Goal: Task Accomplishment & Management: Complete application form

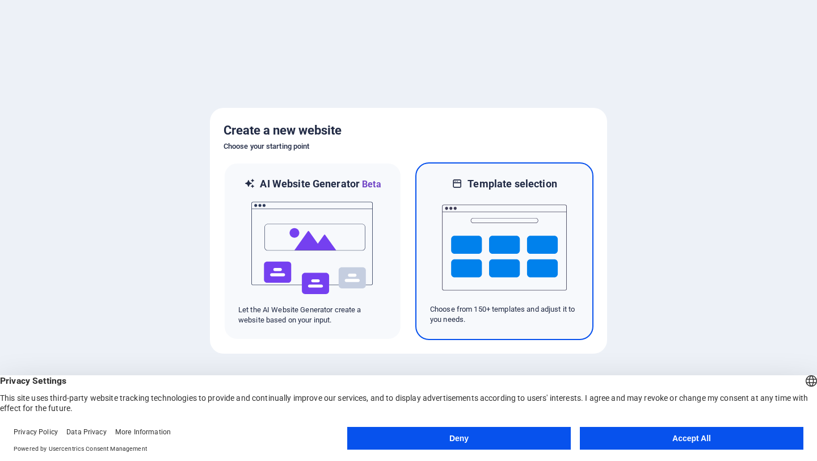
click at [517, 259] on img at bounding box center [504, 248] width 125 height 114
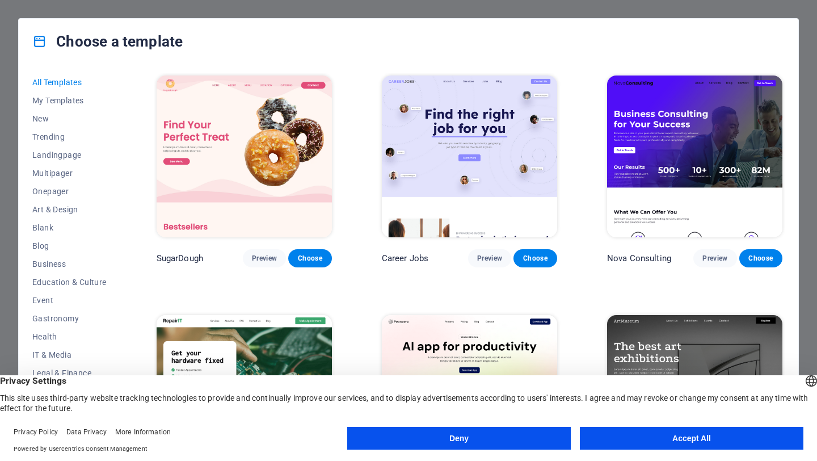
click at [639, 441] on button "Accept All" at bounding box center [692, 438] width 224 height 23
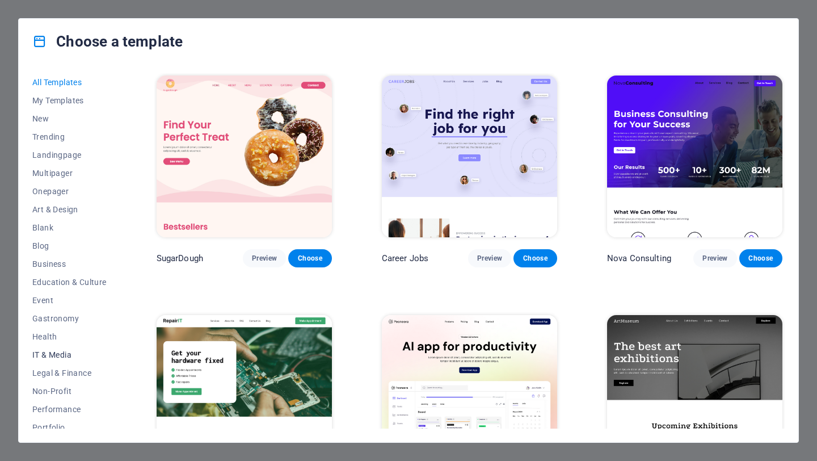
click at [68, 354] on span "IT & Media" at bounding box center [69, 354] width 74 height 9
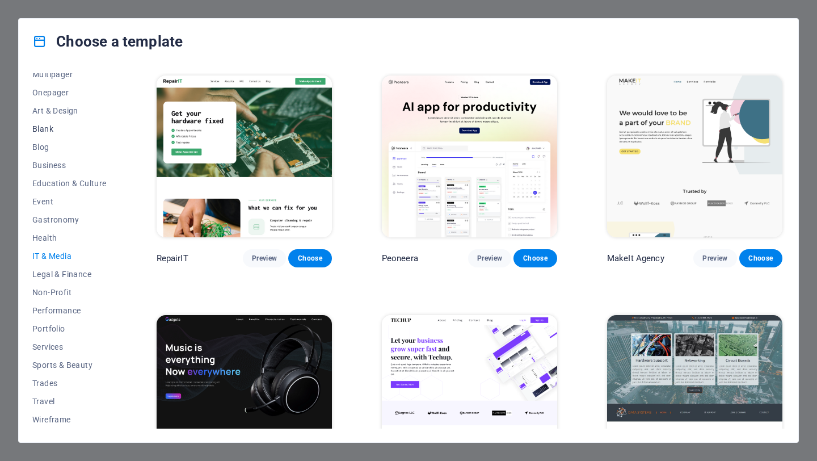
click at [55, 127] on span "Blank" at bounding box center [69, 128] width 74 height 9
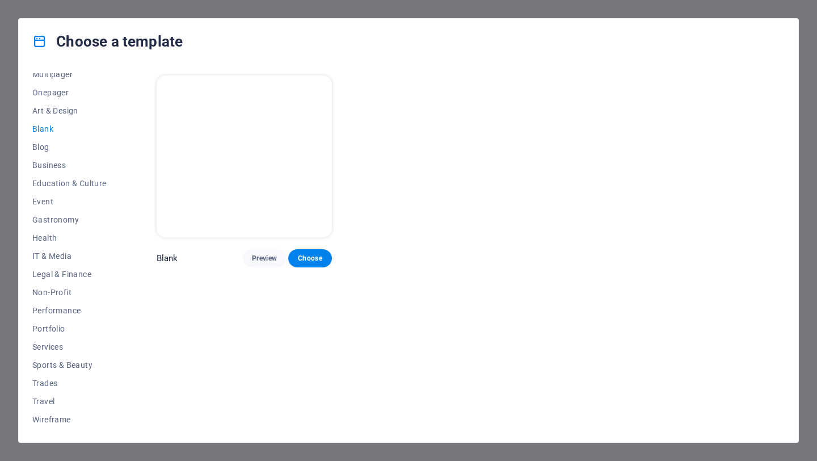
click at [319, 39] on div "Choose a template" at bounding box center [409, 41] width 780 height 45
click at [338, 2] on div "Choose a template All Templates My Templates New Trending Landingpage Multipage…" at bounding box center [408, 230] width 817 height 461
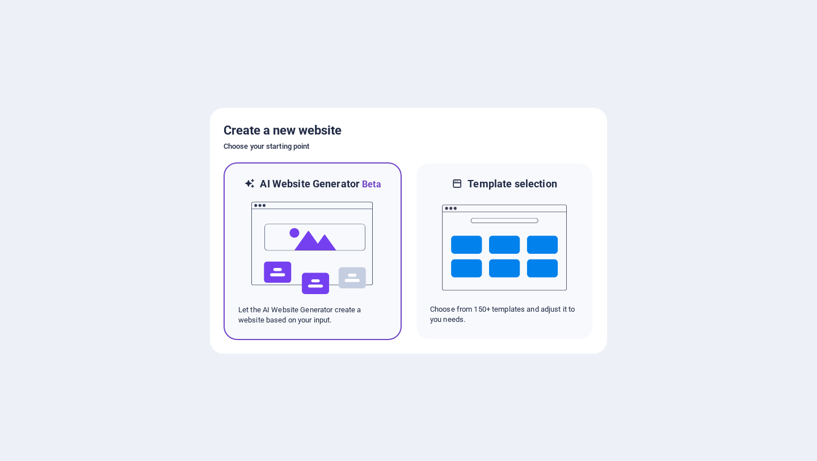
click at [324, 250] on img at bounding box center [312, 248] width 125 height 114
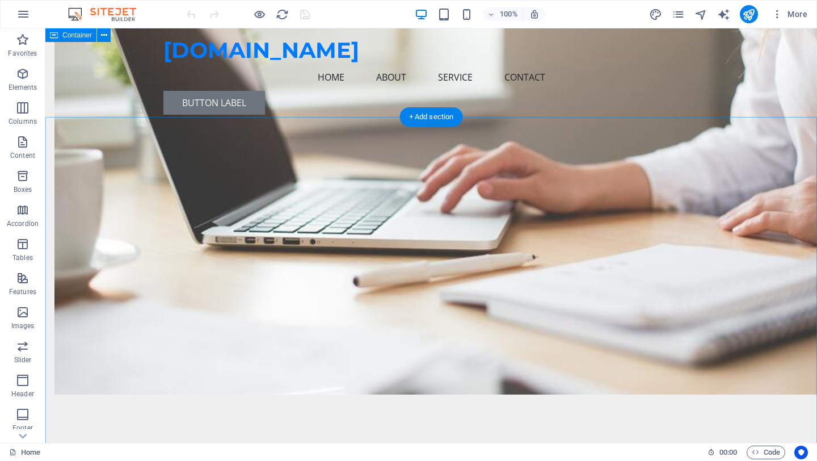
scroll to position [468, 0]
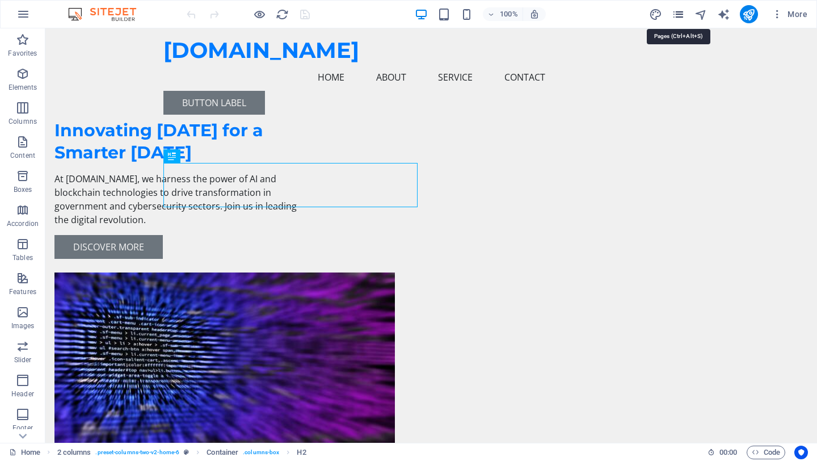
click at [677, 17] on icon "pages" at bounding box center [678, 14] width 13 height 13
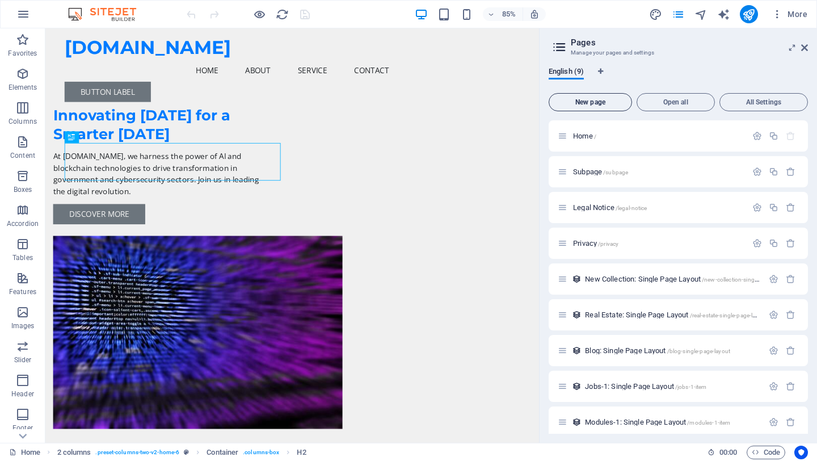
click at [598, 106] on button "New page" at bounding box center [590, 102] width 83 height 18
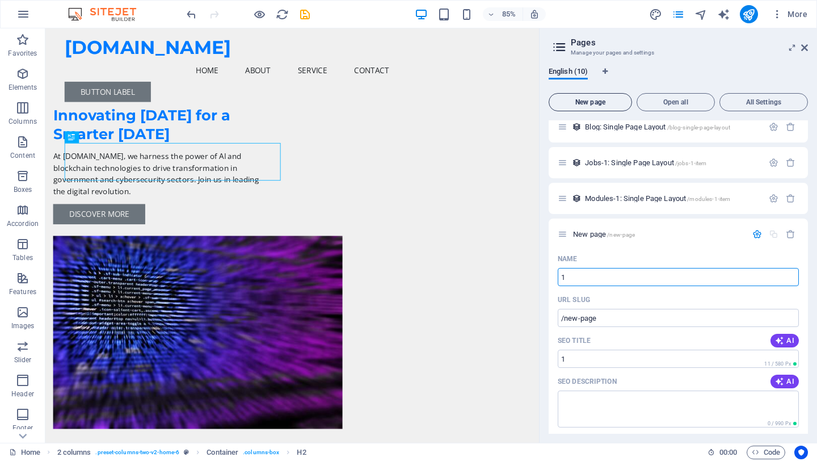
type input "1"
type input "/1"
type input "/"
type input "C"
type input "/c"
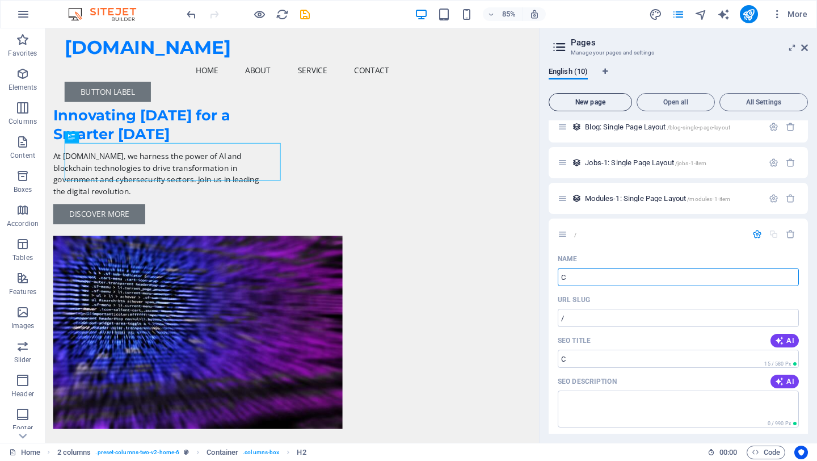
type input "C"
type input "Co"
type input "/co"
type input "Co"
type input "Com"
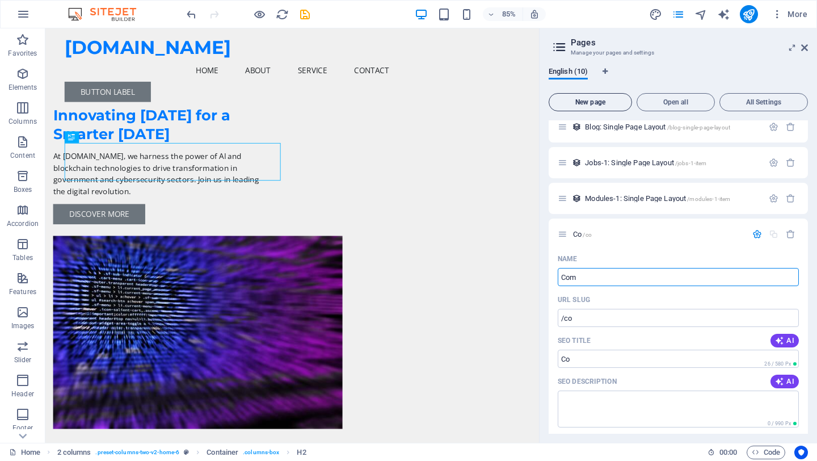
type input "/com"
type input "Com"
type input "Comim"
type input "/comim"
type input "Comim"
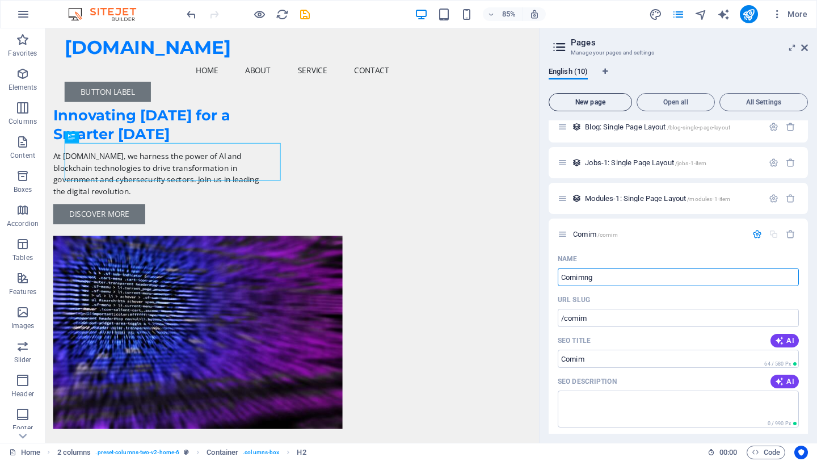
type input "Comimng"
type input "/comimng"
type input "Comimng"
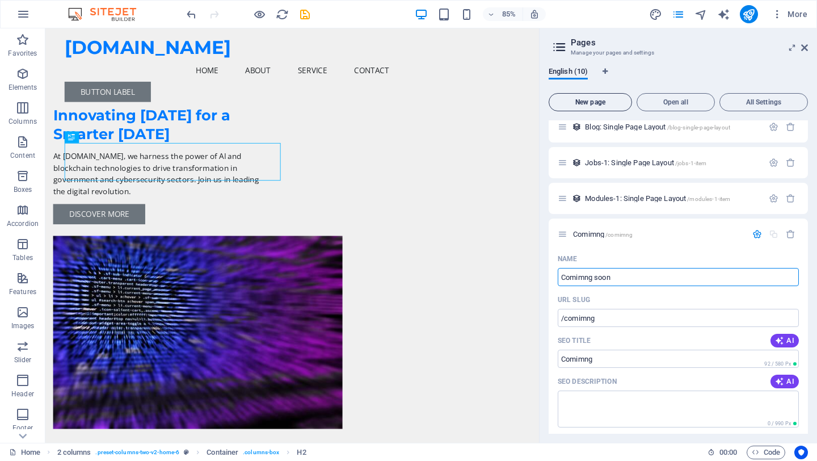
type input "Comimng soon"
type input "/comimng-soon"
type input "Comimng soon"
type input "Comimng s"
type input "/comimng-soo"
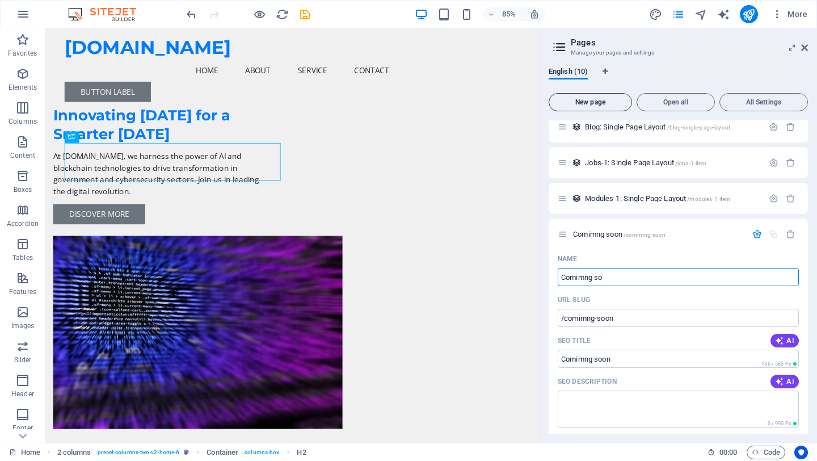
type input "Comimng soo"
type input "C"
type input "/"
type input "P"
type input "/p"
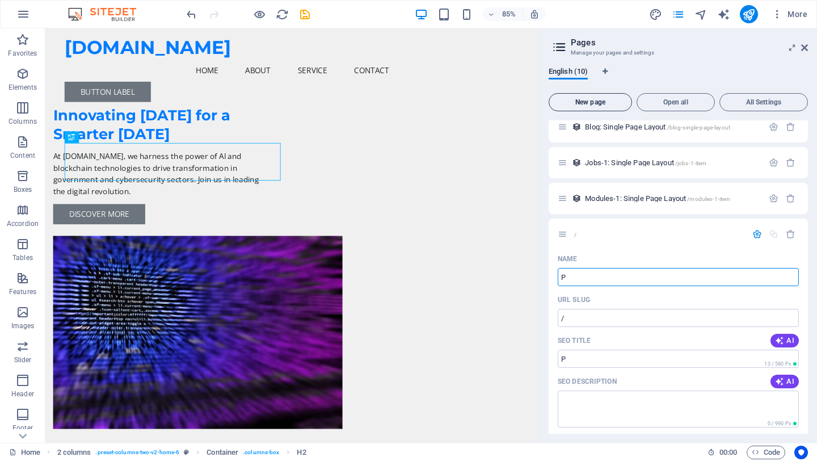
type input "P"
type input "Pre"
type input "/pre"
type input "Pre"
type input "Pre-"
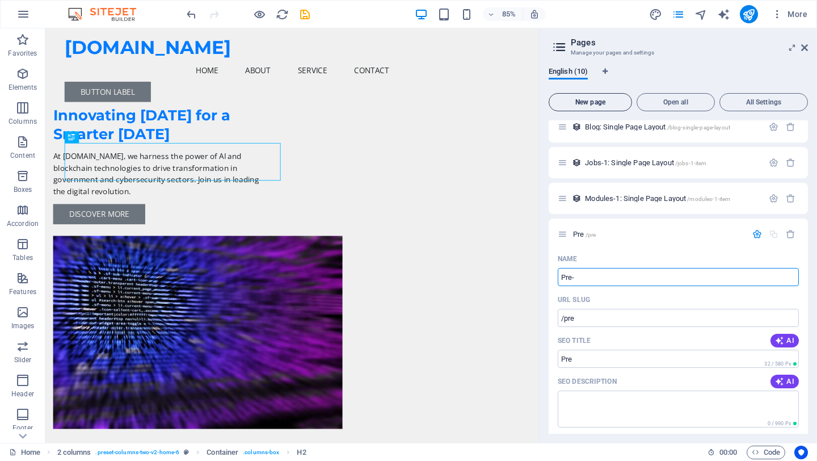
type input "Pre-"
type input "Pre-lou"
type input "/pre-lo"
type input "Pre-lo"
type input "Pre-lou"
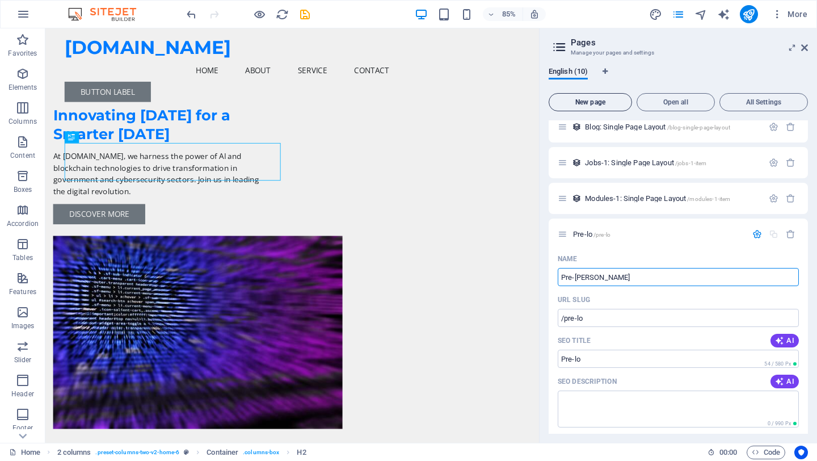
type input "/pre-lou"
type input "Pre-lou"
type input "Pre-loun"
type input "/pre-loun"
type input "Pre-loun"
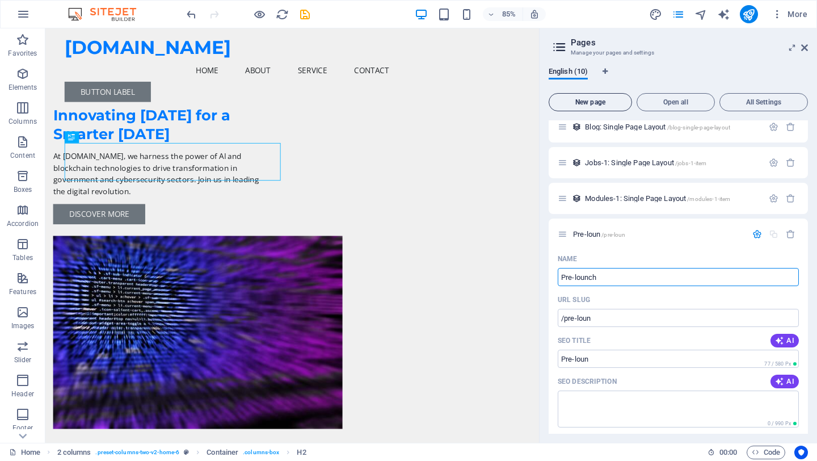
type input "Pre-lounch"
type input "/pre-lounch"
type input "Pre-lounch"
click at [584, 280] on input "Pre-lounch" at bounding box center [678, 277] width 241 height 18
click at [581, 276] on input "Pre-lounch" at bounding box center [678, 277] width 241 height 18
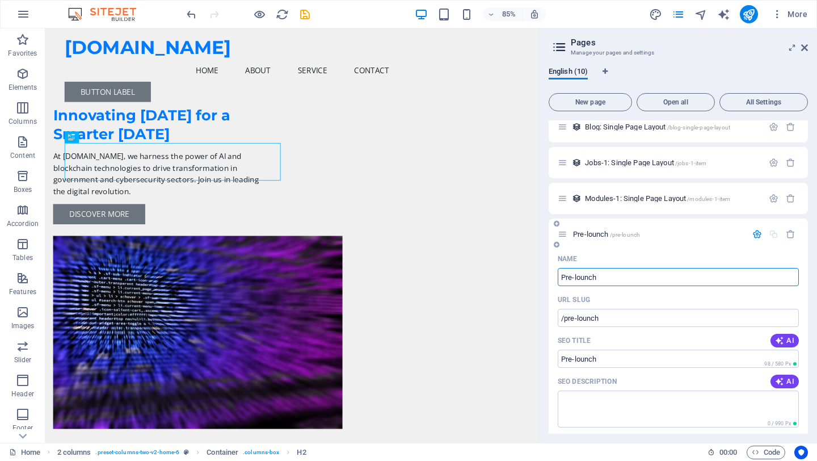
scroll to position [220, 0]
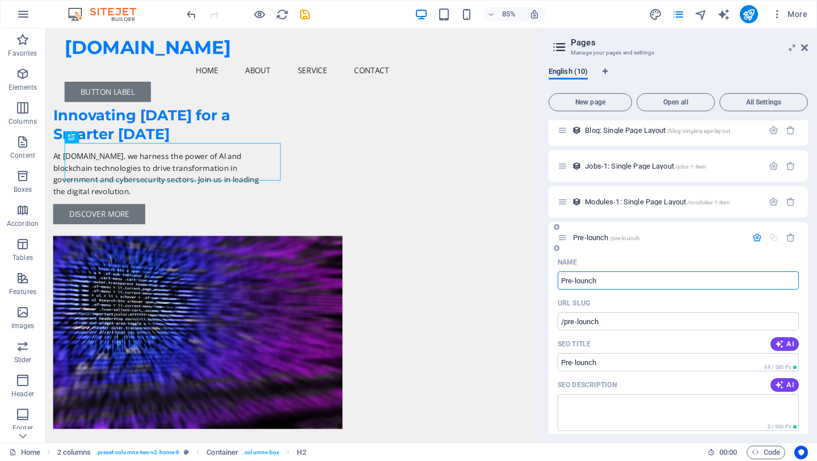
paste input "pre-la"
type input "pre-launch"
type input "/pre-launch"
type input "pre-launch"
click at [565, 281] on input "pre-launch" at bounding box center [678, 280] width 241 height 18
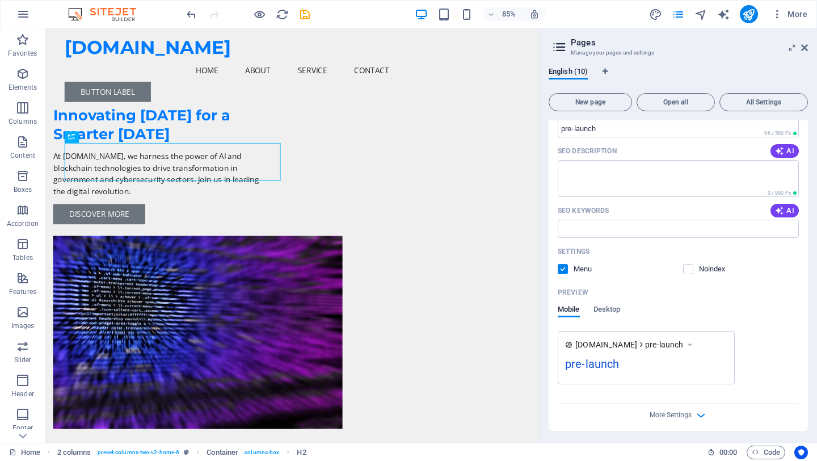
scroll to position [456, 0]
type input "pre-launch"
click at [686, 268] on label at bounding box center [688, 267] width 10 height 10
click at [0, 0] on input "checkbox" at bounding box center [0, 0] width 0 height 0
click at [688, 269] on label at bounding box center [688, 267] width 10 height 10
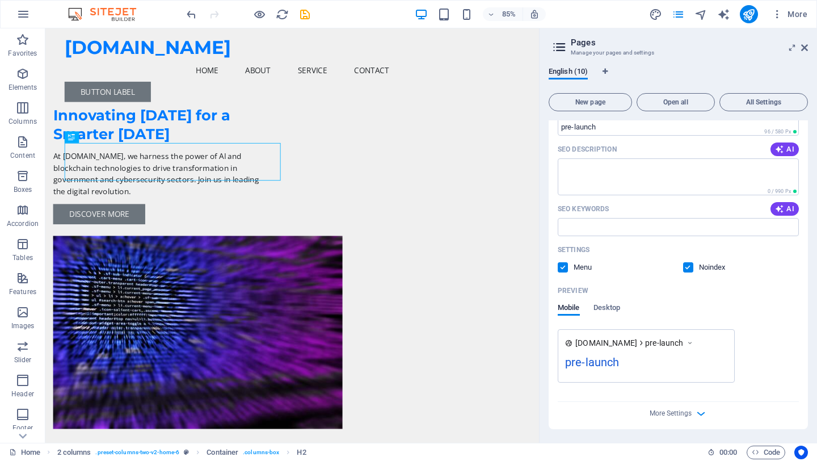
click at [0, 0] on input "checkbox" at bounding box center [0, 0] width 0 height 0
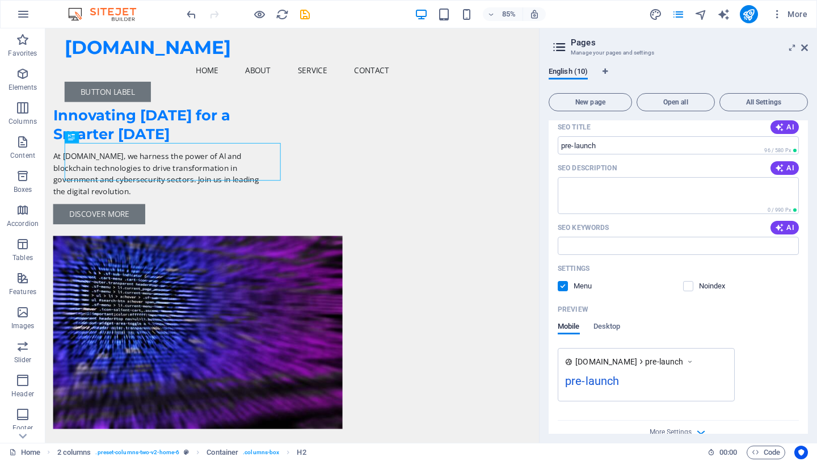
scroll to position [437, 0]
click at [610, 325] on span "Desktop" at bounding box center [607, 328] width 27 height 16
click at [573, 326] on span "Mobile" at bounding box center [569, 328] width 22 height 16
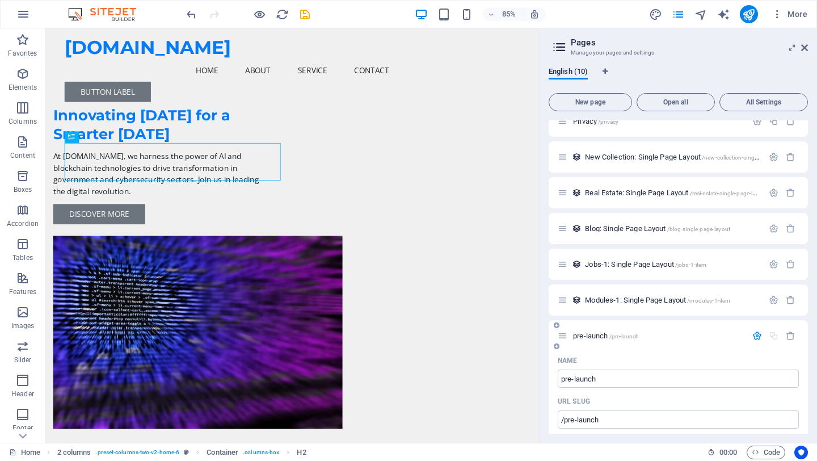
scroll to position [118, 0]
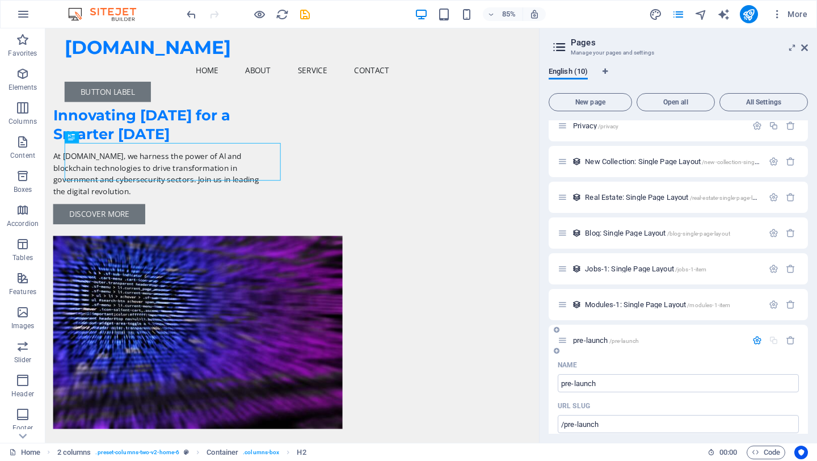
click at [755, 343] on icon "button" at bounding box center [758, 341] width 10 height 10
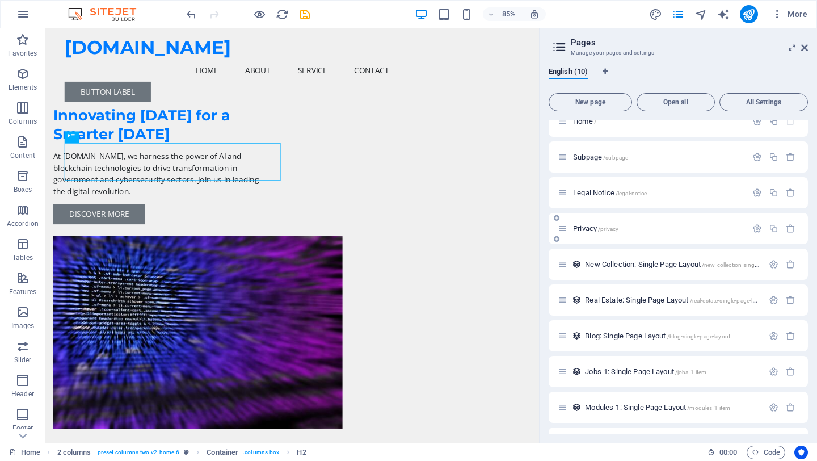
scroll to position [44, 0]
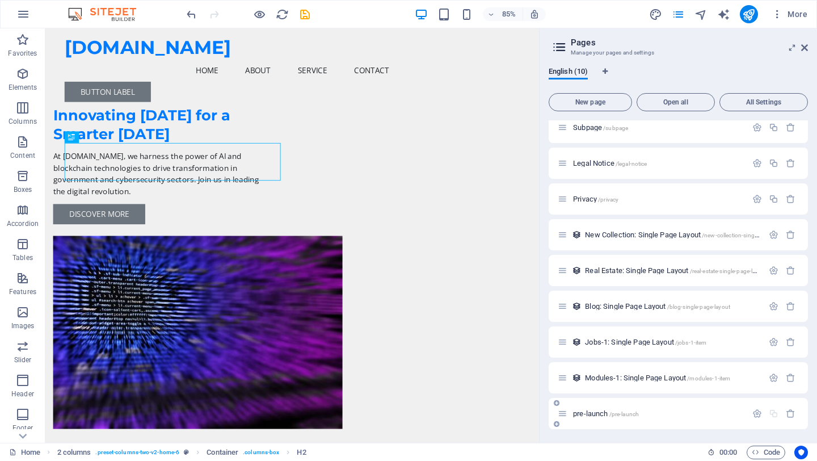
click at [678, 414] on p "pre-launch /pre-launch" at bounding box center [658, 413] width 170 height 7
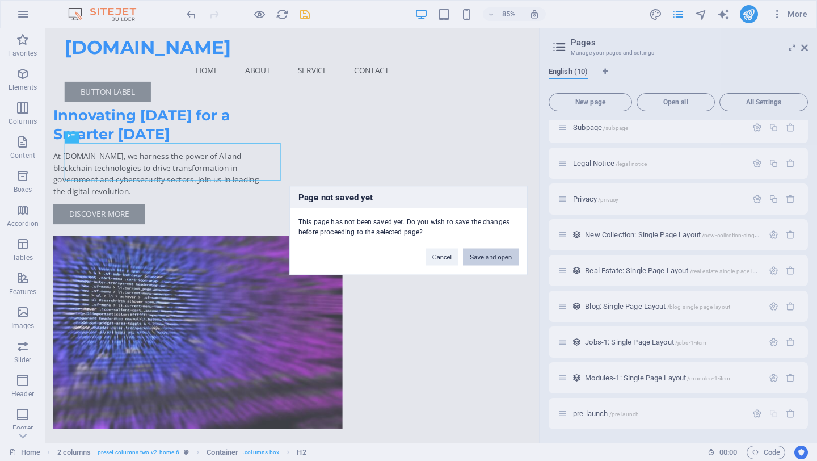
click at [507, 259] on button "Save and open" at bounding box center [491, 257] width 56 height 17
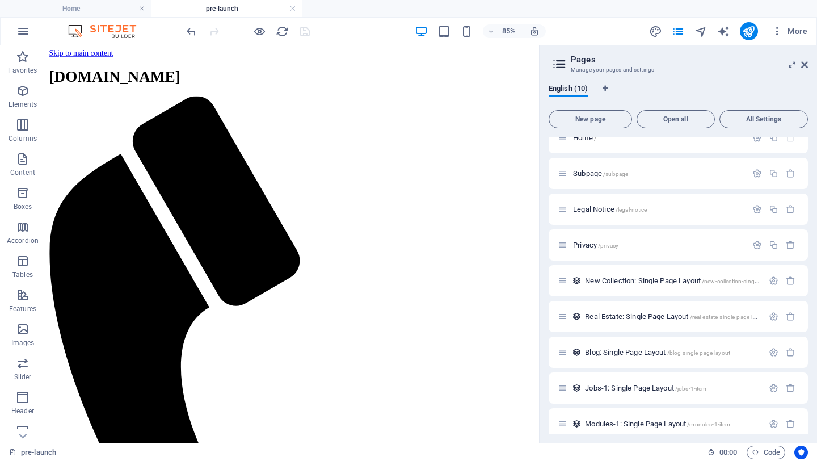
scroll to position [0, 0]
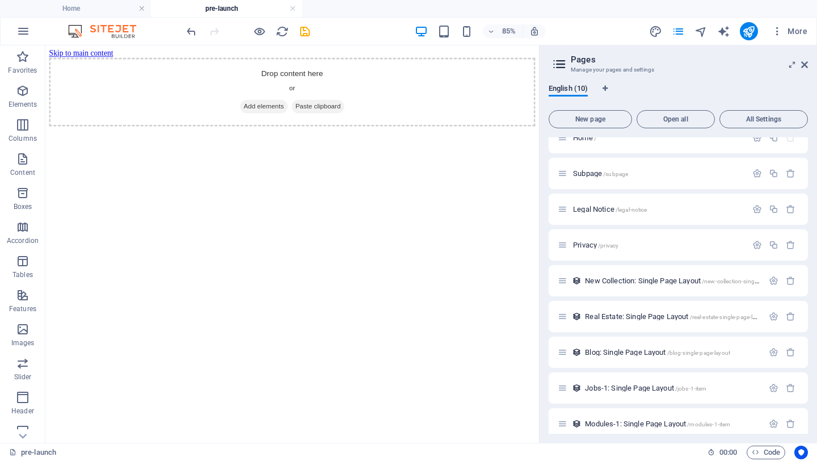
click at [343, 129] on html "Skip to main content Drop content here or Add elements Paste clipboard" at bounding box center [335, 95] width 581 height 100
click at [804, 63] on icon at bounding box center [805, 64] width 7 height 9
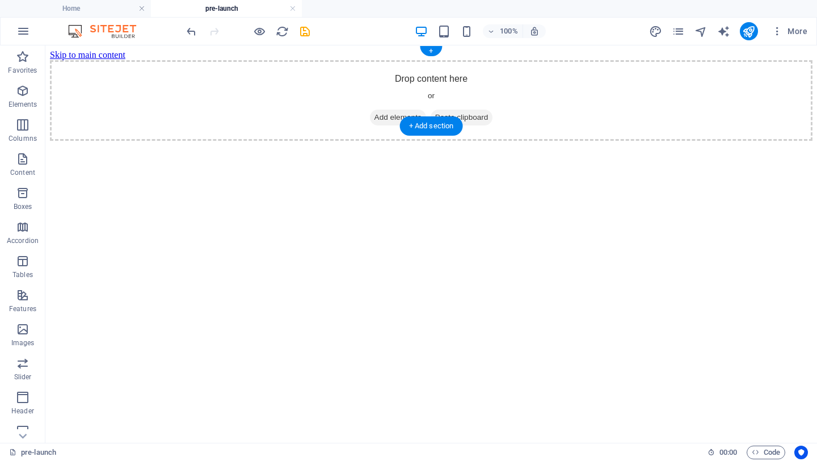
click at [480, 110] on span "Paste clipboard" at bounding box center [462, 118] width 62 height 16
click at [469, 110] on span "Paste clipboard" at bounding box center [462, 118] width 62 height 16
click at [430, 145] on html "Skip to main content Drop content here or Add elements Paste clipboard" at bounding box center [431, 95] width 772 height 100
click at [427, 145] on html "Skip to main content Drop content here or Add elements Paste clipboard" at bounding box center [431, 95] width 772 height 100
click at [24, 158] on icon "button" at bounding box center [23, 159] width 14 height 14
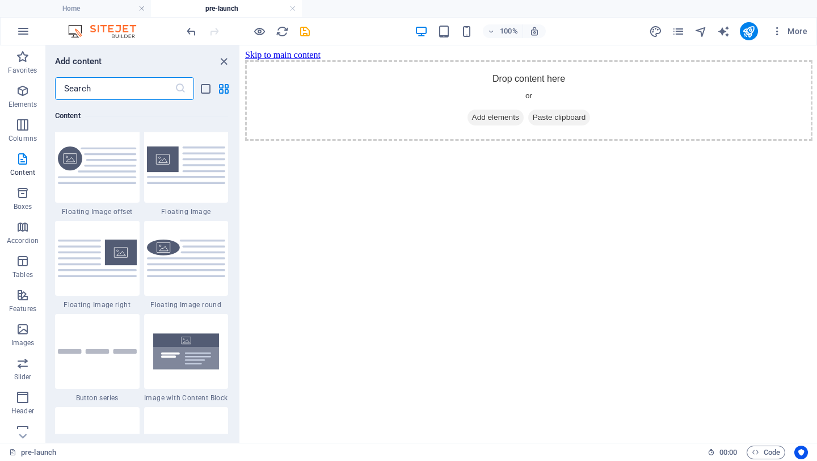
scroll to position [2457, 0]
click at [24, 198] on icon "button" at bounding box center [23, 193] width 14 height 14
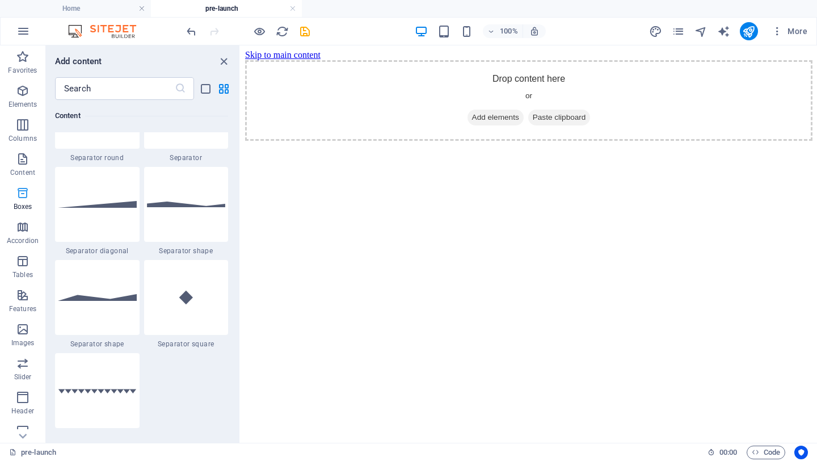
scroll to position [3131, 0]
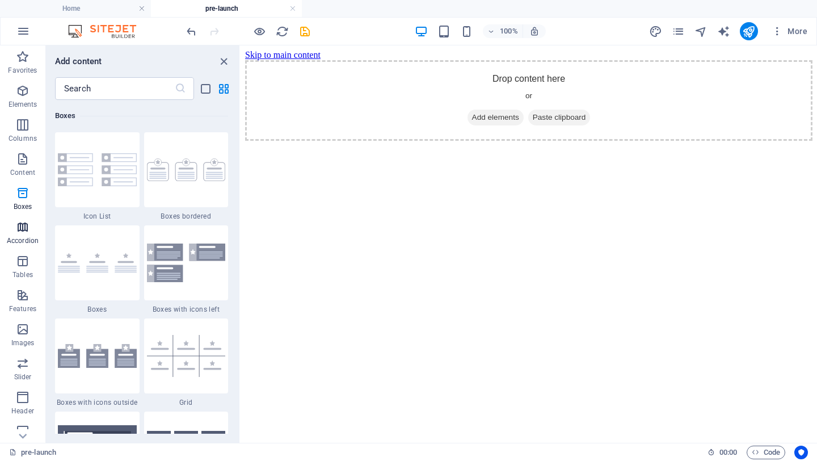
click at [25, 232] on icon "button" at bounding box center [23, 227] width 14 height 14
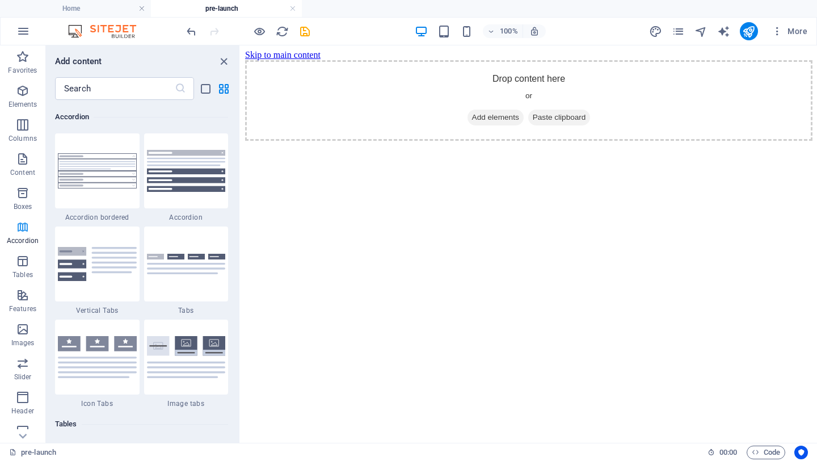
scroll to position [3625, 0]
click at [27, 265] on icon "button" at bounding box center [23, 261] width 14 height 14
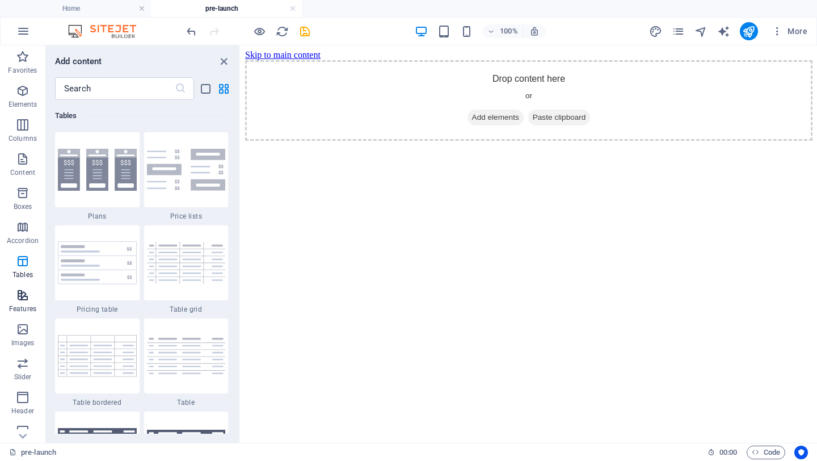
click at [23, 303] on span "Features" at bounding box center [22, 301] width 45 height 27
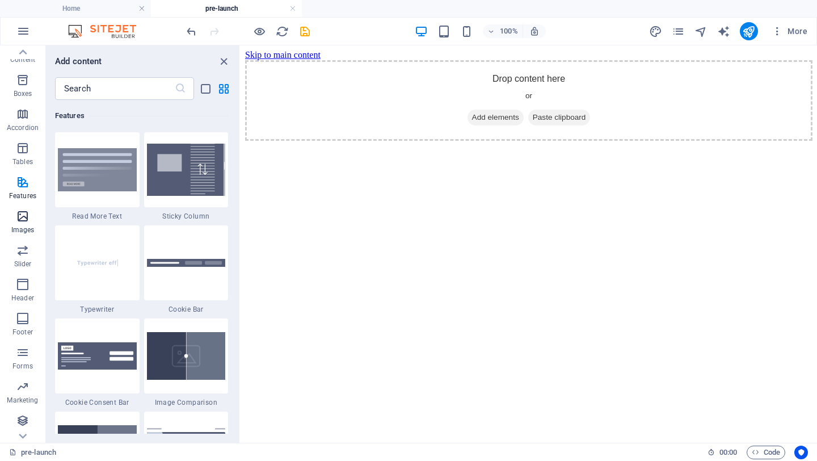
scroll to position [114, 0]
click at [24, 414] on icon "button" at bounding box center [23, 420] width 14 height 14
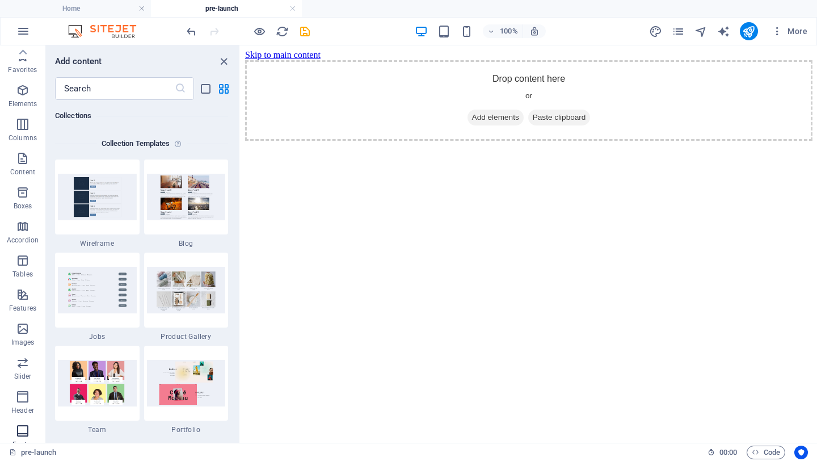
scroll to position [0, 0]
click at [24, 86] on icon "button" at bounding box center [23, 91] width 14 height 14
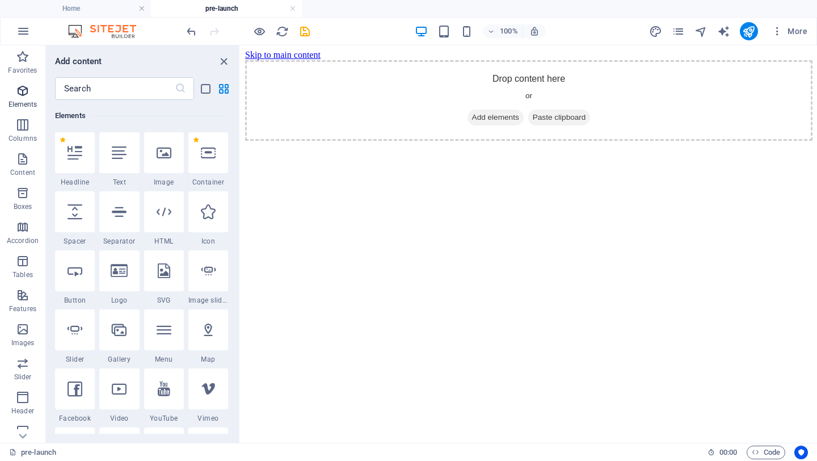
scroll to position [121, 0]
click at [23, 67] on p "Favorites" at bounding box center [22, 70] width 29 height 9
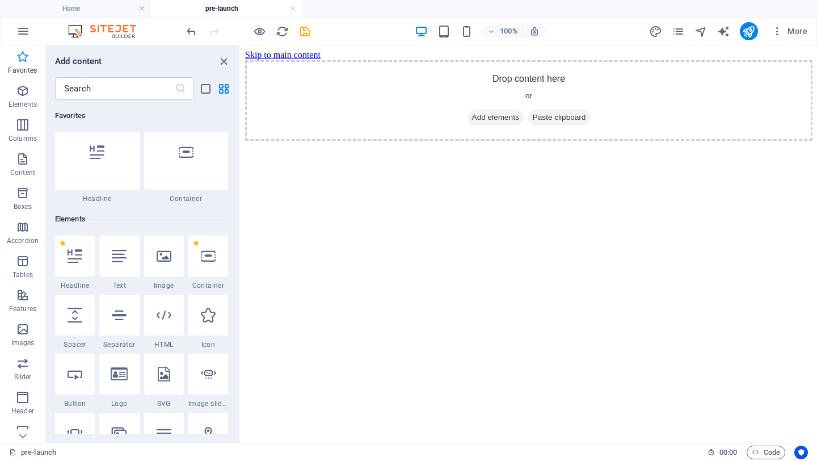
scroll to position [0, 0]
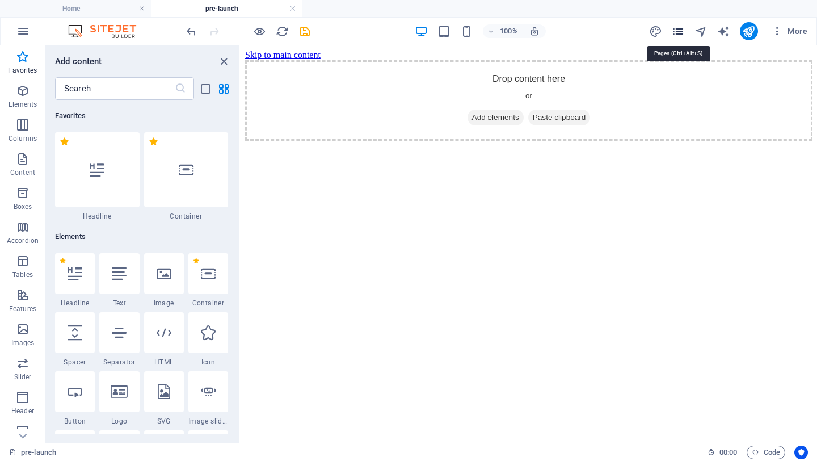
click at [680, 33] on icon "pages" at bounding box center [678, 31] width 13 height 13
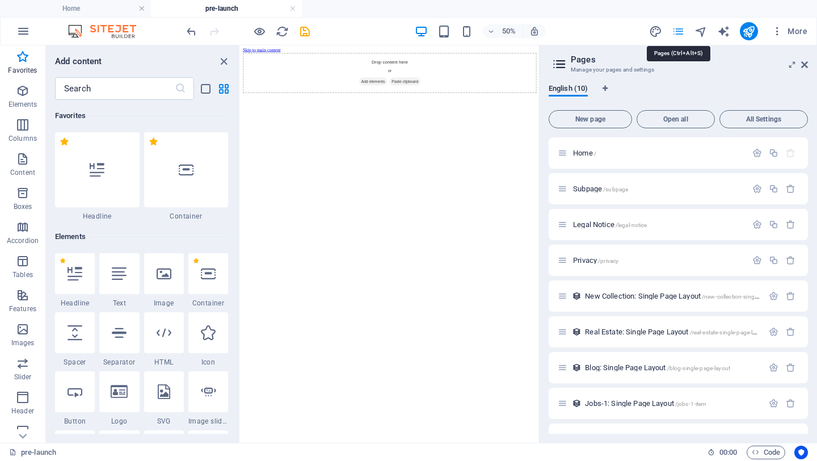
click at [680, 33] on icon "pages" at bounding box center [678, 31] width 13 height 13
click at [805, 62] on icon at bounding box center [805, 64] width 7 height 9
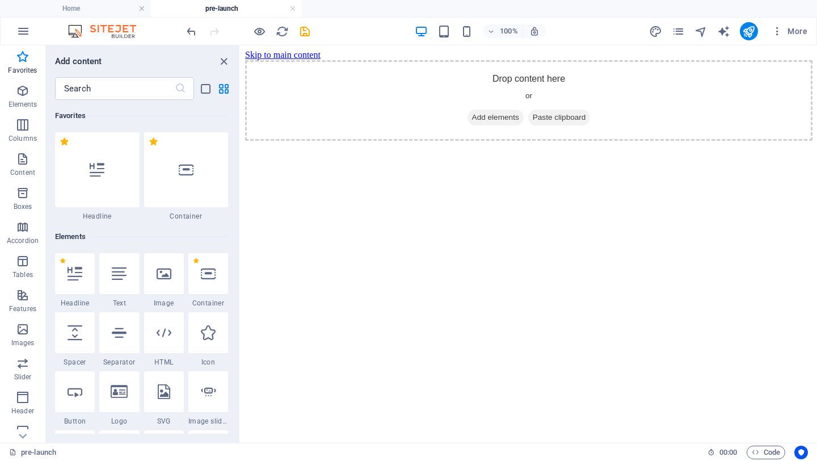
click at [638, 145] on html "Skip to main content Drop content here or Add elements Paste clipboard" at bounding box center [529, 95] width 577 height 100
click at [136, 83] on input "text" at bounding box center [115, 88] width 120 height 23
click at [164, 339] on icon at bounding box center [164, 332] width 15 height 15
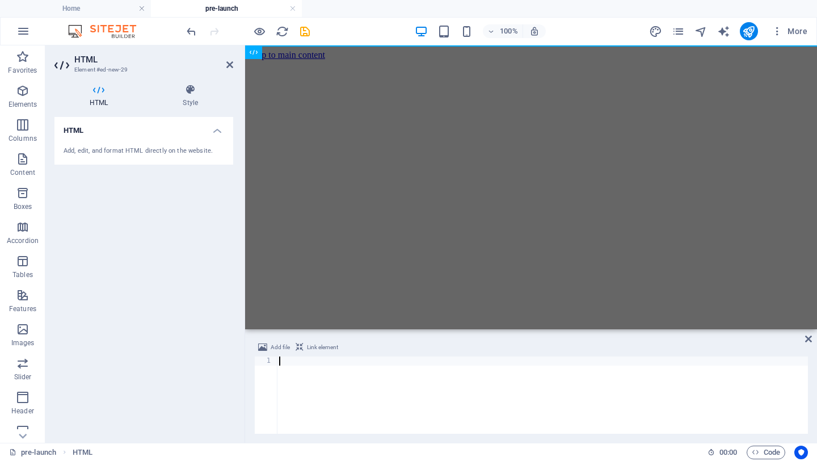
click at [420, 65] on html "Skip to main content" at bounding box center [531, 54] width 572 height 19
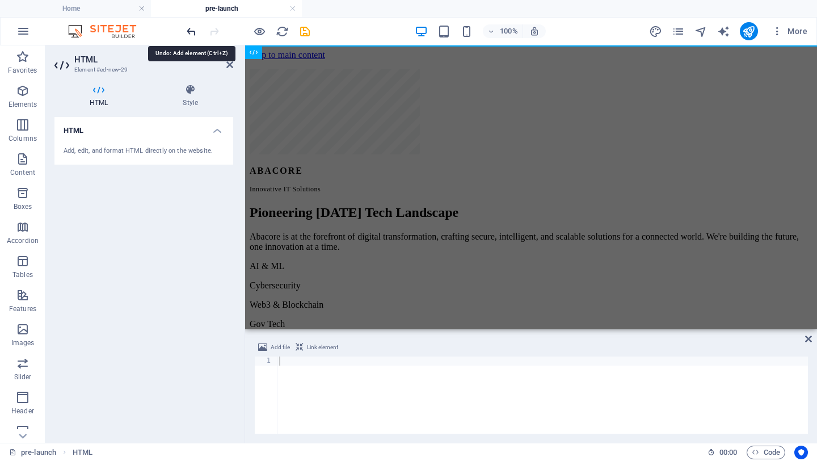
click at [188, 30] on icon "undo" at bounding box center [191, 31] width 13 height 13
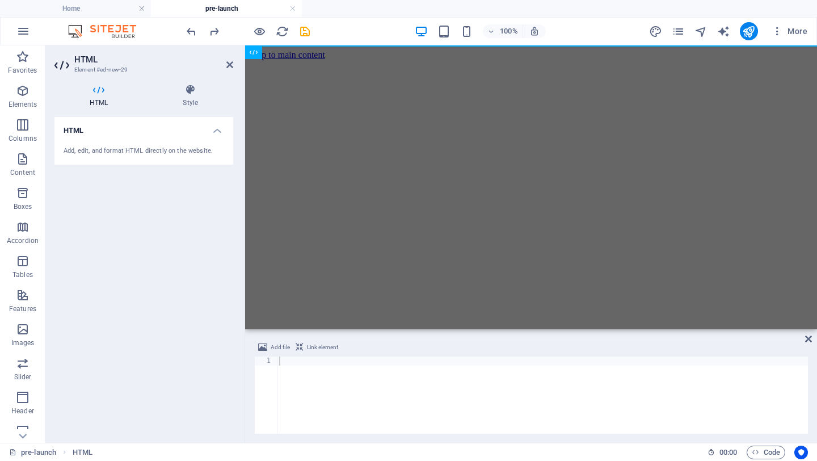
click at [376, 392] on div at bounding box center [542, 404] width 531 height 95
paste textarea "</html>"
type textarea "</html>"
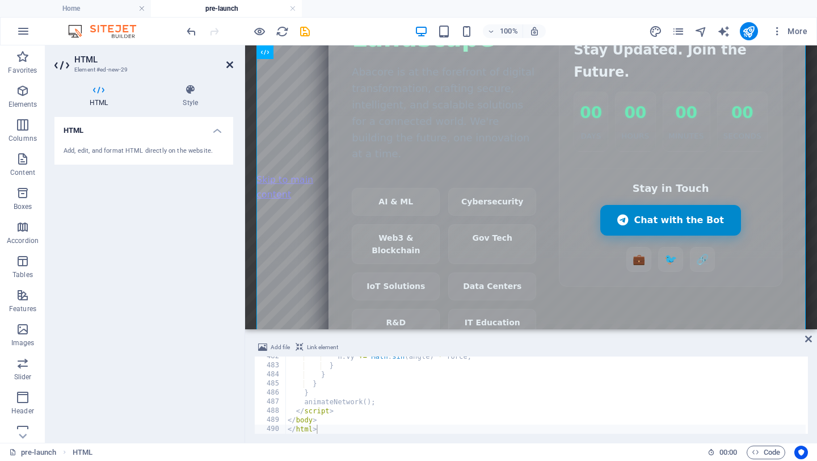
click at [229, 65] on icon at bounding box center [230, 64] width 7 height 9
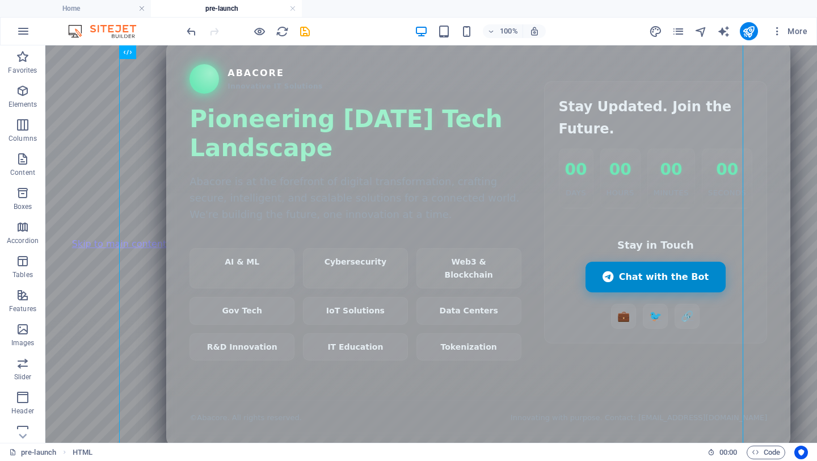
click at [806, 395] on body "Skip to main content Abacore — Innovative IT Solutions Coming Soon Abacore Inno…" at bounding box center [431, 243] width 772 height 397
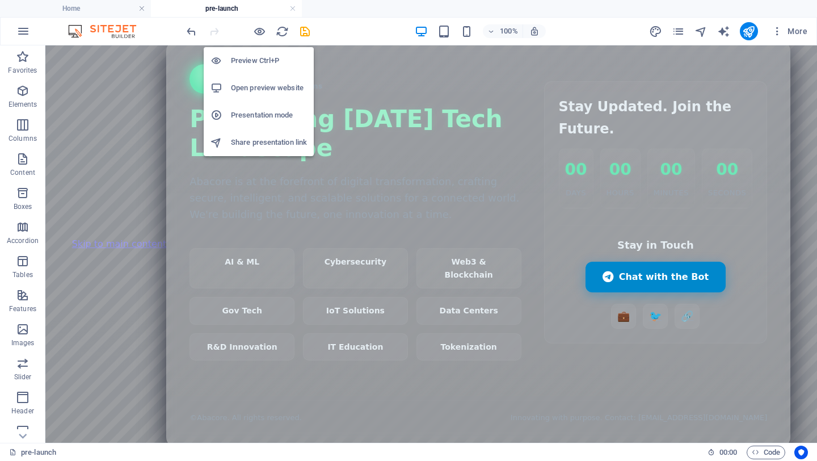
click at [262, 60] on h6 "Preview Ctrl+P" at bounding box center [269, 61] width 76 height 14
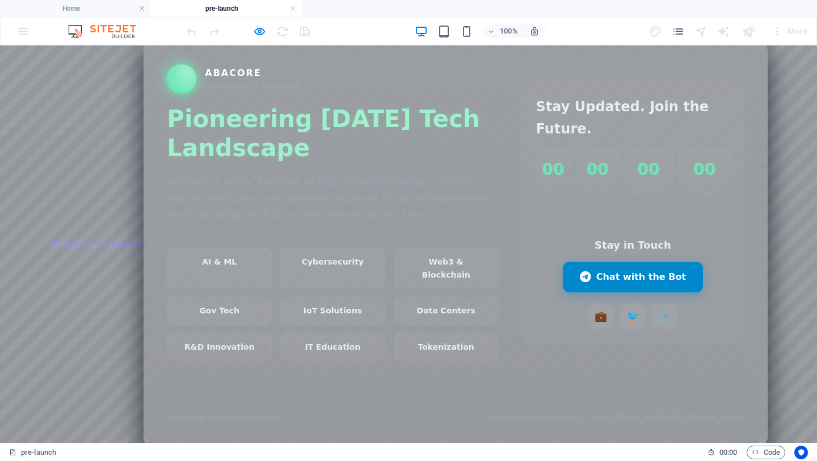
click at [543, 174] on strong "00" at bounding box center [554, 170] width 22 height 26
click at [614, 272] on link "Chat with the Bot" at bounding box center [633, 276] width 140 height 31
click at [543, 179] on strong "00" at bounding box center [554, 170] width 22 height 26
click at [620, 316] on link "🐦" at bounding box center [632, 314] width 25 height 25
click at [589, 312] on link "💼" at bounding box center [601, 314] width 25 height 25
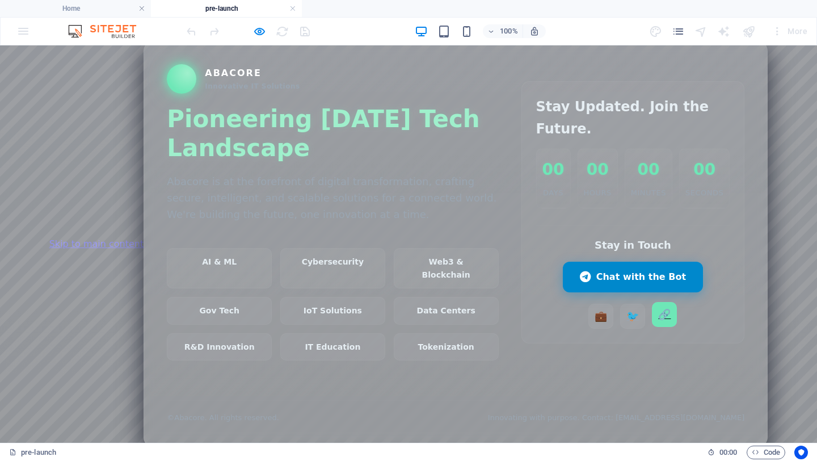
click at [652, 315] on link "🔗" at bounding box center [664, 314] width 25 height 25
click at [761, 455] on span "Code" at bounding box center [766, 453] width 28 height 14
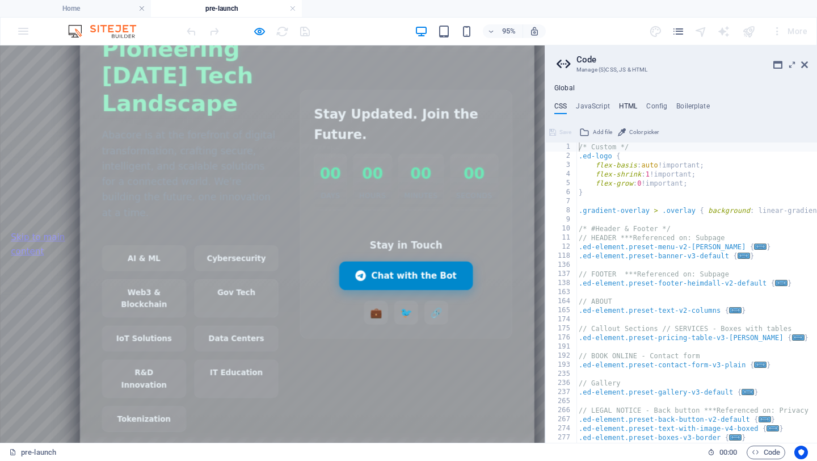
click at [623, 104] on h4 "HTML" at bounding box center [628, 108] width 19 height 12
type textarea "<a href="#main-content" class="wv-link-content button">Skip to main content</a>"
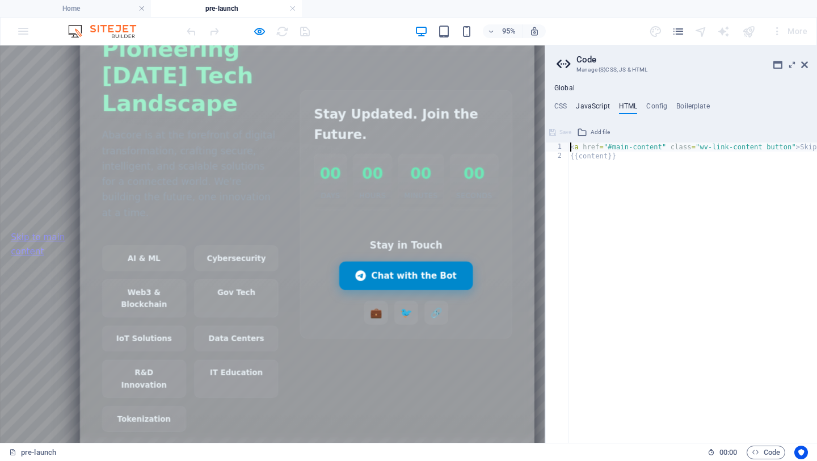
click at [598, 105] on h4 "JavaScript" at bounding box center [592, 108] width 33 height 12
type textarea "/* JS for preset "Menu V2" */"
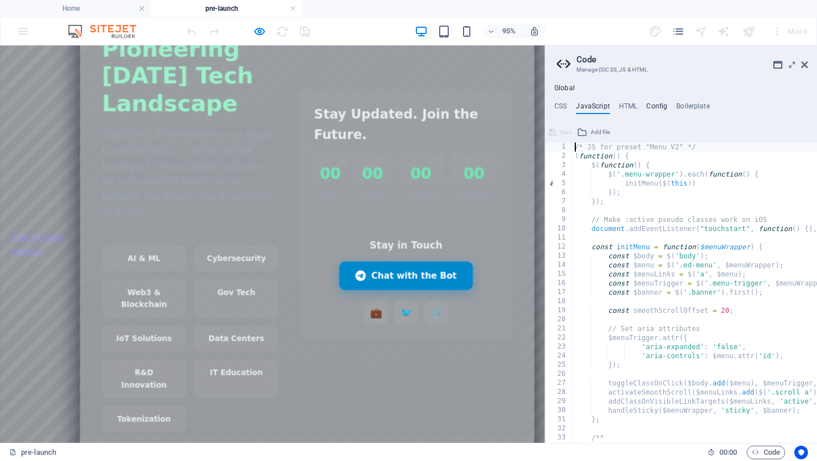
click at [658, 107] on h4 "Config" at bounding box center [657, 108] width 21 height 12
type textarea "$color-background: #F0F0F0;"
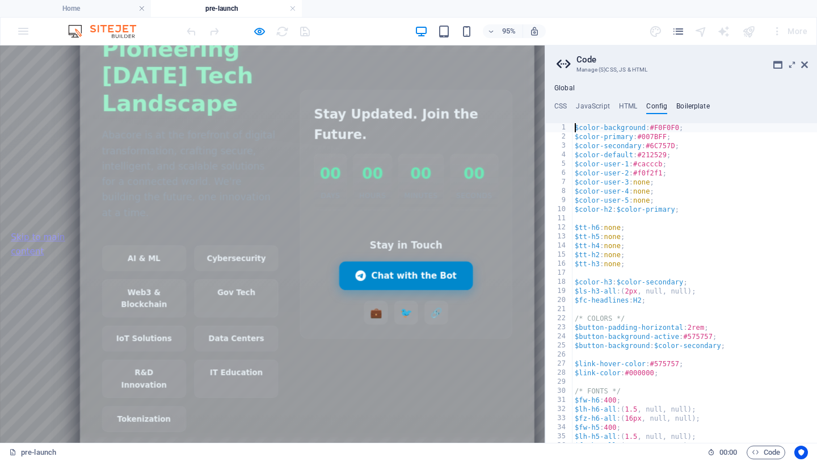
click at [694, 108] on h4 "Boilerplate" at bounding box center [693, 108] width 33 height 12
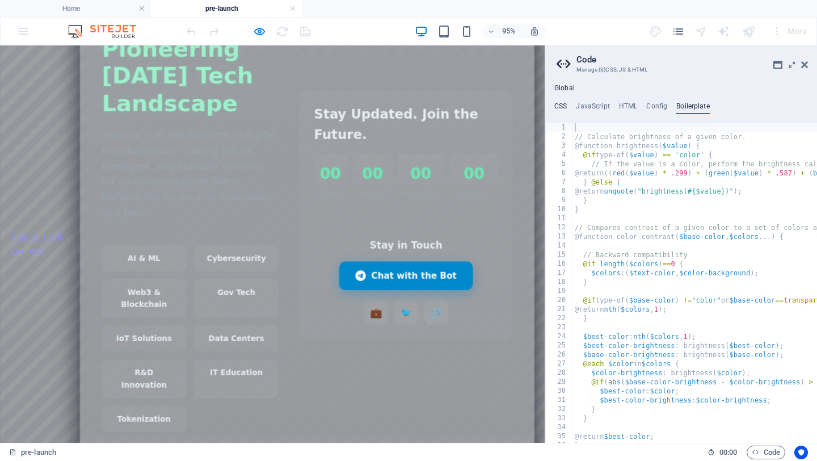
click at [561, 106] on h4 "CSS" at bounding box center [561, 108] width 12 height 12
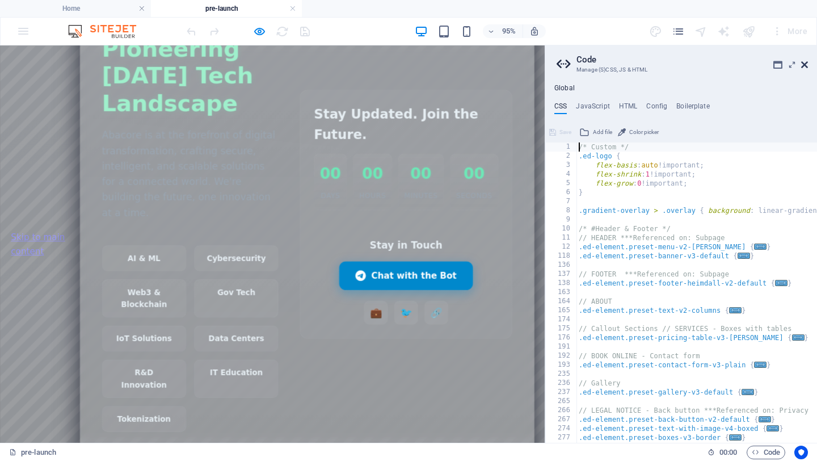
click at [808, 60] on icon at bounding box center [805, 64] width 7 height 9
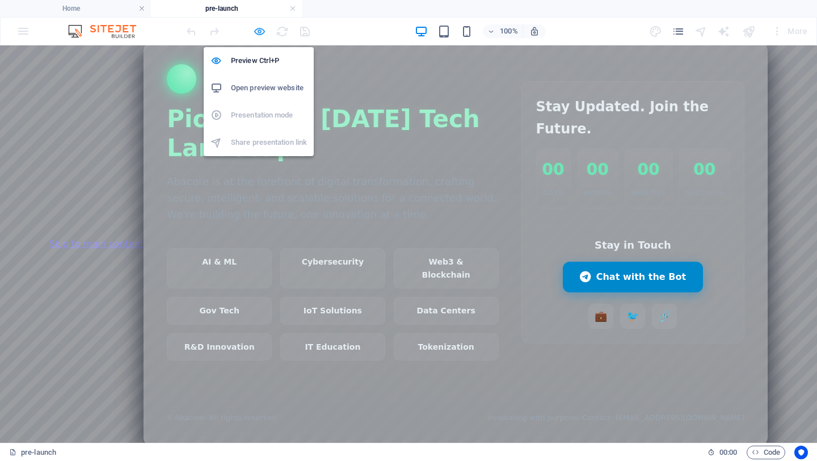
click at [259, 31] on icon "button" at bounding box center [259, 31] width 13 height 13
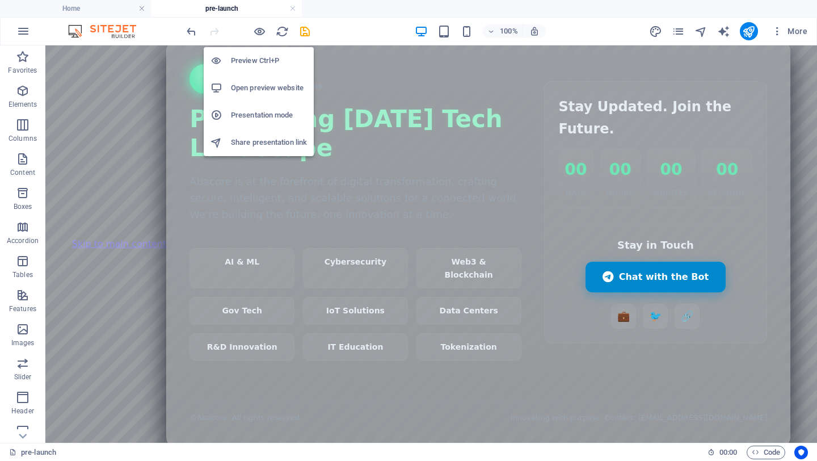
click at [276, 86] on h6 "Open preview website" at bounding box center [269, 88] width 76 height 14
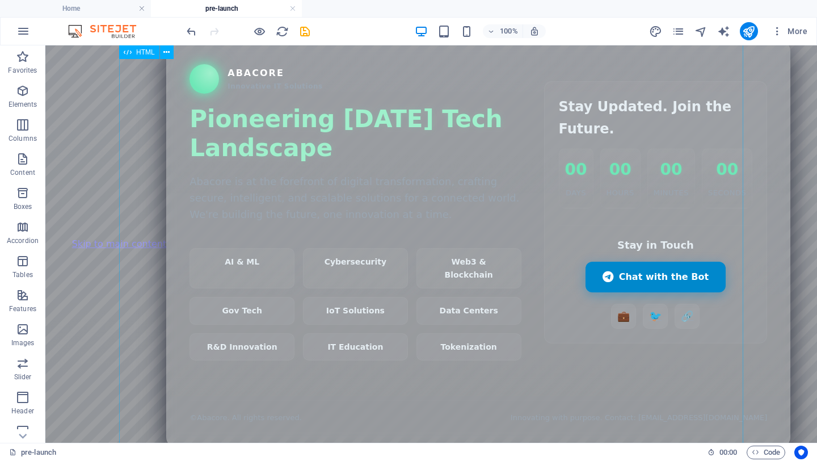
click at [144, 52] on span "HTML" at bounding box center [145, 52] width 19 height 7
click at [169, 54] on icon at bounding box center [166, 53] width 6 height 12
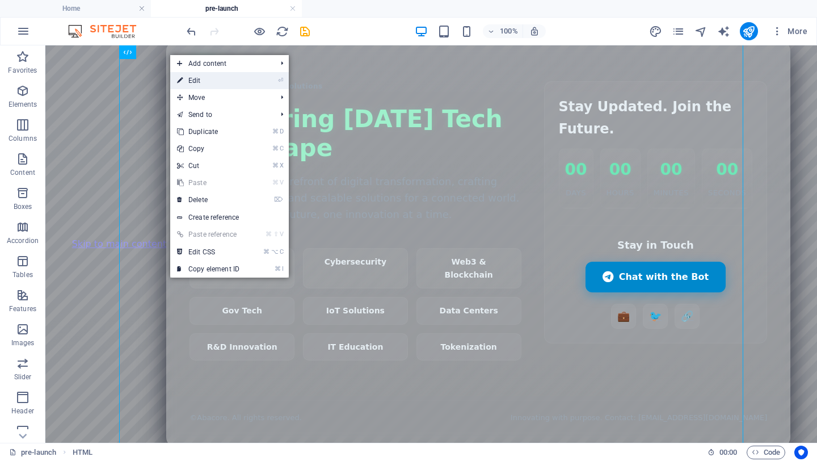
click at [203, 78] on link "⏎ Edit" at bounding box center [208, 80] width 76 height 17
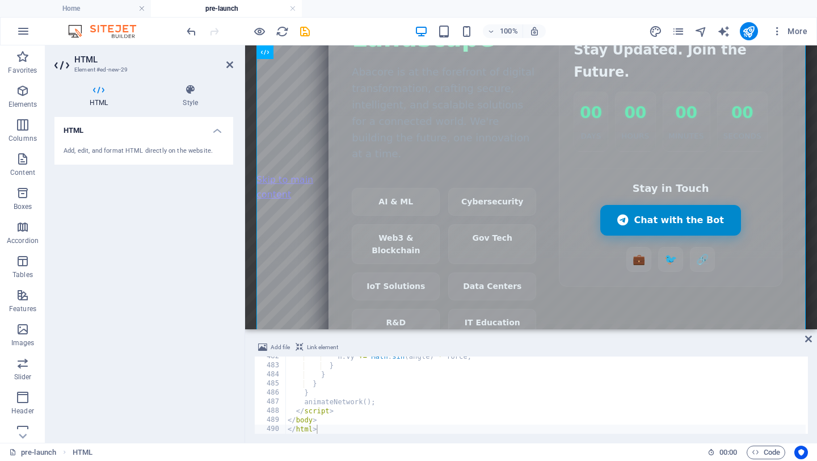
click at [219, 127] on h4 "HTML" at bounding box center [143, 127] width 179 height 20
click at [219, 127] on h4 "HTML" at bounding box center [143, 130] width 179 height 27
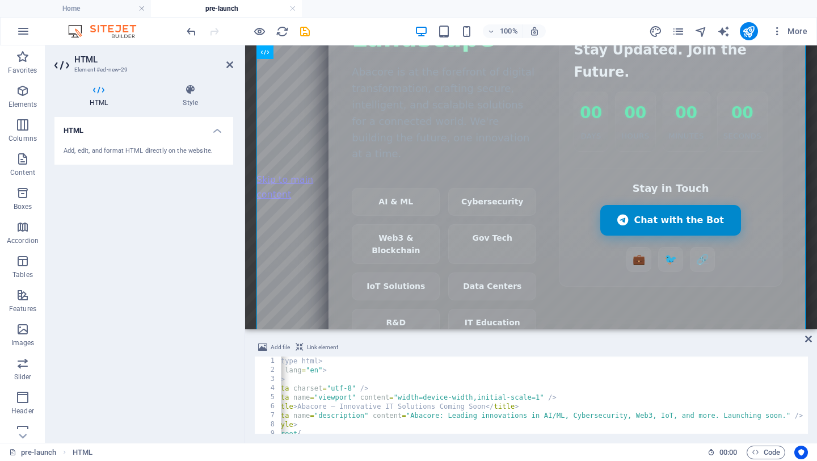
click at [321, 343] on span "Link element" at bounding box center [322, 348] width 31 height 14
click at [281, 349] on span "Add file" at bounding box center [280, 348] width 19 height 14
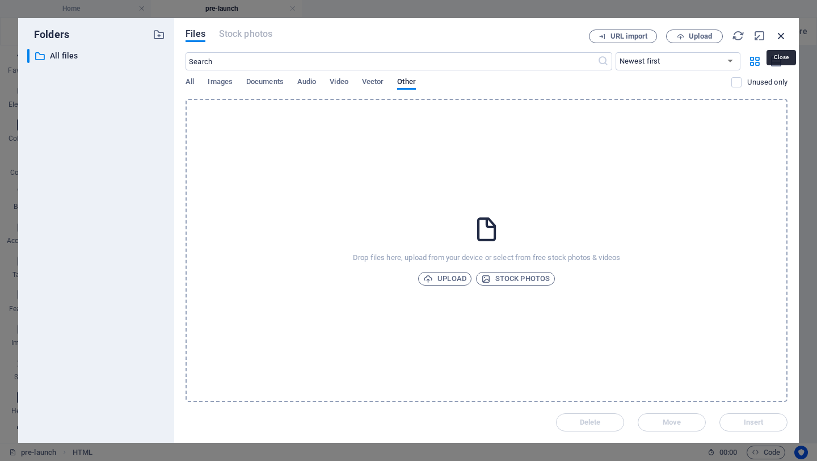
click at [780, 33] on icon "button" at bounding box center [781, 36] width 12 height 12
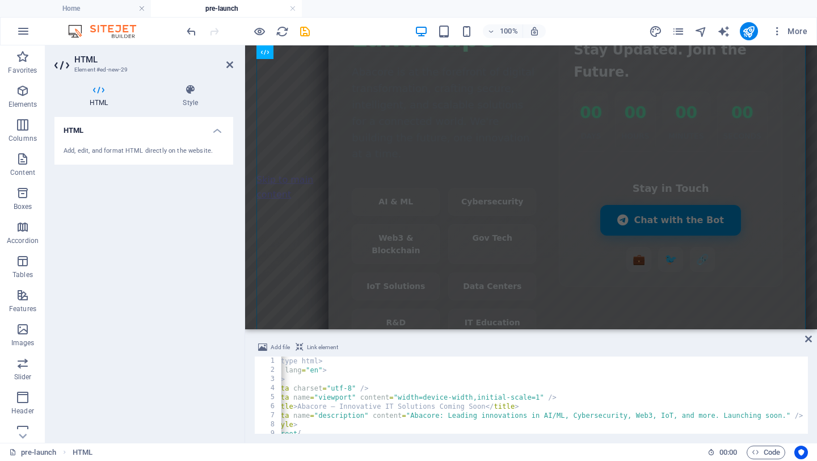
click at [375, 408] on div "<! doctype html > < html lang = "en" > < head > < meta charset = "utf-8" /> < m…" at bounding box center [814, 403] width 1113 height 93
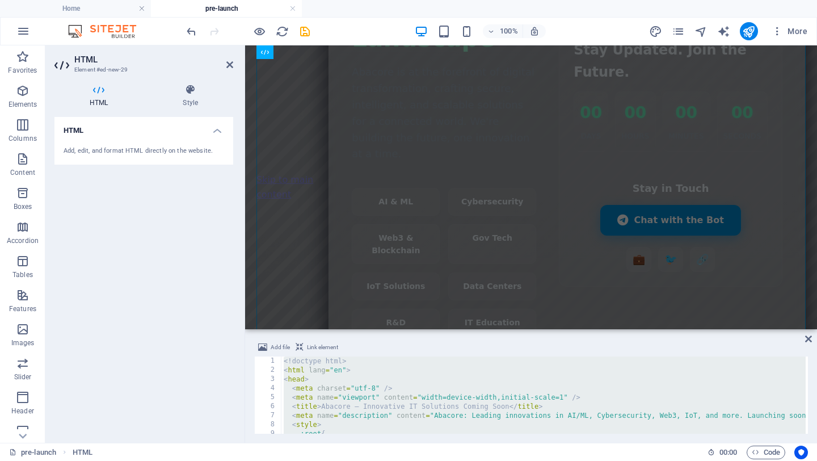
type textarea "</body> </html>"
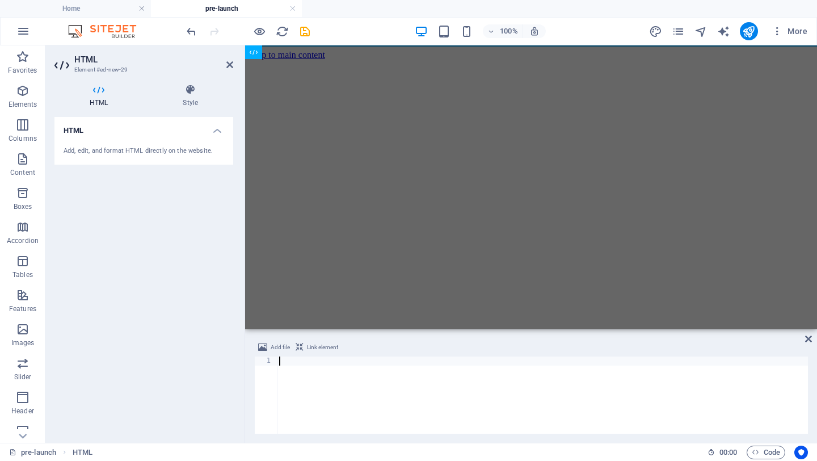
scroll to position [4383, 0]
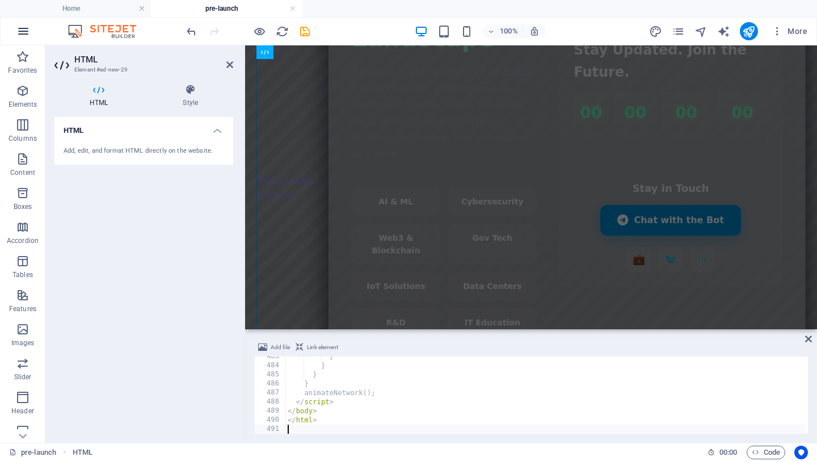
click at [23, 27] on icon "button" at bounding box center [23, 31] width 14 height 14
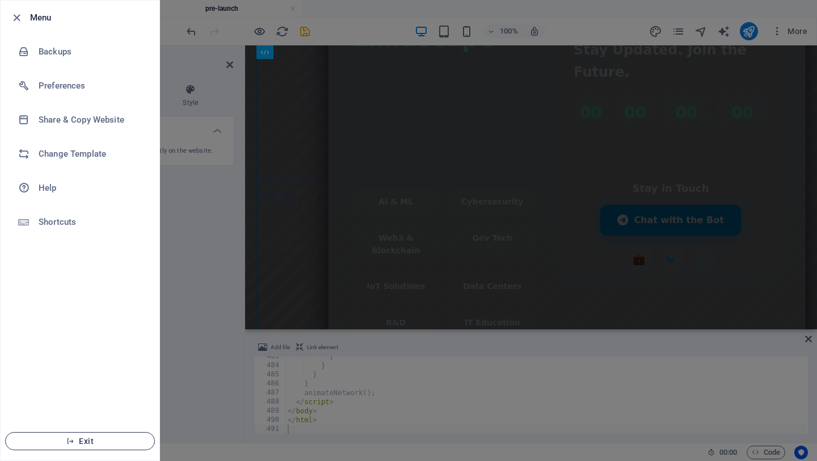
click at [89, 435] on button "Exit" at bounding box center [80, 441] width 150 height 18
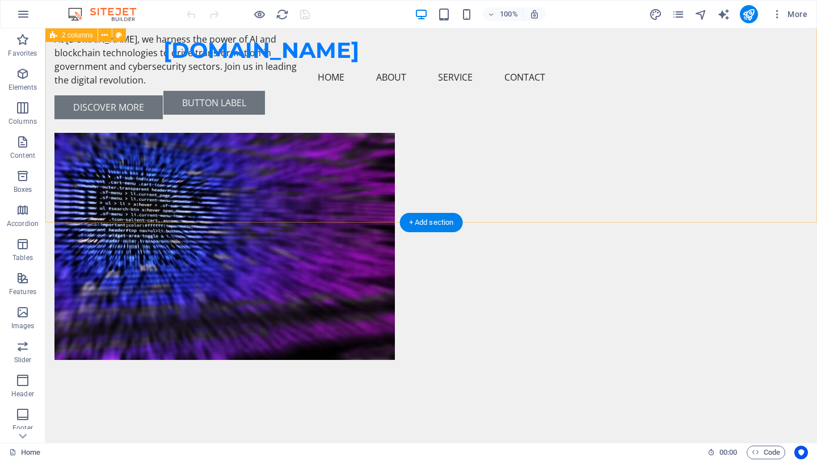
scroll to position [132, 0]
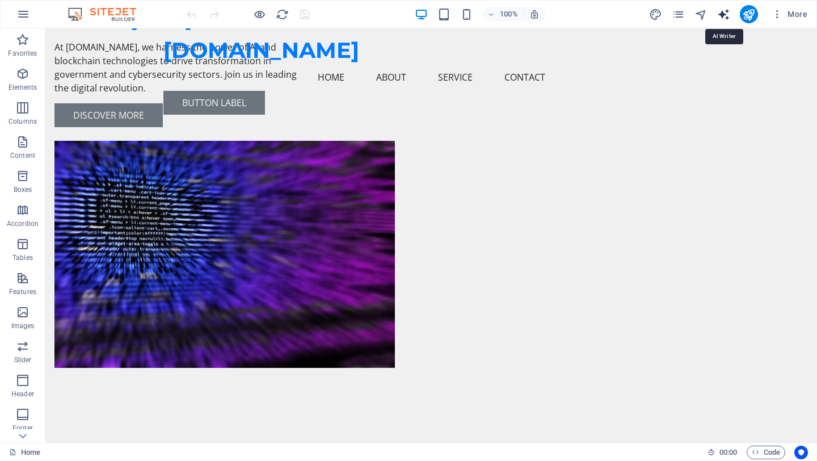
click at [723, 15] on icon "text_generator" at bounding box center [724, 14] width 13 height 13
select select "English"
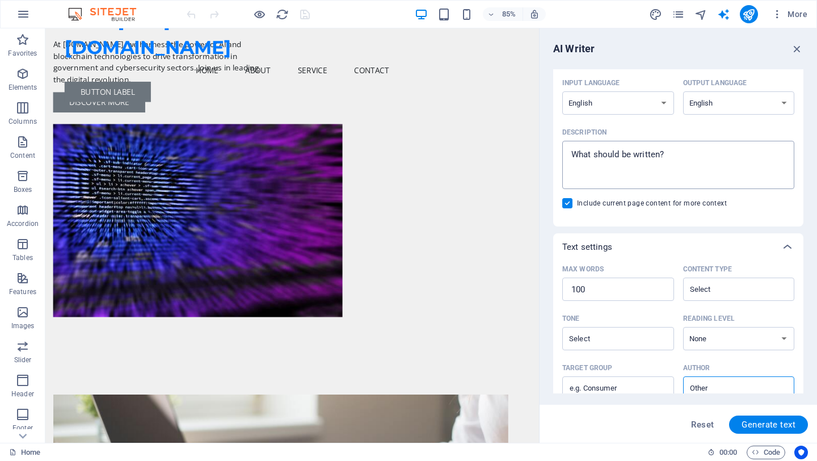
scroll to position [215, 0]
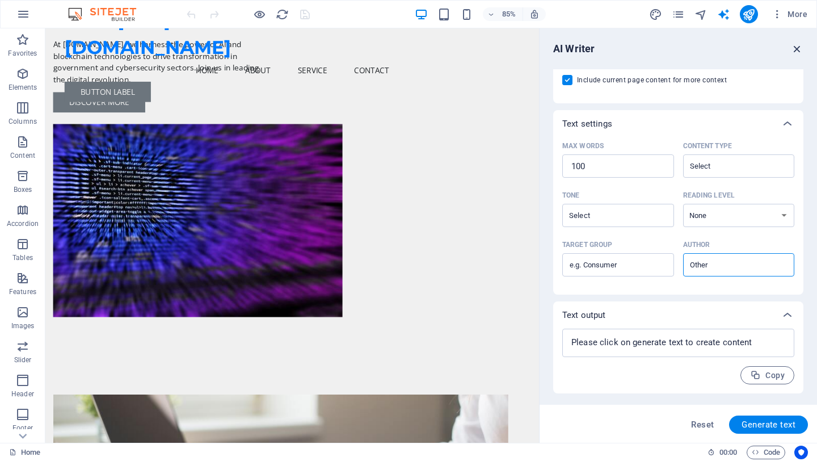
click at [797, 51] on icon "button" at bounding box center [797, 49] width 12 height 12
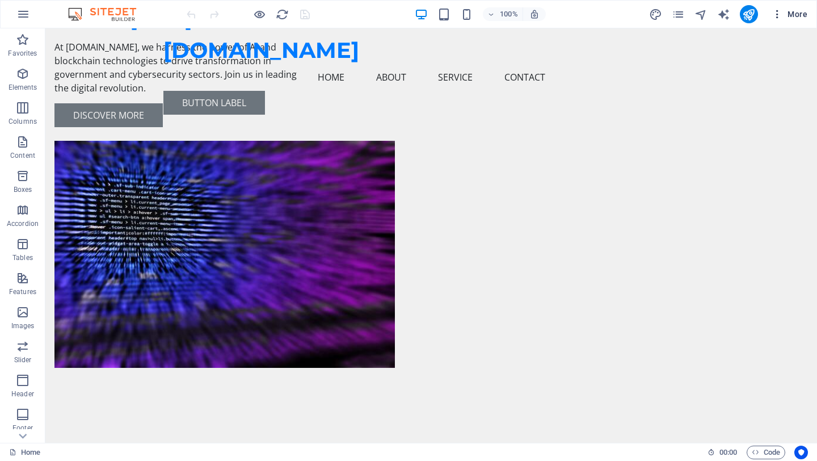
click at [799, 16] on span "More" at bounding box center [790, 14] width 36 height 11
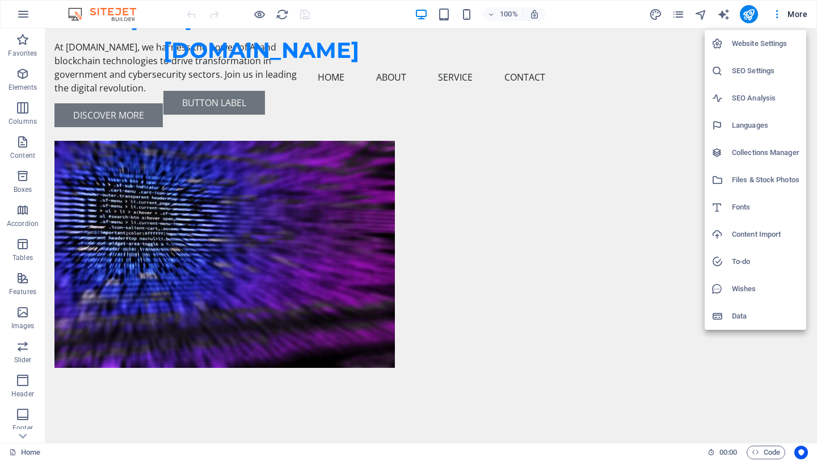
click at [775, 15] on div at bounding box center [408, 230] width 817 height 461
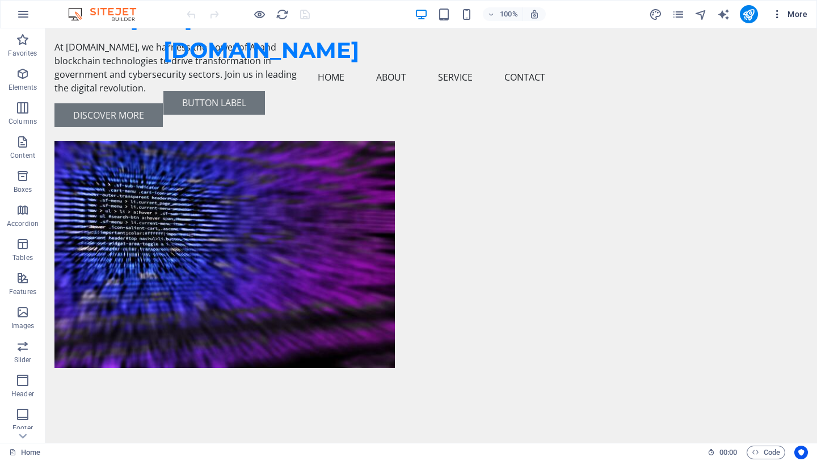
click at [776, 16] on icon "button" at bounding box center [777, 14] width 11 height 11
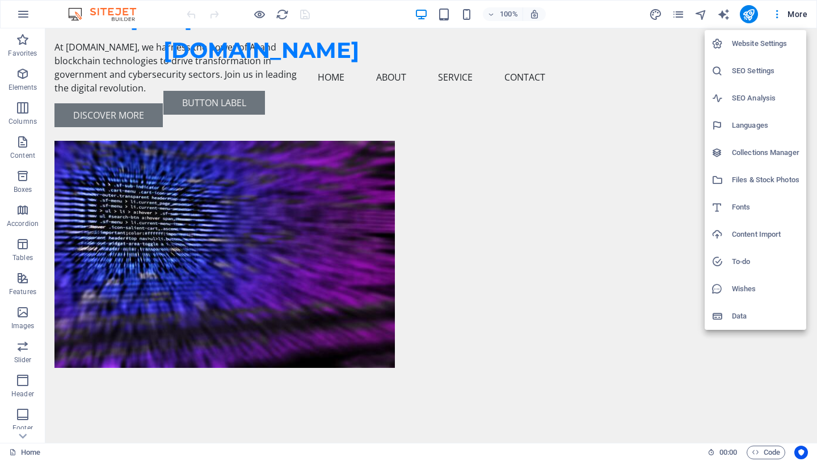
click at [770, 236] on h6 "Content Import" at bounding box center [766, 235] width 68 height 14
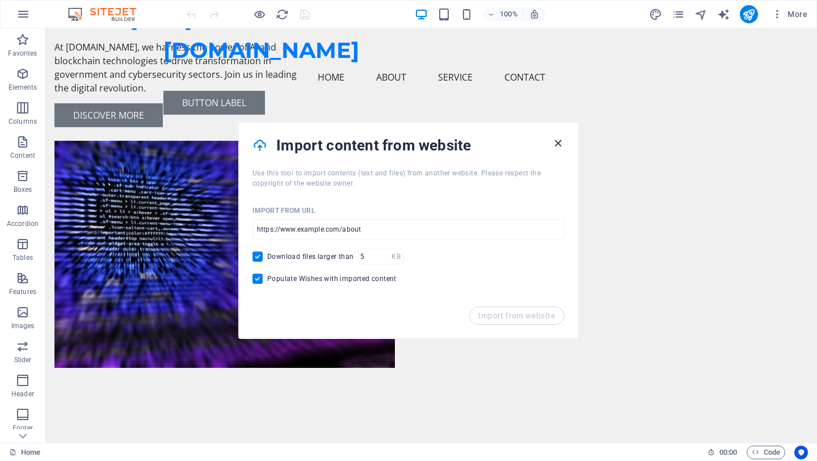
click at [553, 145] on icon "button" at bounding box center [558, 143] width 13 height 13
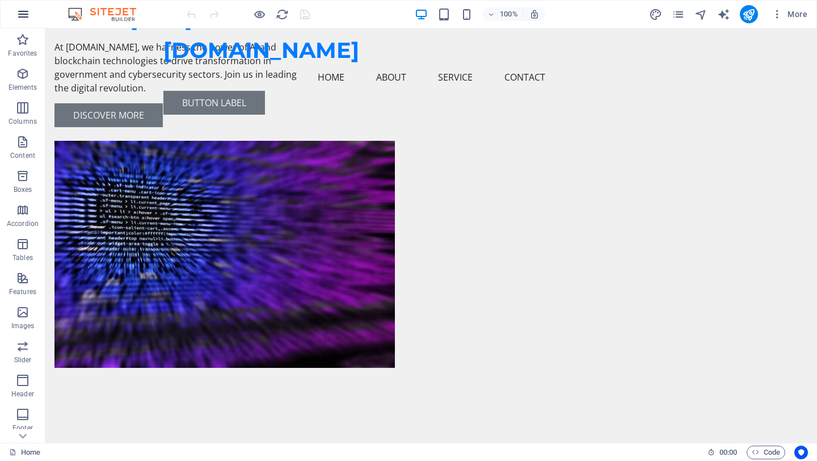
click at [23, 12] on icon "button" at bounding box center [23, 14] width 14 height 14
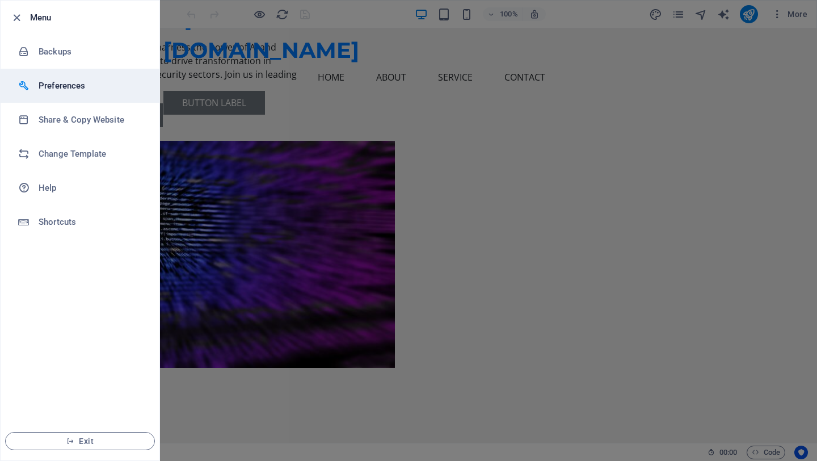
click at [76, 85] on h6 "Preferences" at bounding box center [91, 86] width 105 height 14
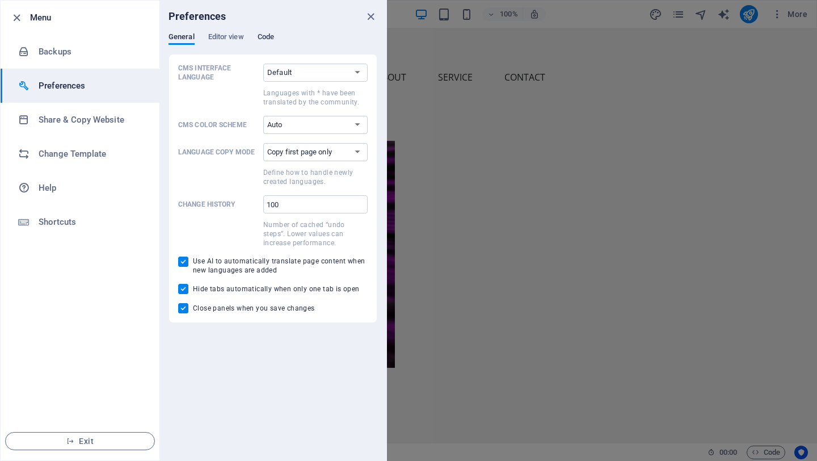
click at [272, 40] on span "Code" at bounding box center [266, 38] width 16 height 16
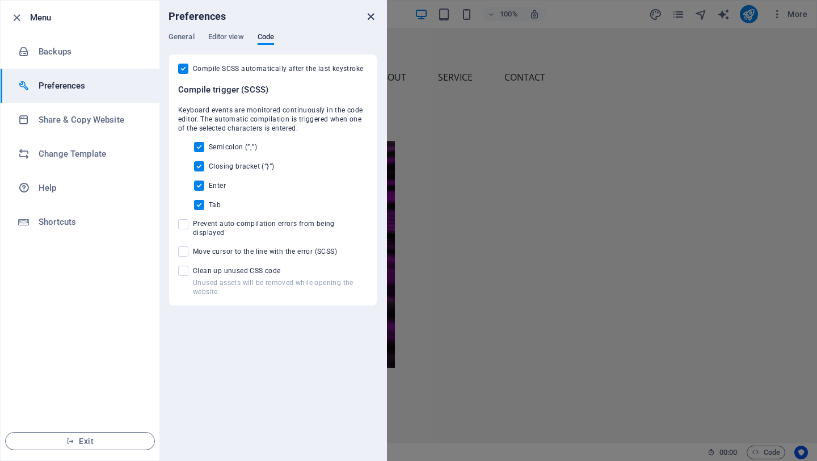
click at [371, 19] on icon "close" at bounding box center [370, 16] width 13 height 13
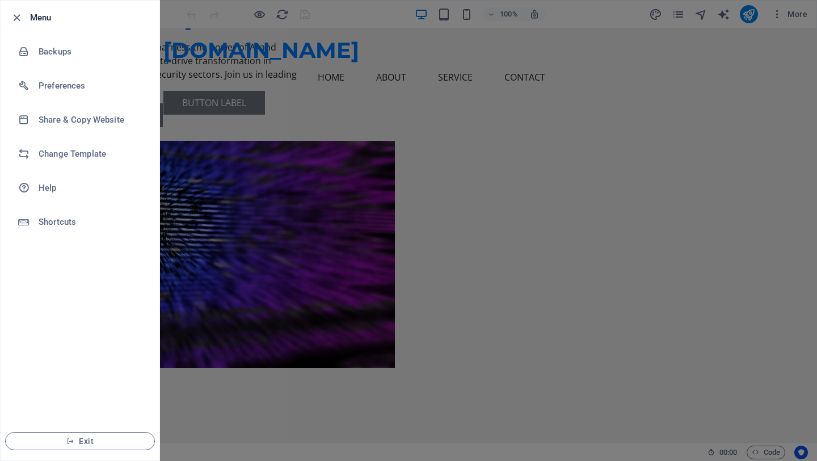
click at [426, 178] on div at bounding box center [408, 230] width 817 height 461
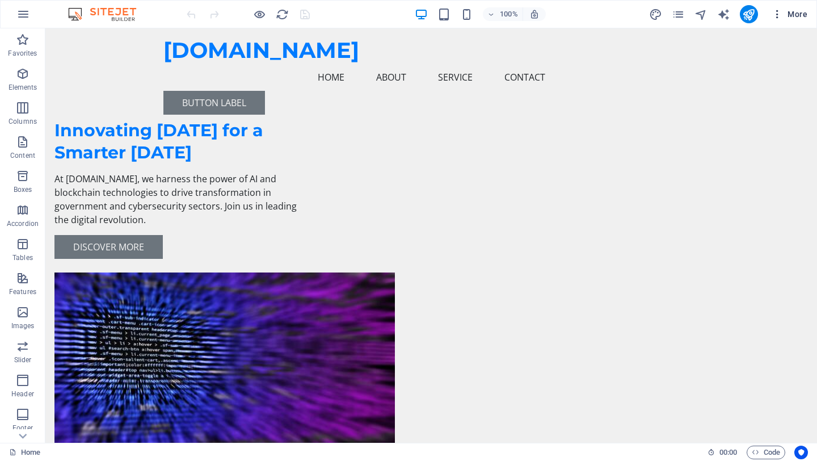
click at [796, 13] on span "More" at bounding box center [790, 14] width 36 height 11
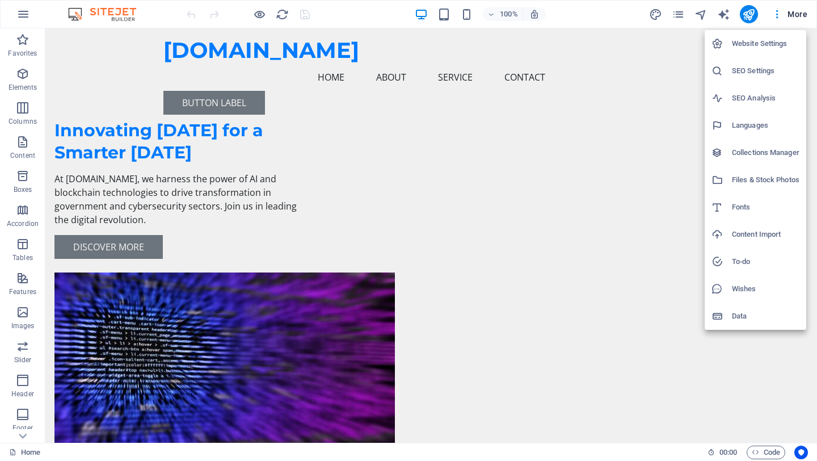
click at [774, 45] on h6 "Website Settings" at bounding box center [766, 44] width 68 height 14
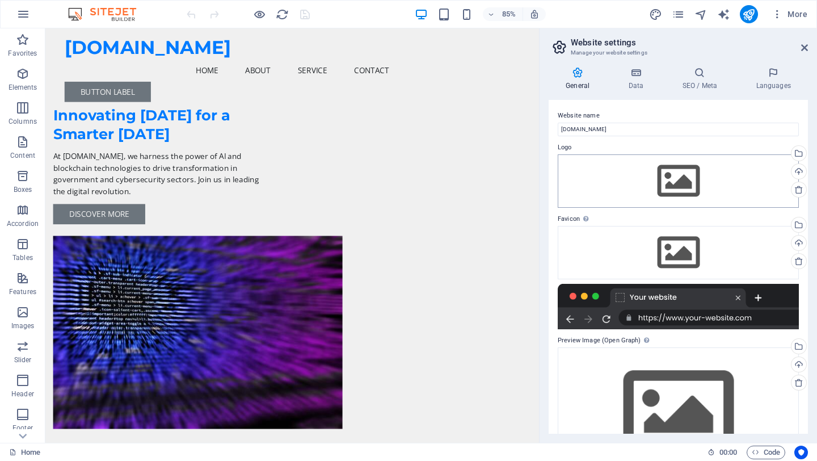
scroll to position [53, 0]
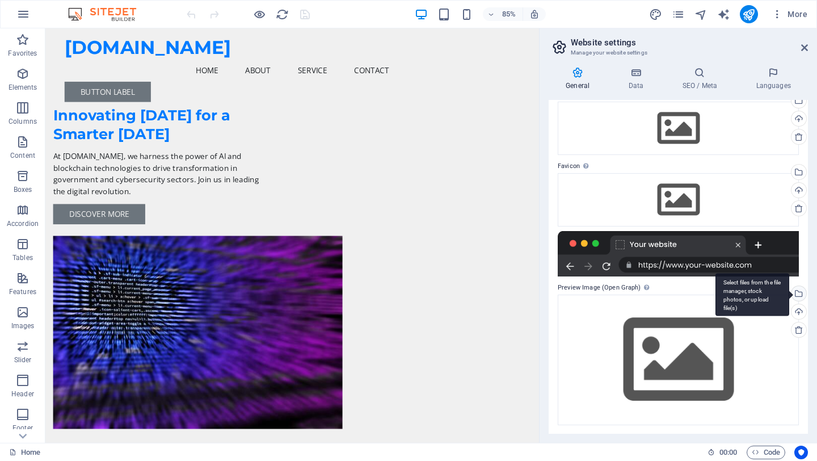
click at [790, 294] on div "Select files from the file manager, stock photos, or upload file(s)" at bounding box center [753, 295] width 74 height 43
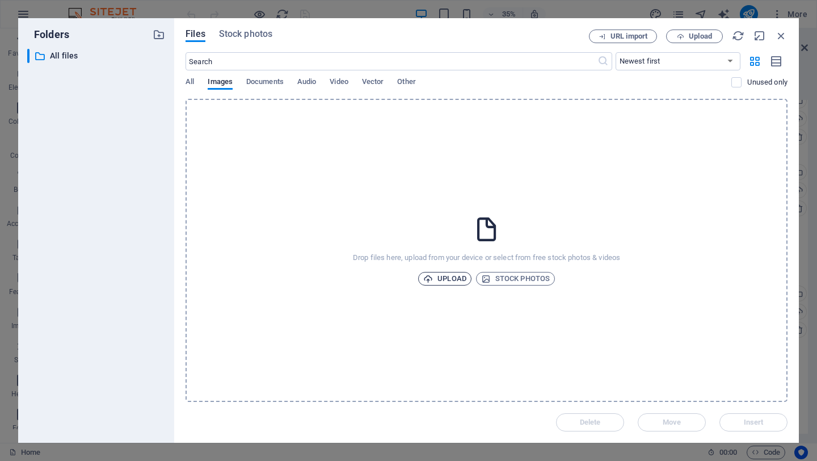
click at [444, 284] on span "Upload" at bounding box center [444, 279] width 43 height 14
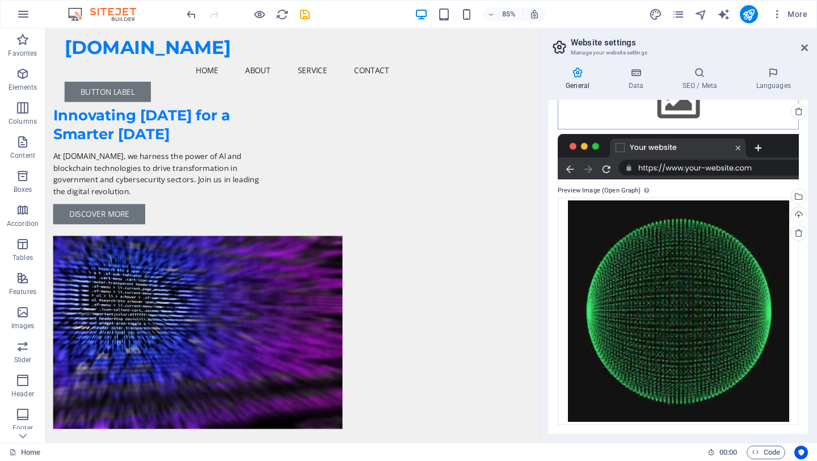
scroll to position [0, 0]
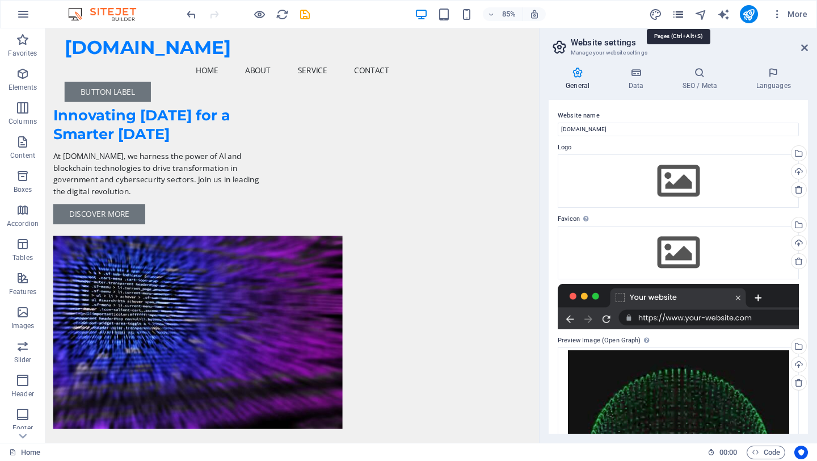
click at [679, 20] on icon "pages" at bounding box center [678, 14] width 13 height 13
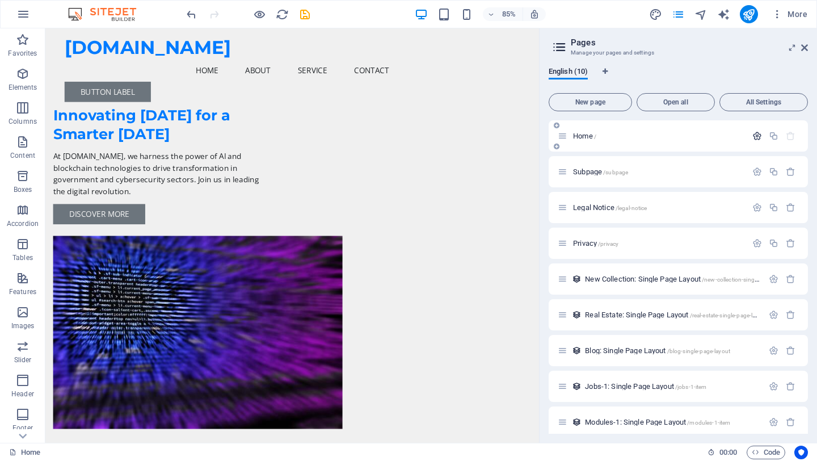
click at [754, 139] on icon "button" at bounding box center [758, 136] width 10 height 10
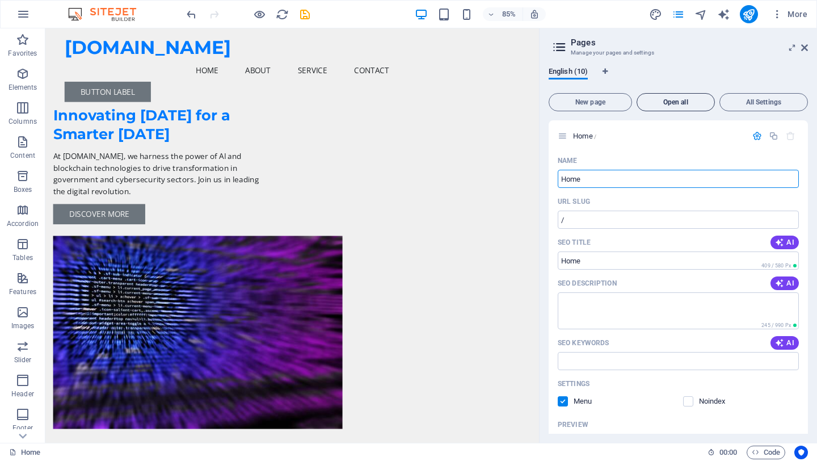
click at [668, 104] on span "Open all" at bounding box center [676, 102] width 68 height 7
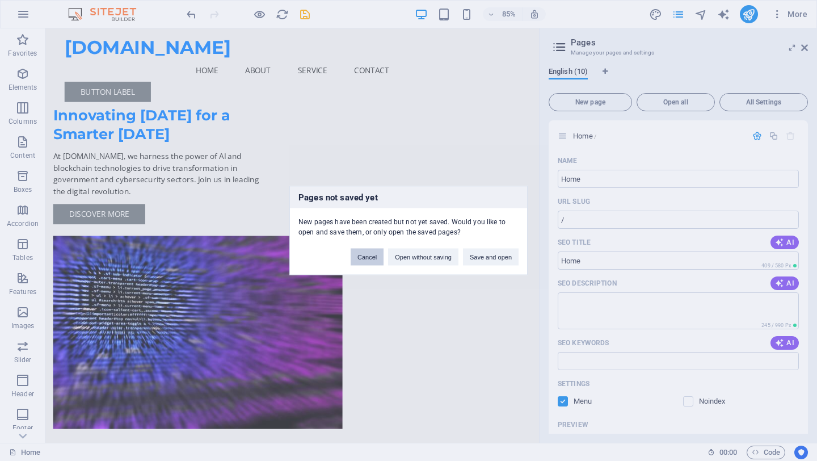
click at [376, 260] on button "Cancel" at bounding box center [367, 257] width 33 height 17
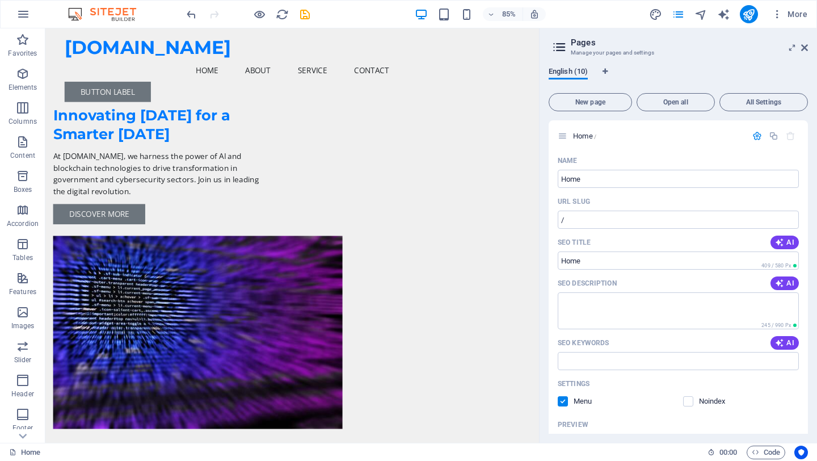
click at [571, 69] on span "English (10)" at bounding box center [568, 73] width 39 height 16
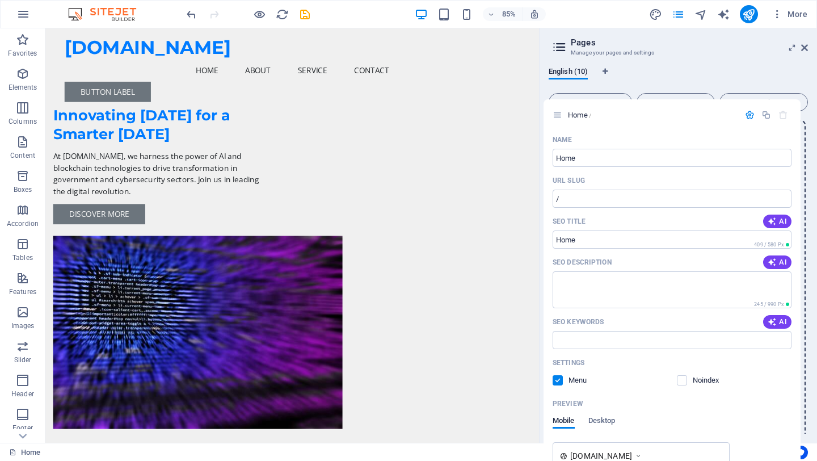
drag, startPoint x: 563, startPoint y: 139, endPoint x: 558, endPoint y: 122, distance: 17.8
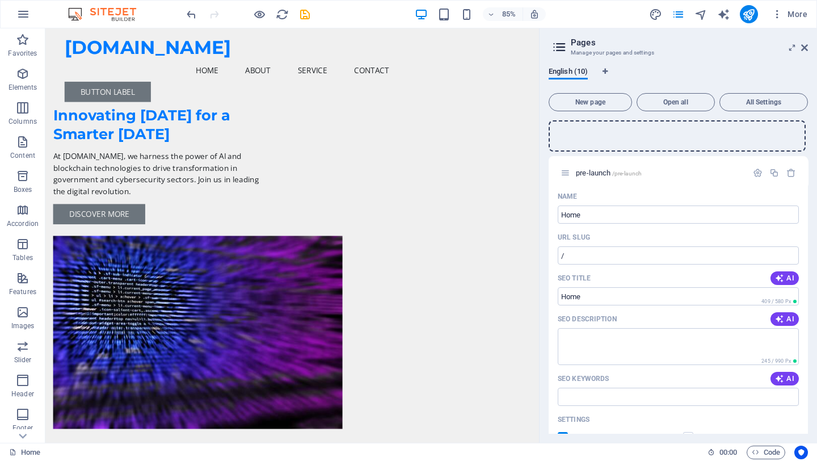
drag, startPoint x: 561, startPoint y: 414, endPoint x: 564, endPoint y: 169, distance: 245.8
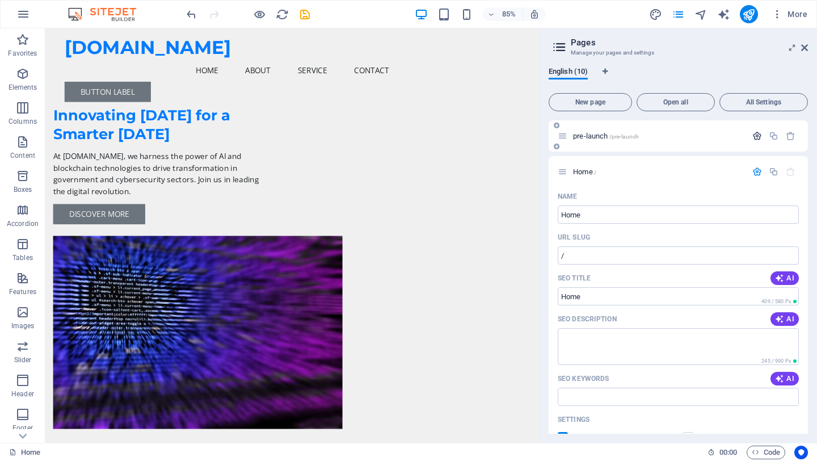
click at [755, 135] on icon "button" at bounding box center [758, 136] width 10 height 10
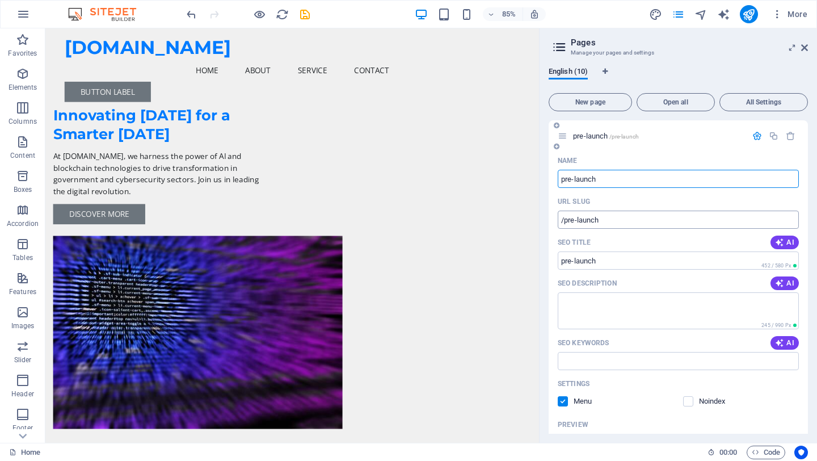
click at [699, 224] on input "/pre-launch" at bounding box center [678, 220] width 241 height 18
type input "/"
click at [671, 147] on div "pre-launch" at bounding box center [678, 135] width 259 height 31
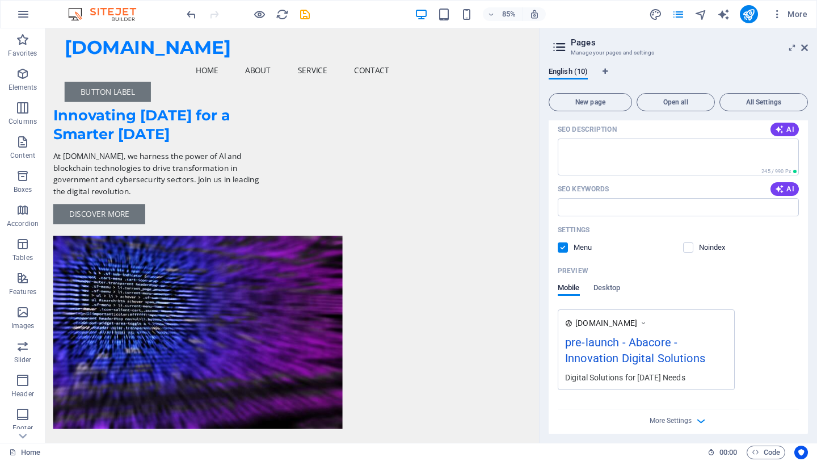
scroll to position [155, 0]
click at [610, 286] on span "Desktop" at bounding box center [607, 288] width 27 height 16
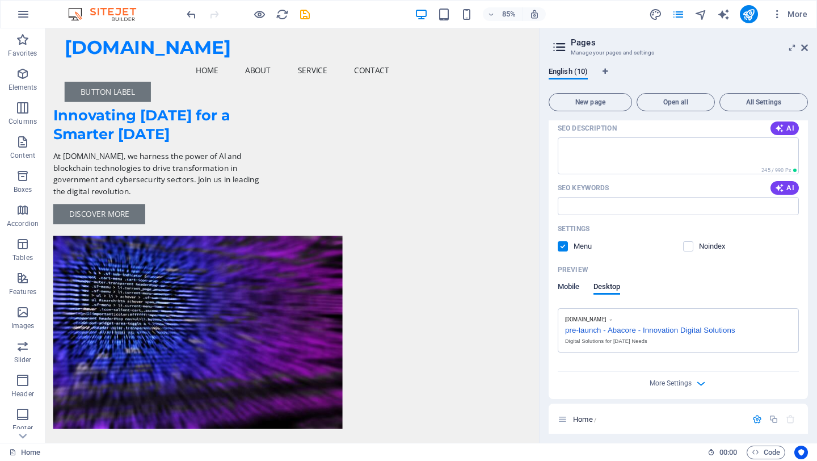
click at [569, 286] on span "Mobile" at bounding box center [569, 288] width 22 height 16
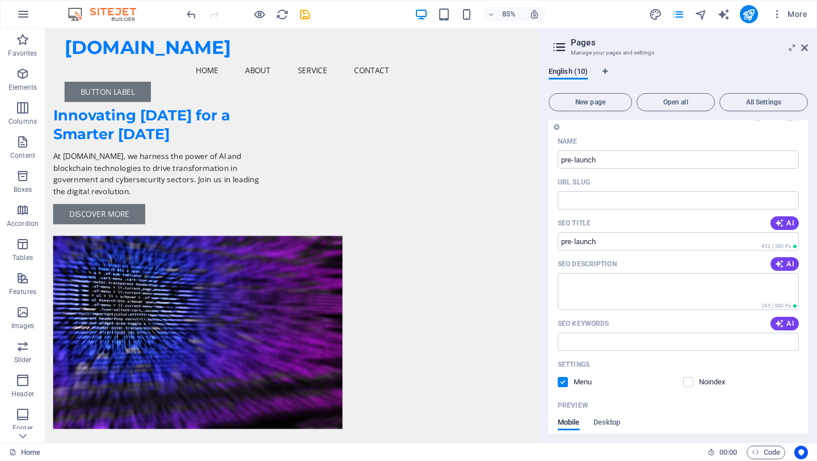
scroll to position [0, 0]
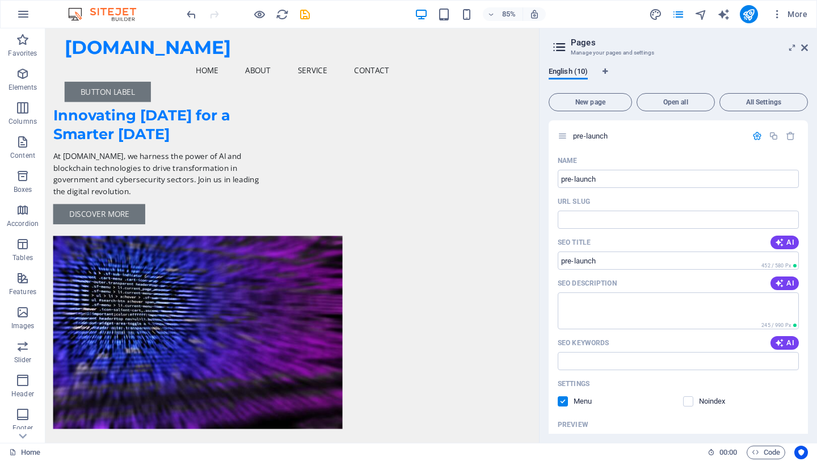
click at [716, 62] on div "English (10) New page Open all All Settings pre-launch Name pre-launch ​ URL SL…" at bounding box center [679, 250] width 278 height 385
click at [22, 19] on icon "button" at bounding box center [23, 14] width 14 height 14
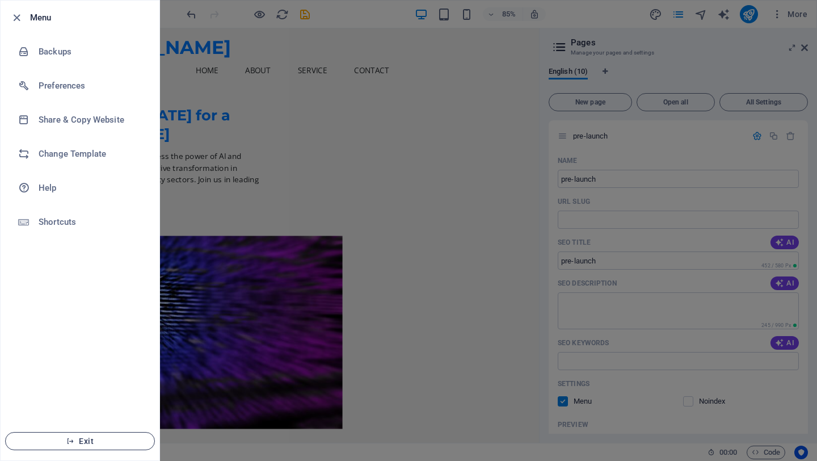
click at [111, 443] on span "Exit" at bounding box center [80, 441] width 131 height 9
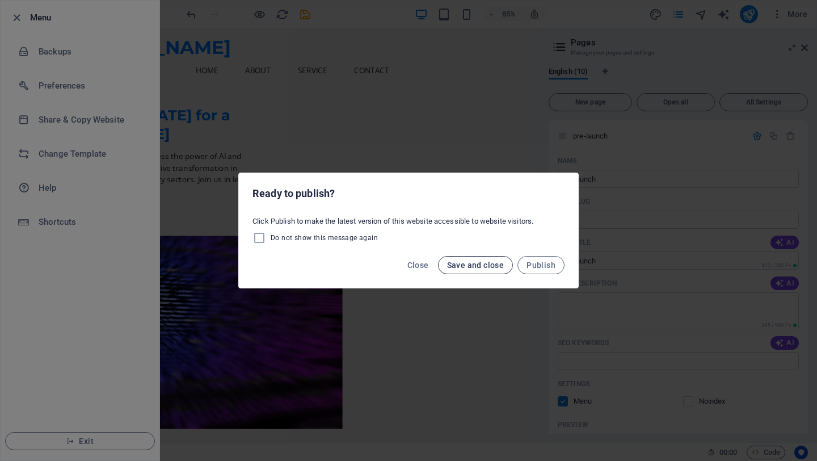
click at [482, 270] on button "Save and close" at bounding box center [476, 265] width 76 height 18
checkbox input "false"
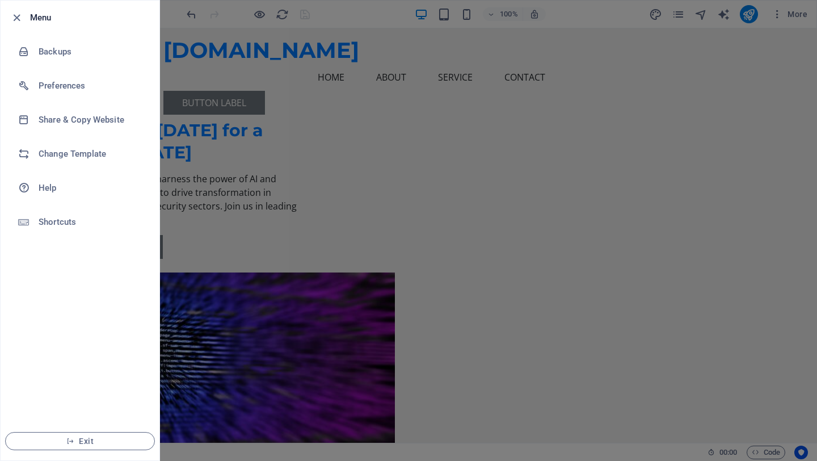
click at [259, 125] on div at bounding box center [408, 230] width 817 height 461
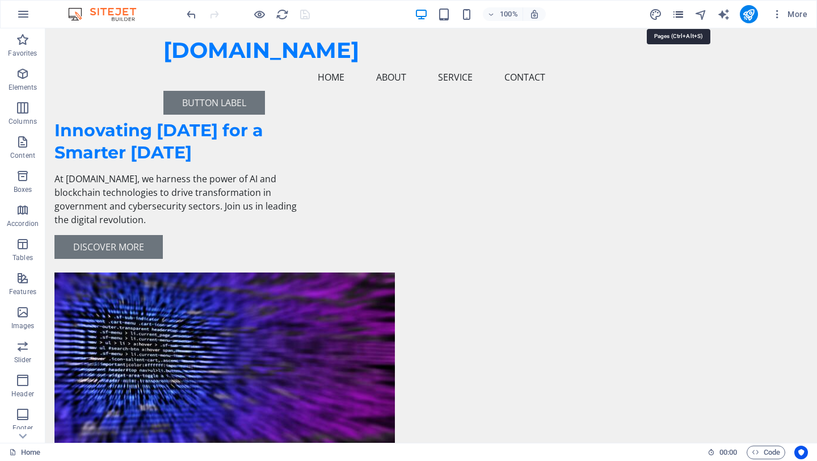
click at [681, 18] on icon "pages" at bounding box center [678, 14] width 13 height 13
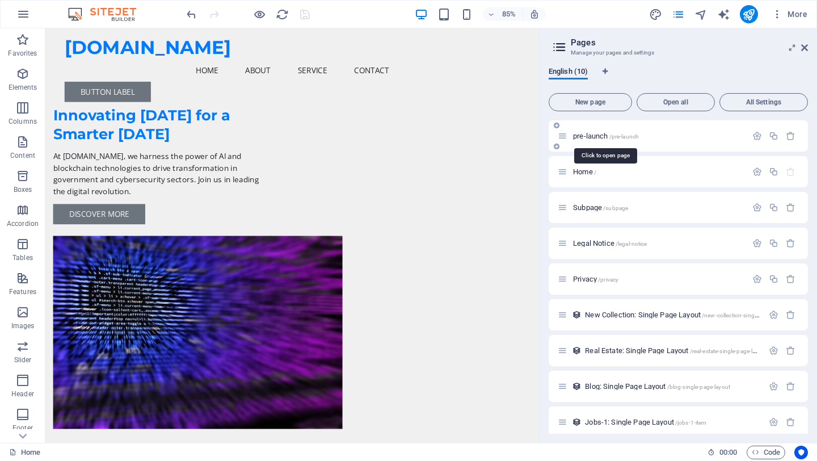
click at [613, 137] on span "/pre-launch" at bounding box center [625, 136] width 30 height 6
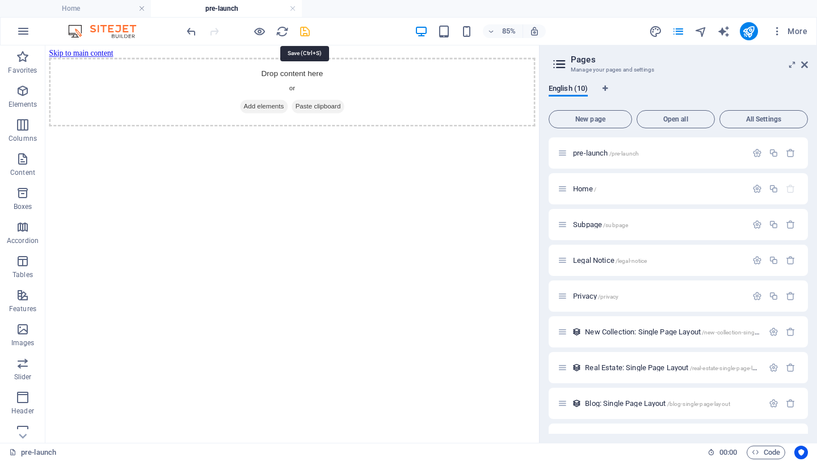
click at [304, 35] on icon "save" at bounding box center [305, 31] width 13 height 13
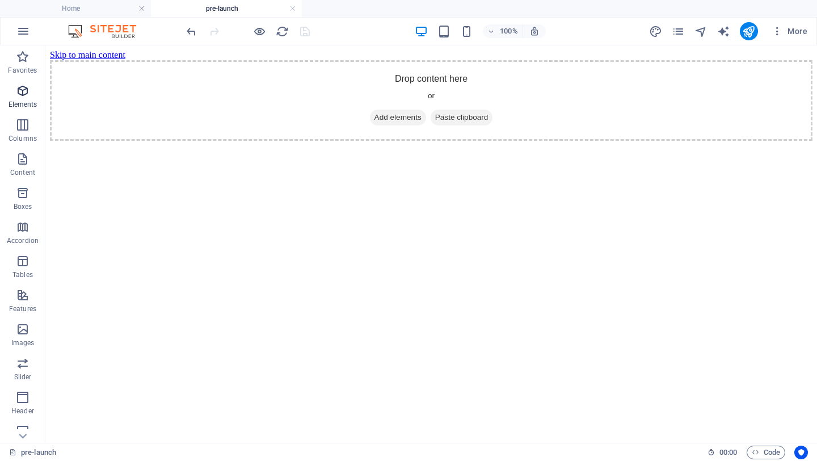
click at [24, 93] on icon "button" at bounding box center [23, 91] width 14 height 14
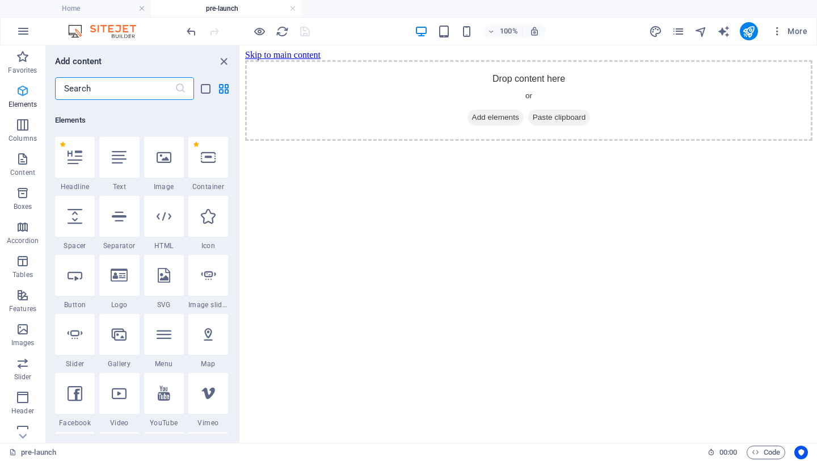
scroll to position [121, 0]
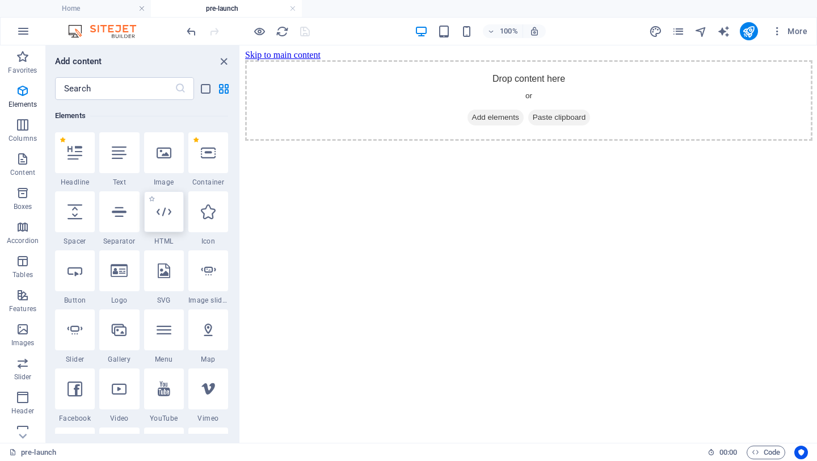
click at [160, 207] on icon at bounding box center [164, 211] width 15 height 15
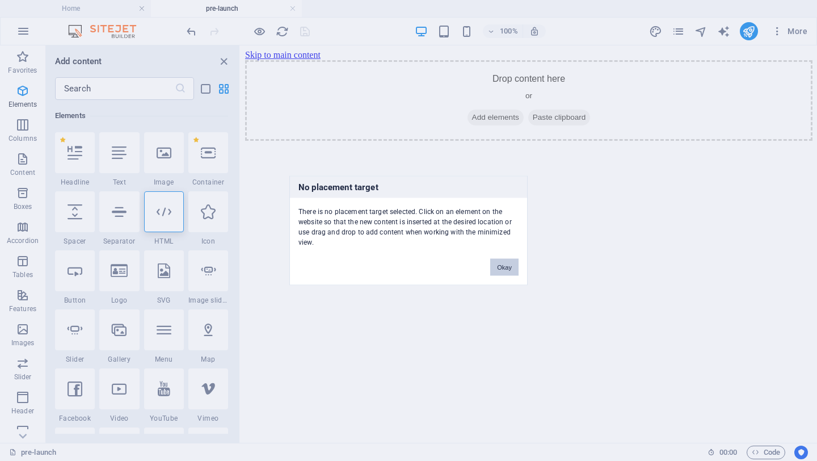
click at [508, 268] on button "Okay" at bounding box center [504, 267] width 28 height 17
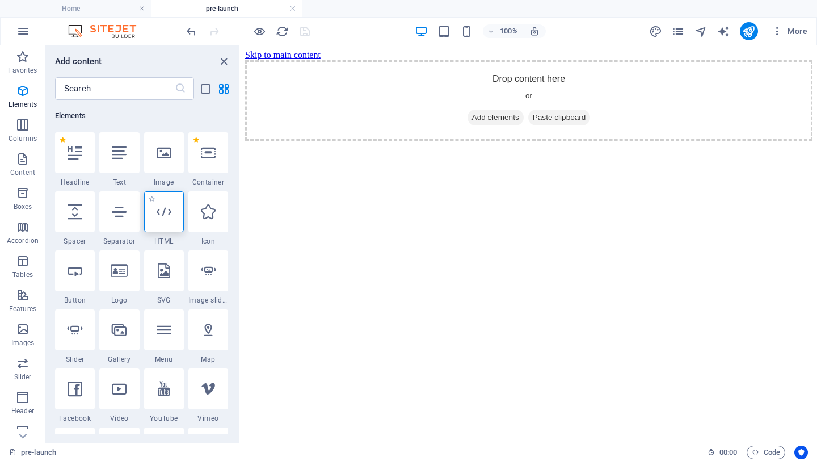
click at [161, 224] on div at bounding box center [164, 211] width 40 height 41
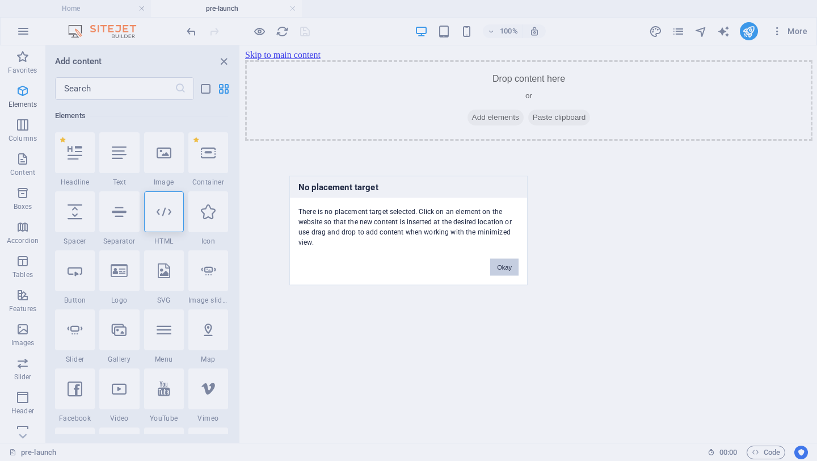
click at [513, 263] on button "Okay" at bounding box center [504, 267] width 28 height 17
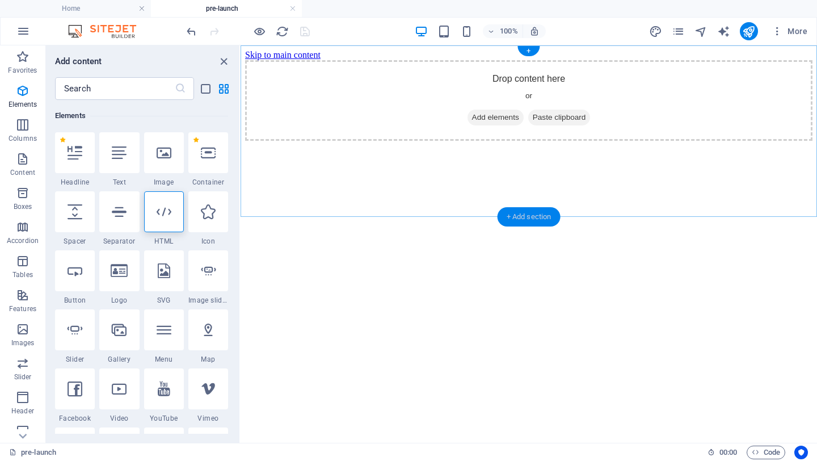
click at [515, 219] on div "+ Add section" at bounding box center [529, 216] width 63 height 19
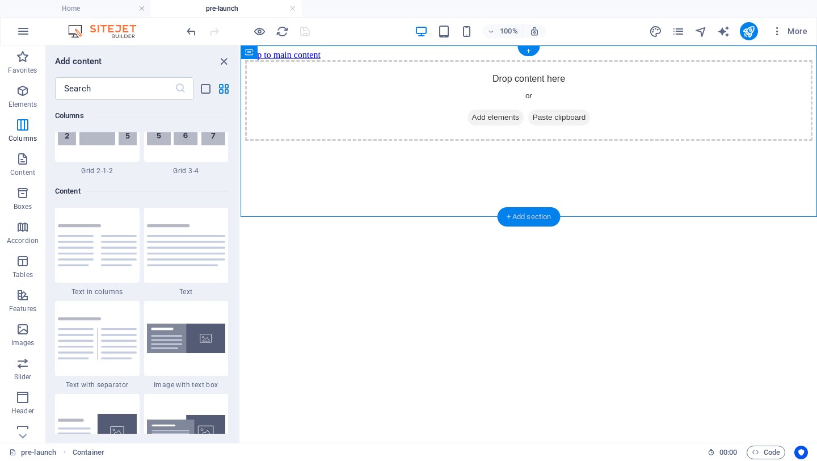
scroll to position [1986, 0]
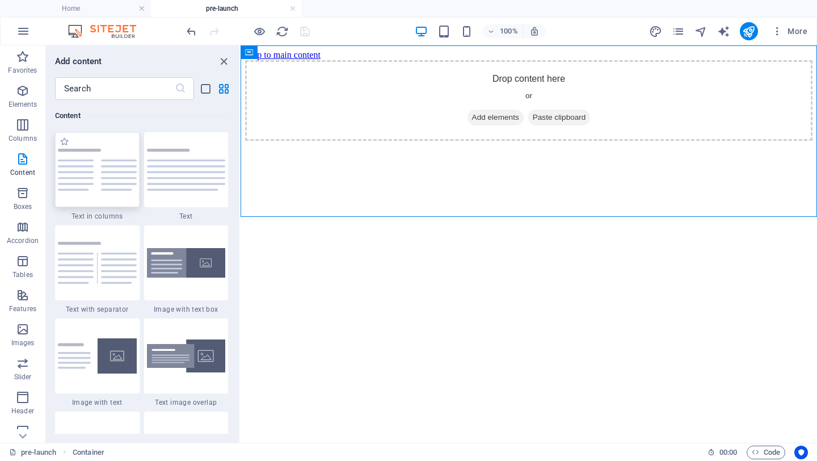
click at [112, 190] on img at bounding box center [97, 170] width 79 height 42
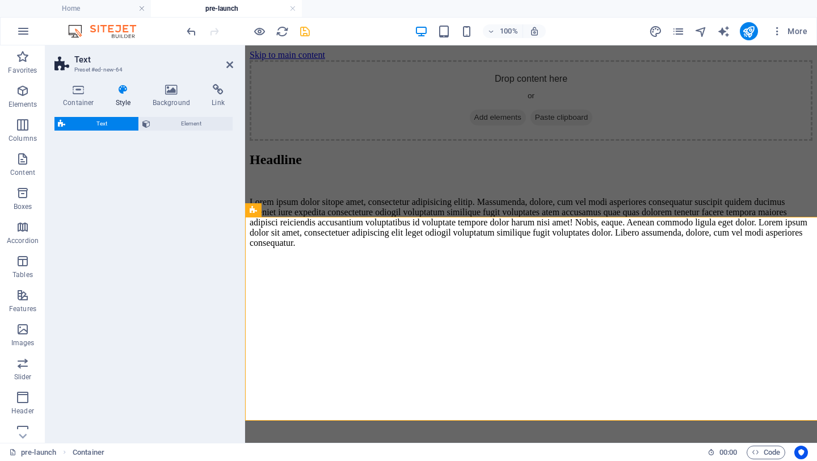
select select "rem"
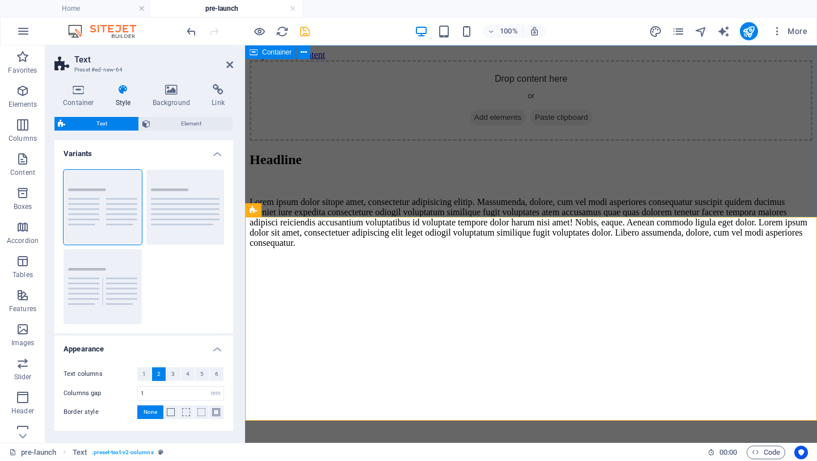
click at [330, 141] on div "Drop content here or Add elements Paste clipboard" at bounding box center [531, 100] width 563 height 81
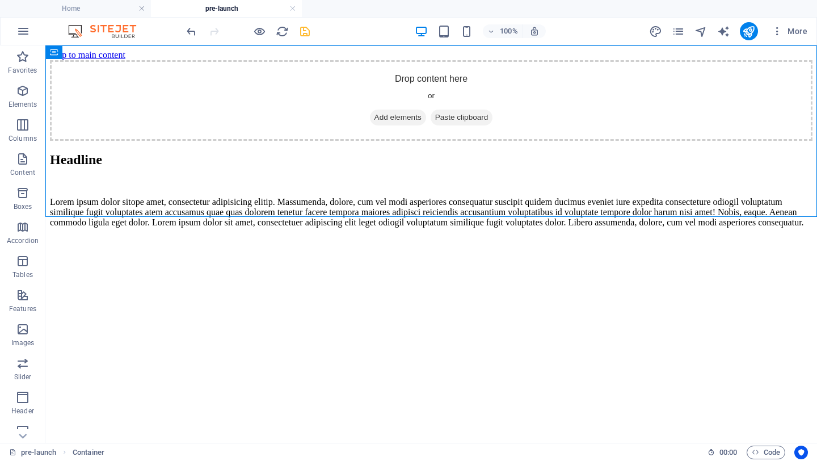
click at [200, 34] on div at bounding box center [247, 31] width 127 height 18
click at [191, 31] on icon "undo" at bounding box center [191, 31] width 13 height 13
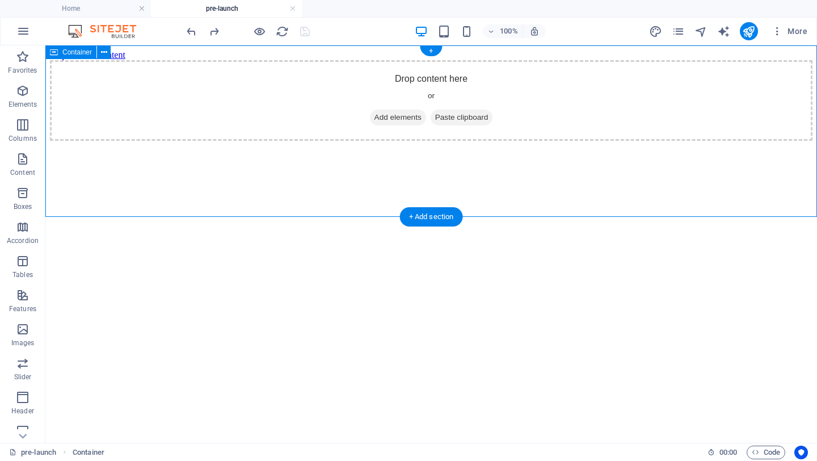
click at [231, 135] on div "Drop content here or Add elements Paste clipboard" at bounding box center [431, 100] width 763 height 81
click at [466, 125] on span "Paste clipboard" at bounding box center [462, 118] width 62 height 16
click at [470, 125] on span "Paste clipboard" at bounding box center [462, 118] width 62 height 16
click at [462, 125] on span "Paste clipboard" at bounding box center [462, 118] width 62 height 16
click at [406, 125] on span "Add elements" at bounding box center [398, 118] width 56 height 16
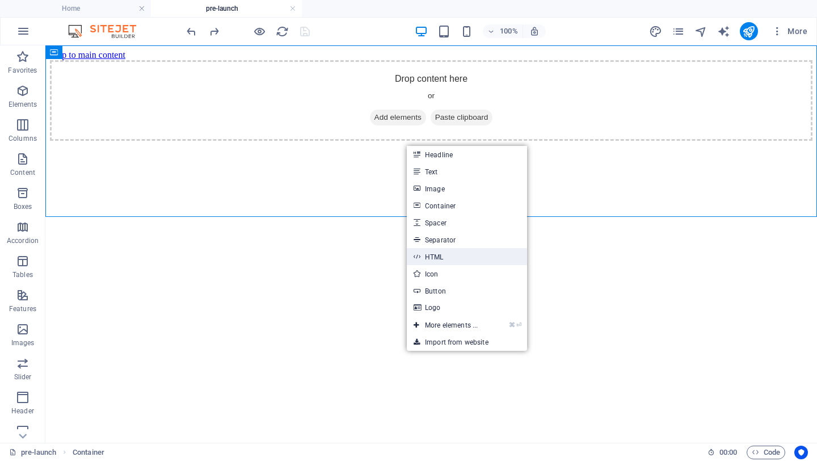
click at [448, 259] on link "HTML" at bounding box center [467, 256] width 120 height 17
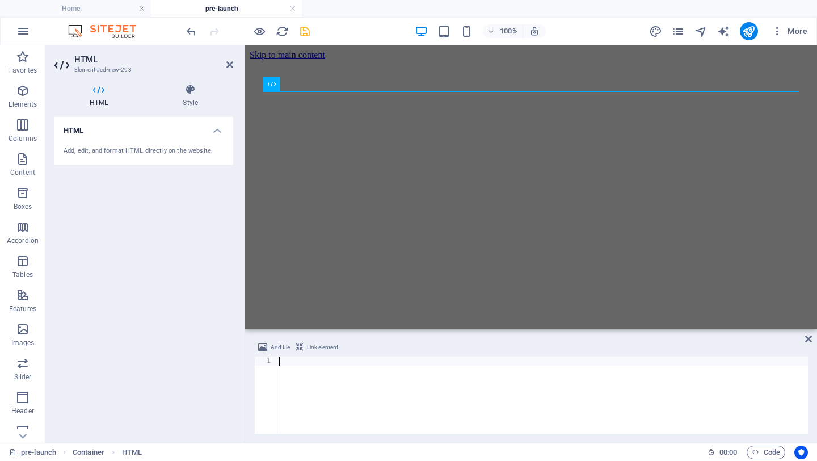
scroll to position [4383, 0]
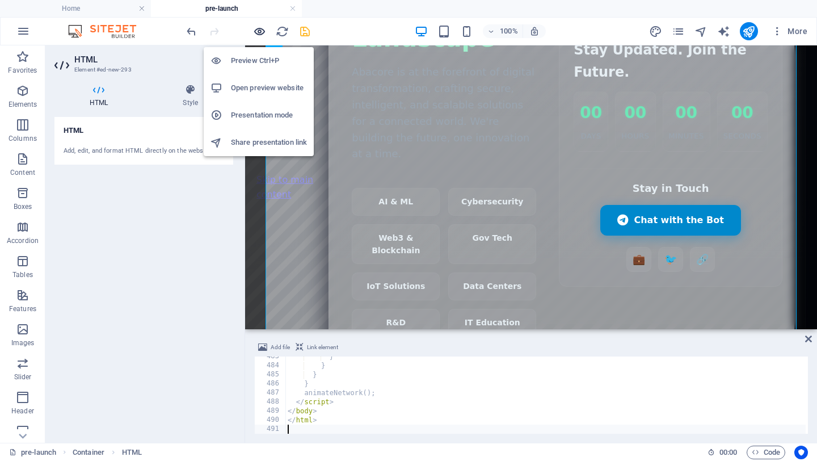
click at [259, 28] on icon "button" at bounding box center [259, 31] width 13 height 13
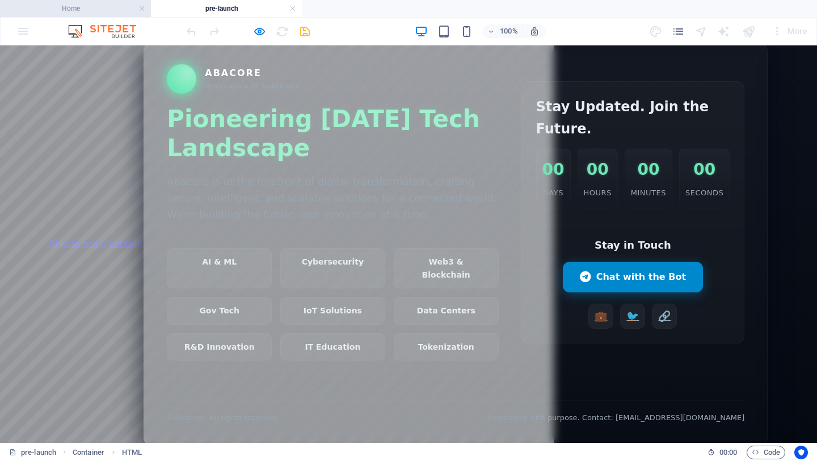
click at [114, 11] on h4 "Home" at bounding box center [75, 8] width 151 height 12
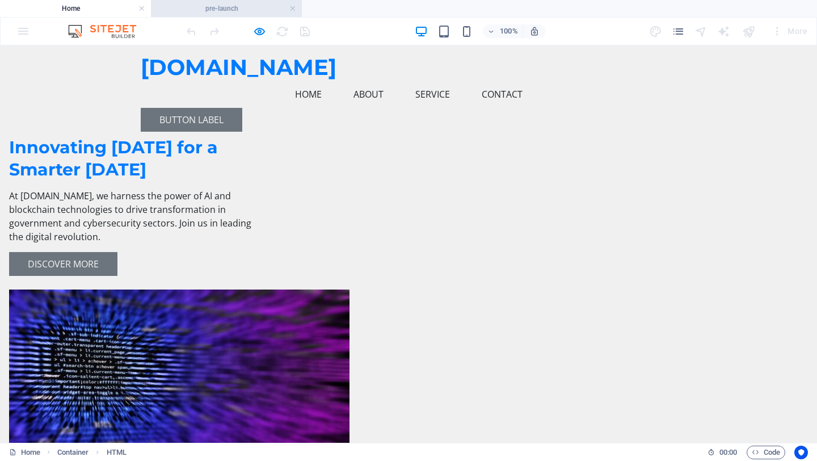
click at [199, 7] on h4 "pre-launch" at bounding box center [226, 8] width 151 height 12
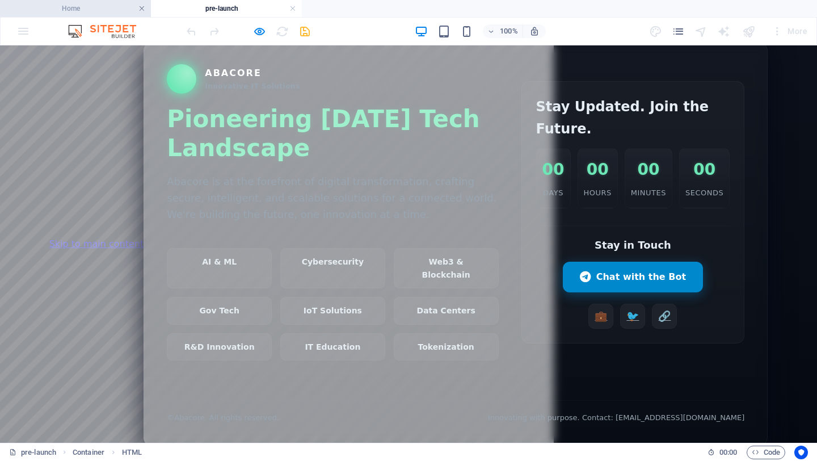
click at [142, 10] on link at bounding box center [142, 8] width 7 height 11
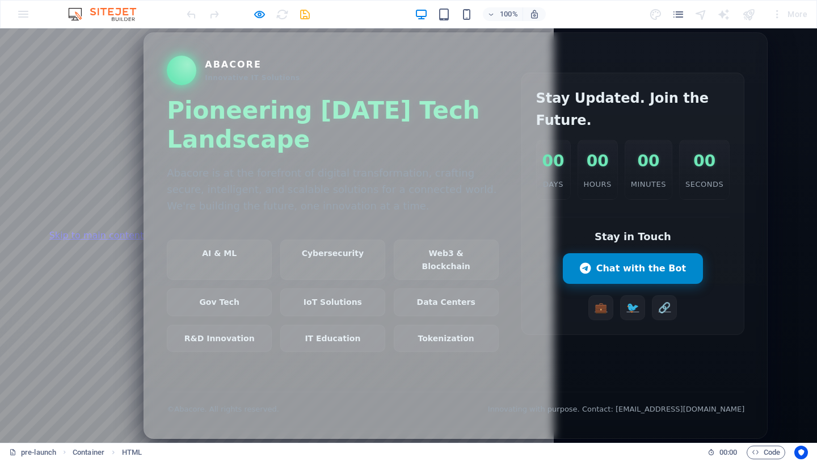
click at [669, 175] on main "Abacore Innovative IT Solutions Pioneering Tomorrow's Tech Landscape Abacore is…" at bounding box center [456, 235] width 624 height 406
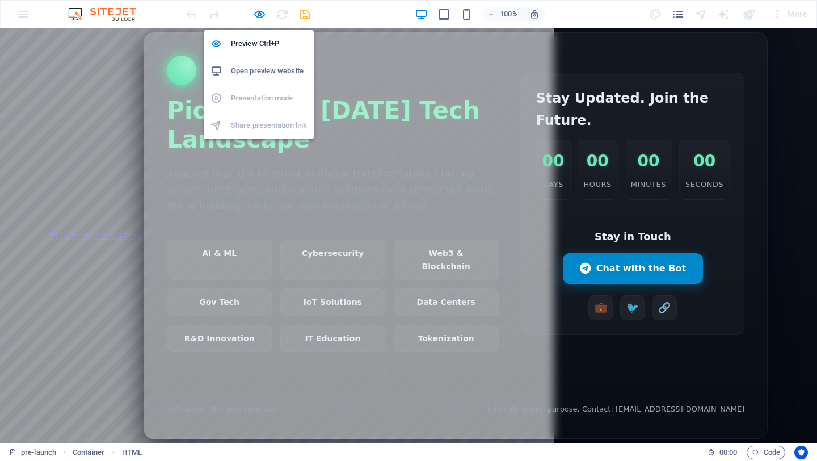
click at [260, 73] on h6 "Open preview website" at bounding box center [269, 71] width 76 height 14
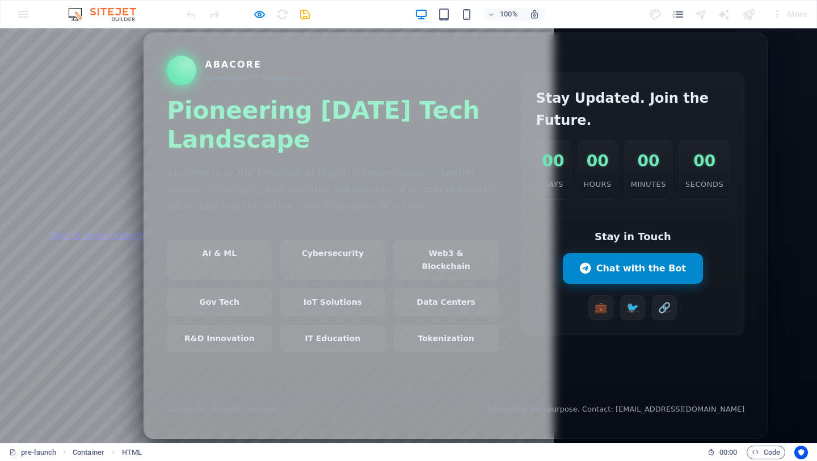
click at [360, 97] on h1 "Pioneering [DATE] Tech Landscape" at bounding box center [333, 125] width 332 height 57
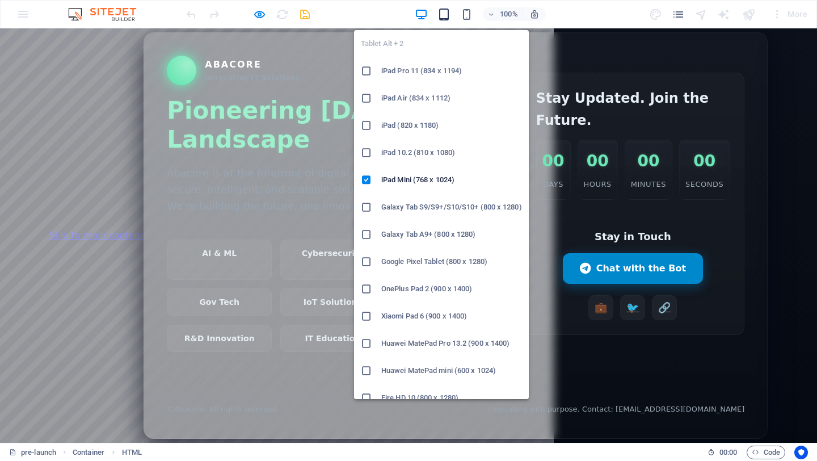
click at [443, 15] on icon "button" at bounding box center [444, 14] width 13 height 13
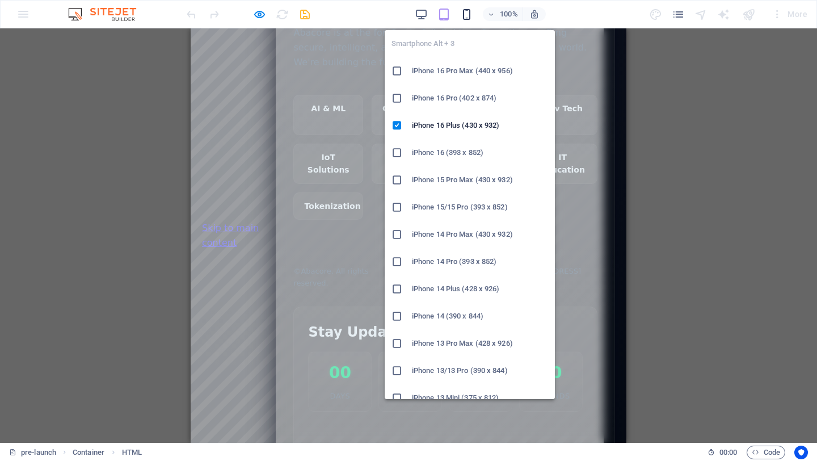
click at [468, 19] on icon "button" at bounding box center [466, 14] width 13 height 13
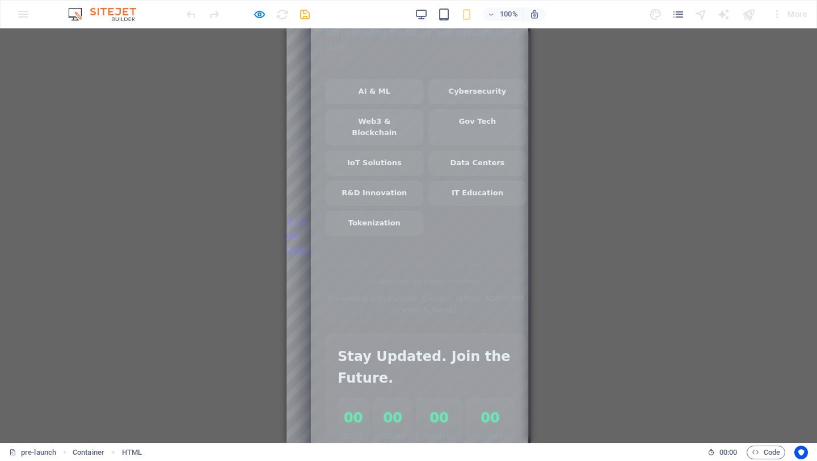
click at [414, 300] on div "Innovating with purpose. Contact: [EMAIL_ADDRESS][DOMAIN_NAME]" at bounding box center [426, 305] width 200 height 24
click at [416, 310] on div "Innovating with purpose. Contact: [EMAIL_ADDRESS][DOMAIN_NAME]" at bounding box center [426, 305] width 200 height 24
click at [429, 158] on span "Data Centers" at bounding box center [478, 160] width 98 height 24
click at [23, 15] on div "100% More" at bounding box center [409, 14] width 816 height 27
click at [681, 15] on icon "pages" at bounding box center [678, 14] width 13 height 13
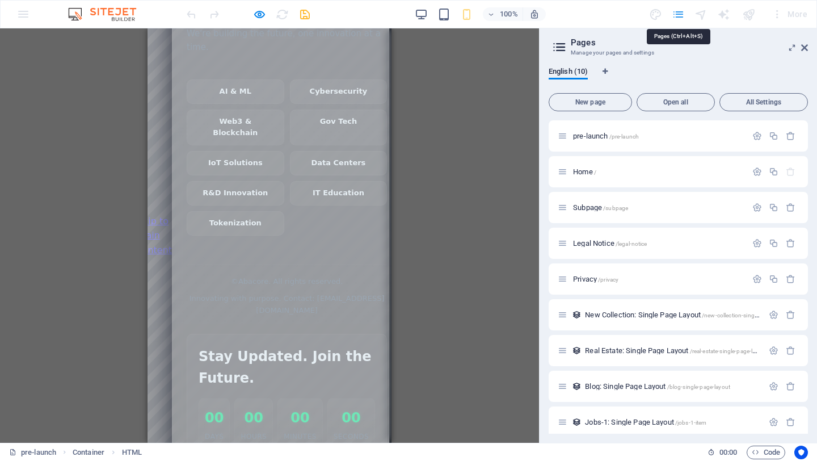
click at [681, 15] on icon "pages" at bounding box center [678, 14] width 13 height 13
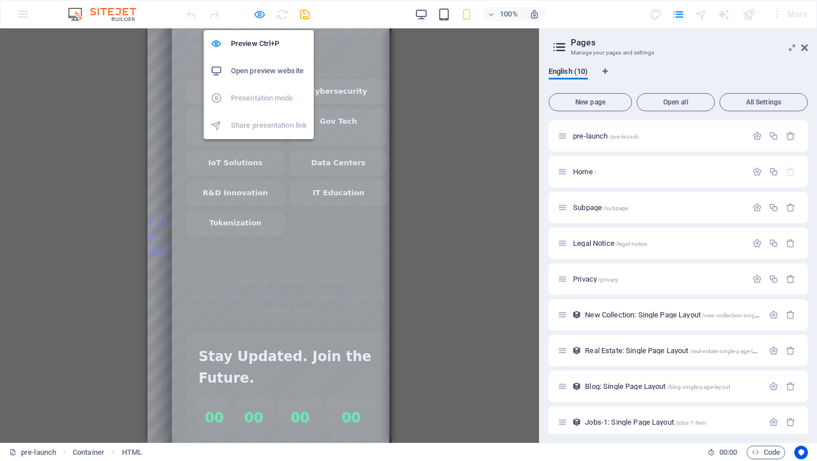
click at [259, 15] on icon "button" at bounding box center [259, 14] width 13 height 13
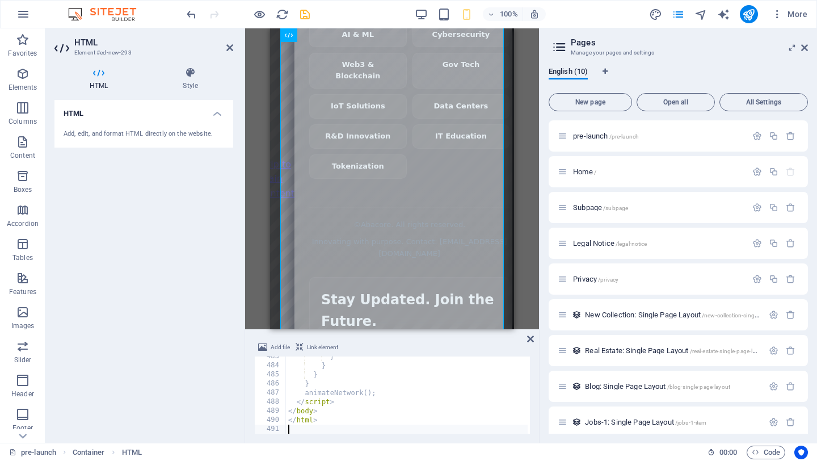
click at [187, 183] on div "HTML Add, edit, and format HTML directly on the website." at bounding box center [143, 267] width 179 height 334
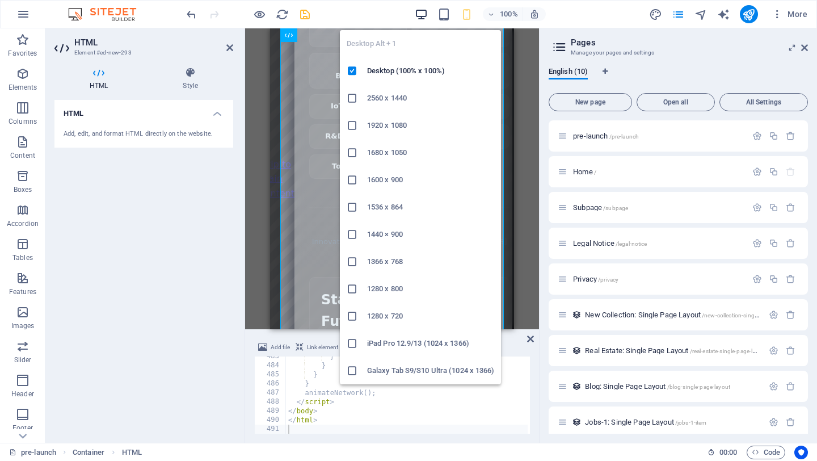
click at [418, 14] on icon "button" at bounding box center [421, 14] width 13 height 13
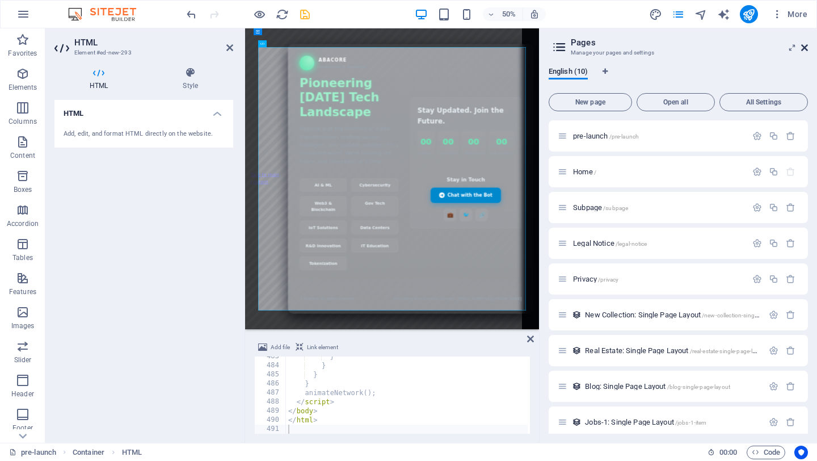
drag, startPoint x: 807, startPoint y: 49, endPoint x: 443, endPoint y: 88, distance: 366.0
click at [807, 49] on icon at bounding box center [805, 47] width 7 height 9
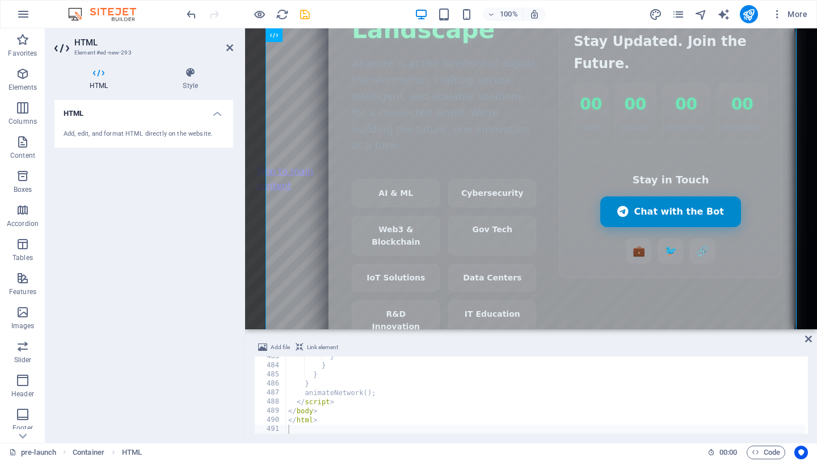
type textarea "animateNetwork();"
click at [603, 170] on div "Abacore — Innovative IT Solutions Coming Soon Abacore Innovative IT Solutions P…" at bounding box center [567, 178] width 477 height 568
click at [188, 82] on h4 "Style" at bounding box center [191, 79] width 86 height 24
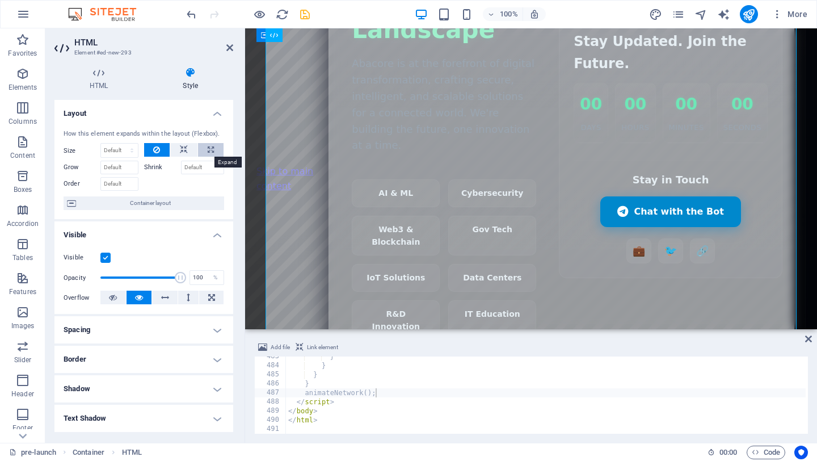
click at [208, 152] on icon at bounding box center [211, 150] width 6 height 14
type input "100"
select select "%"
click at [154, 152] on icon at bounding box center [156, 150] width 7 height 14
select select "DISABLED_OPTION_VALUE"
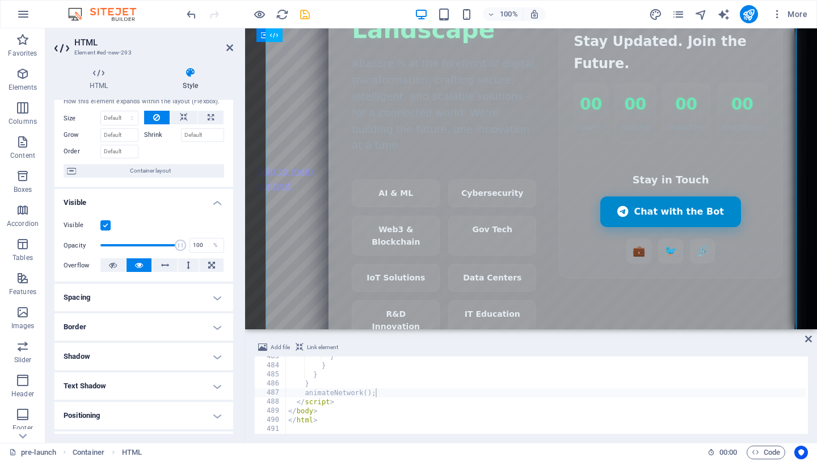
scroll to position [0, 0]
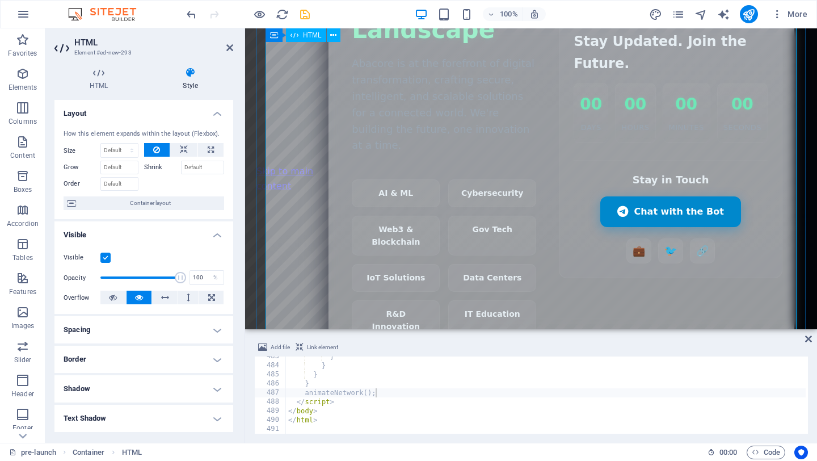
click at [580, 223] on div "Abacore — Innovative IT Solutions Coming Soon Abacore Innovative IT Solutions P…" at bounding box center [567, 178] width 477 height 568
click at [778, 15] on icon "button" at bounding box center [777, 14] width 11 height 11
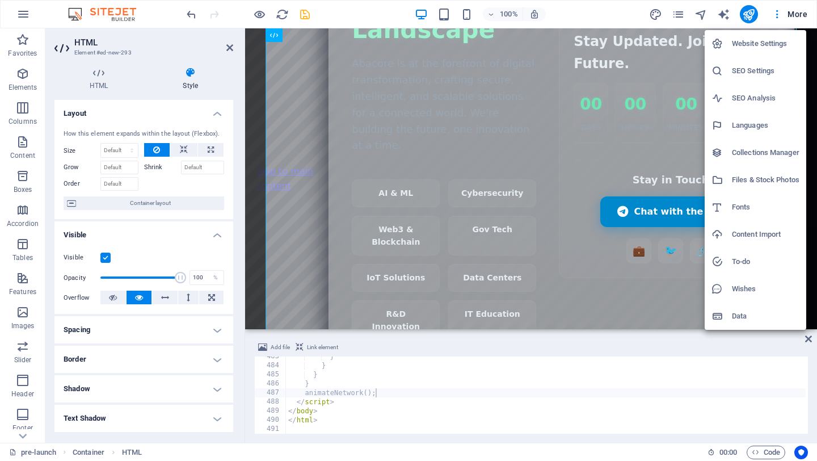
click at [769, 44] on h6 "Website Settings" at bounding box center [766, 44] width 68 height 14
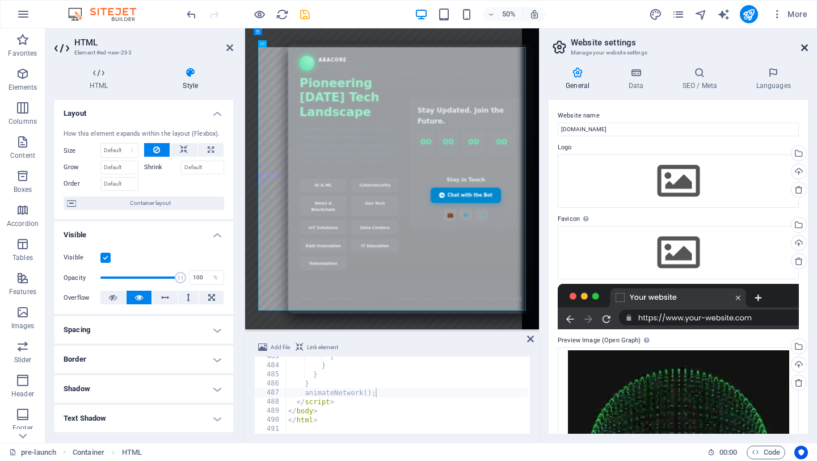
click at [802, 48] on icon at bounding box center [805, 47] width 7 height 9
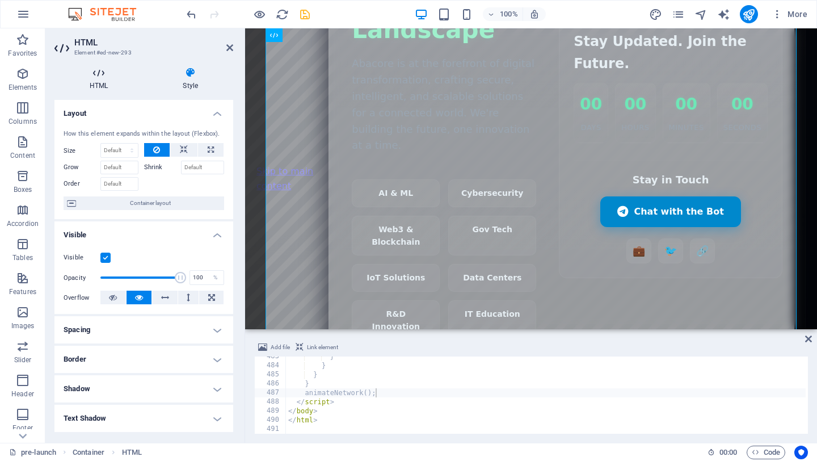
click at [103, 82] on h4 "HTML" at bounding box center [100, 79] width 93 height 24
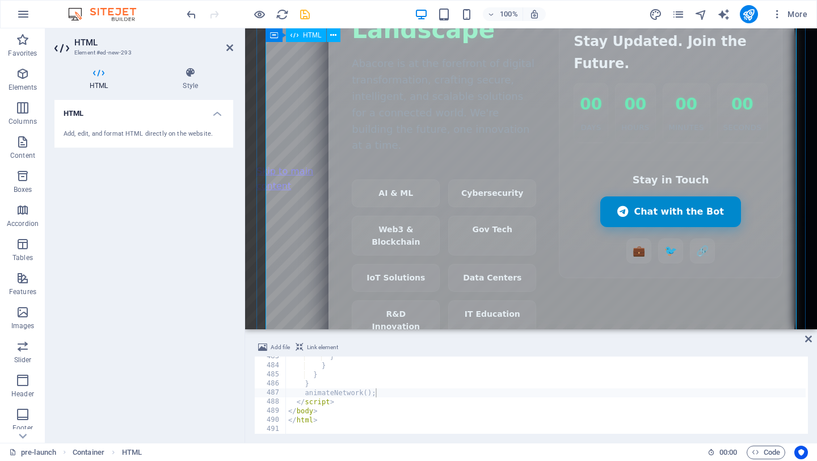
click at [313, 34] on span "HTML" at bounding box center [312, 35] width 19 height 7
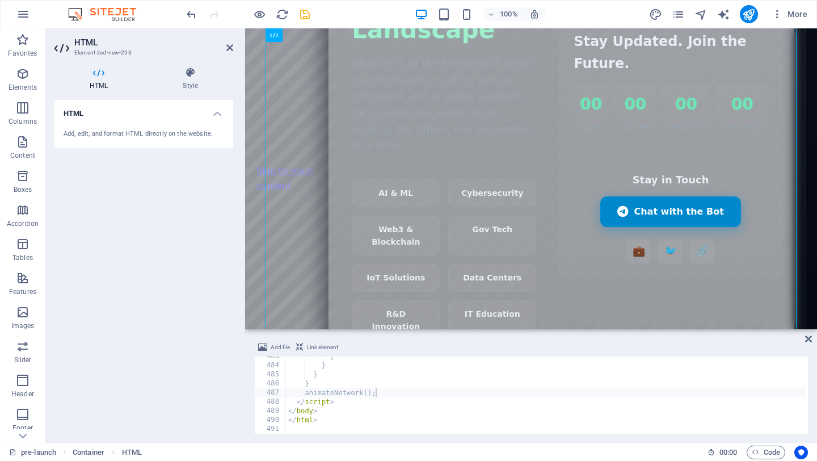
drag, startPoint x: 559, startPoint y: 62, endPoint x: 311, endPoint y: 74, distance: 247.8
click at [282, 36] on span "Container" at bounding box center [289, 35] width 30 height 7
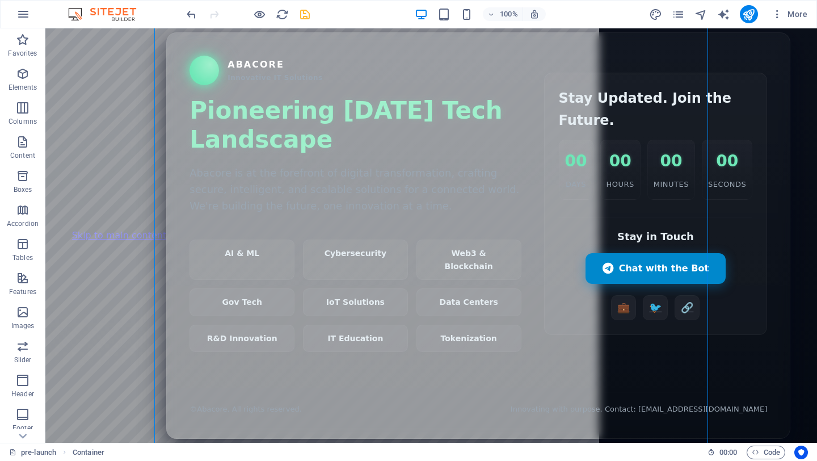
click at [814, 285] on body "Skip to main content Abacore — Innovative IT Solutions Coming Soon Abacore Inno…" at bounding box center [431, 235] width 772 height 414
click at [774, 245] on body "Skip to main content Abacore — Innovative IT Solutions Coming Soon Abacore Inno…" at bounding box center [431, 235] width 772 height 414
click at [280, 18] on icon "reload" at bounding box center [282, 14] width 13 height 13
click at [655, 47] on div "Abacore — Innovative IT Solutions Coming Soon Abacore Innovative IT Solutions P…" at bounding box center [478, 235] width 624 height 406
click at [194, 39] on icon at bounding box center [192, 35] width 8 height 14
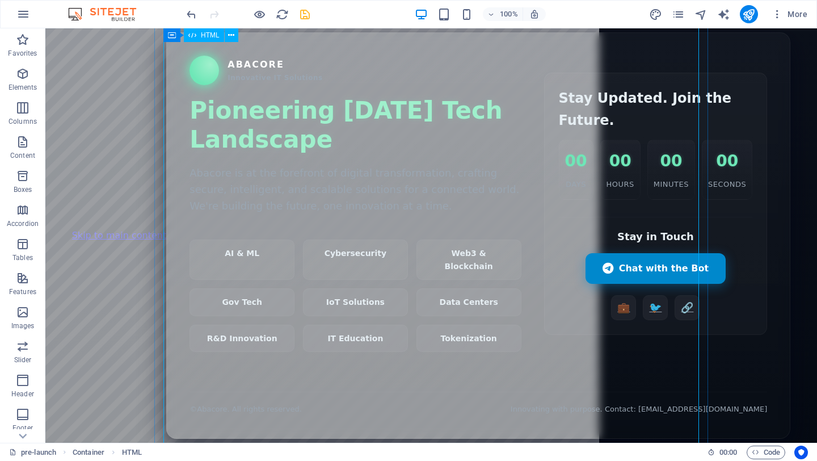
click at [207, 32] on span "HTML" at bounding box center [210, 35] width 19 height 7
click at [230, 33] on icon at bounding box center [231, 36] width 6 height 12
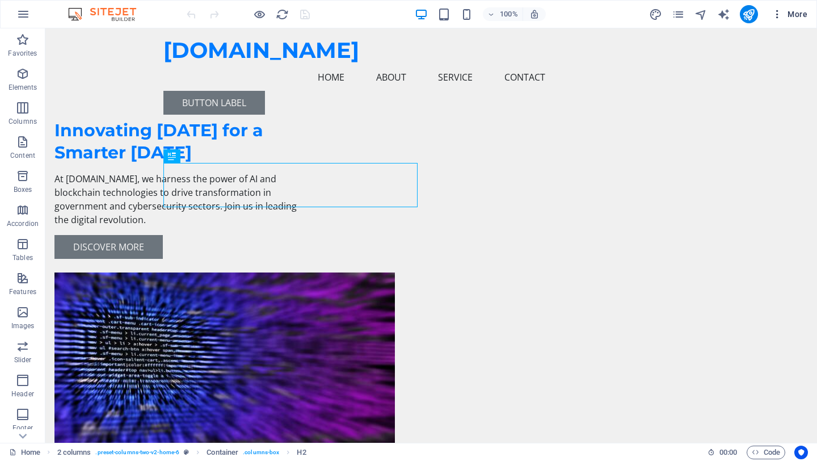
click at [779, 15] on icon "button" at bounding box center [777, 14] width 11 height 11
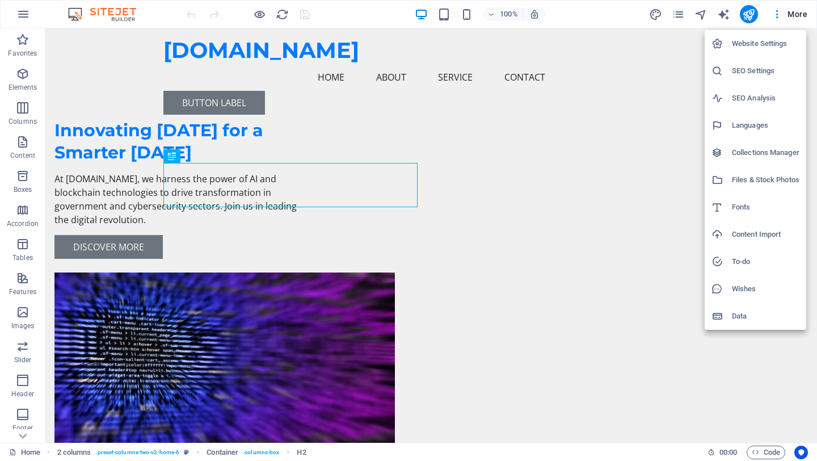
click at [678, 15] on div at bounding box center [408, 230] width 817 height 461
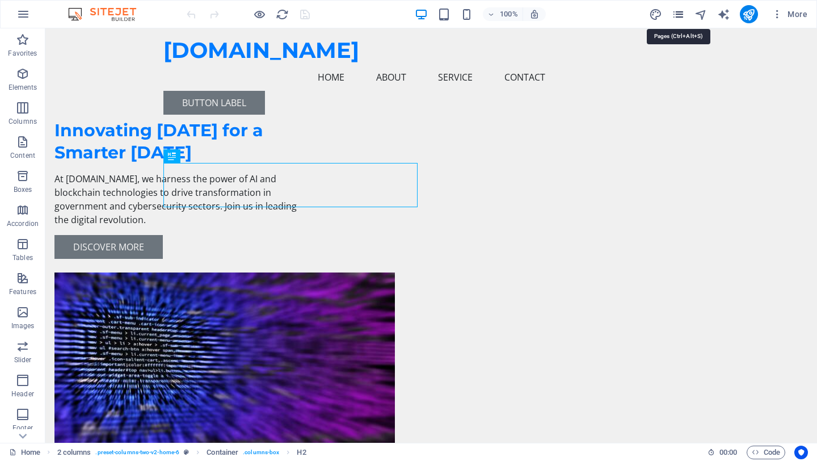
click at [682, 14] on icon "pages" at bounding box center [678, 14] width 13 height 13
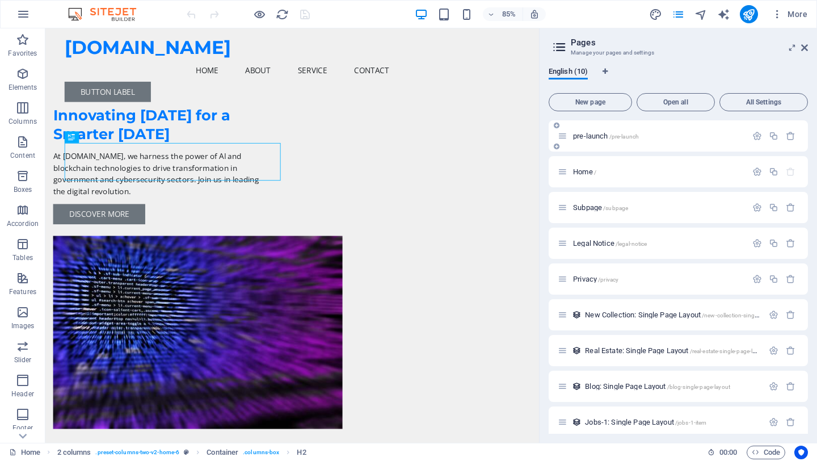
click at [557, 125] on icon at bounding box center [557, 125] width 6 height 7
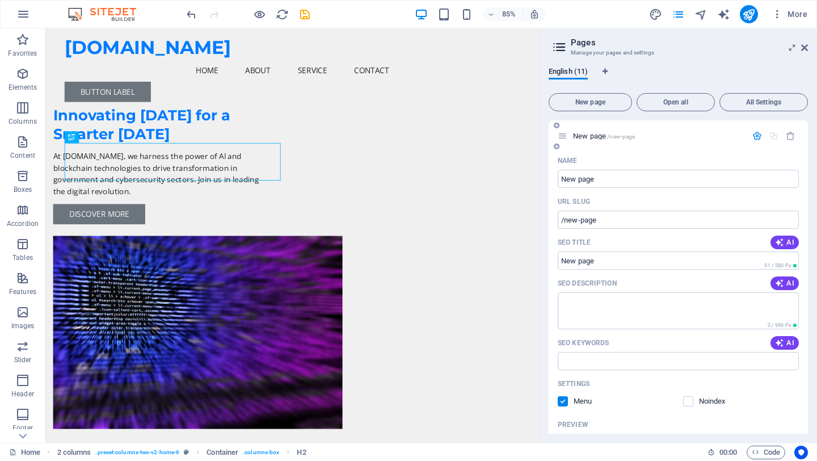
click at [556, 146] on icon at bounding box center [557, 146] width 6 height 7
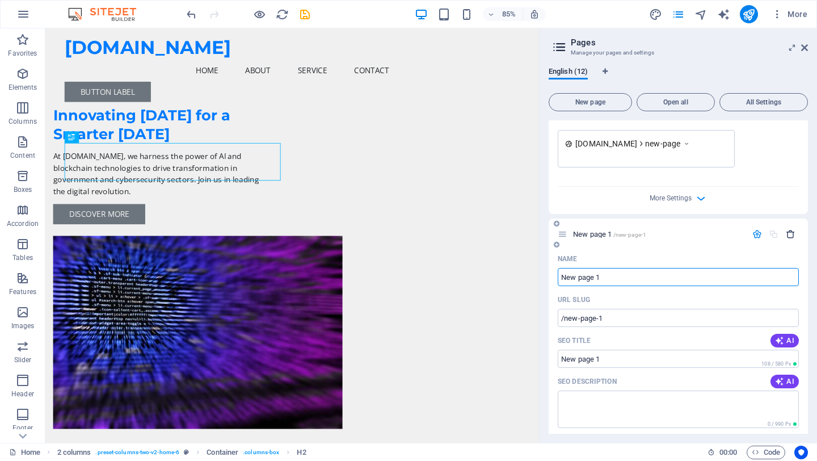
click at [786, 231] on icon "button" at bounding box center [791, 234] width 10 height 10
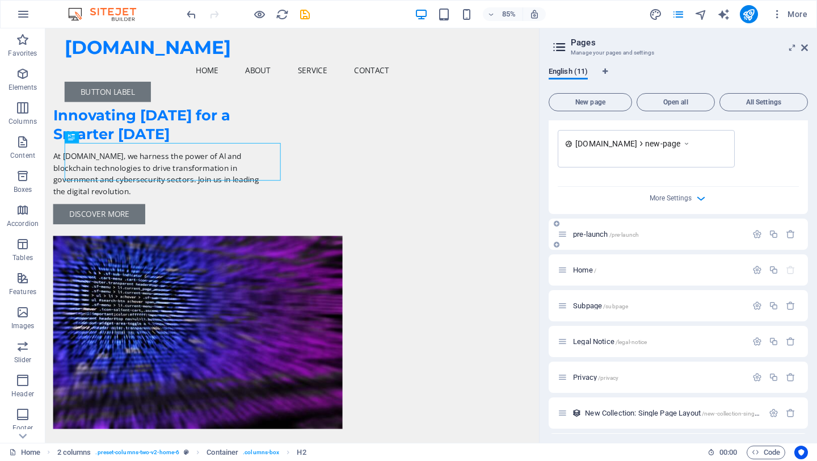
click at [686, 230] on p "pre-launch /pre-launch" at bounding box center [658, 233] width 170 height 7
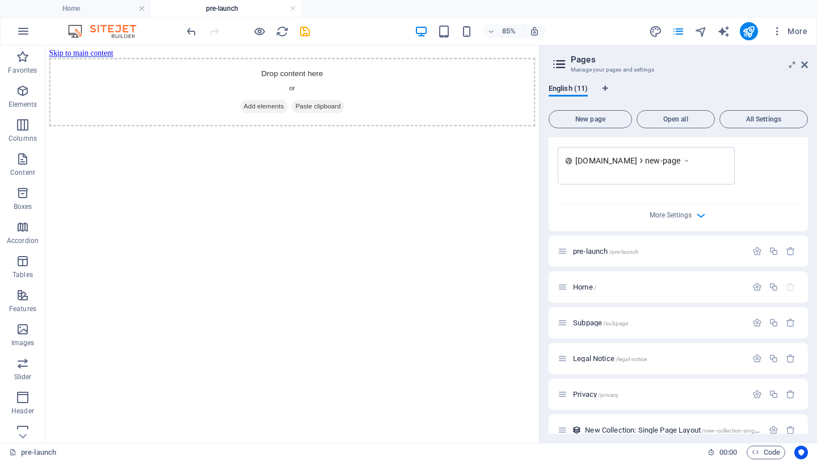
scroll to position [0, 0]
click at [307, 125] on span "Add elements" at bounding box center [303, 118] width 56 height 16
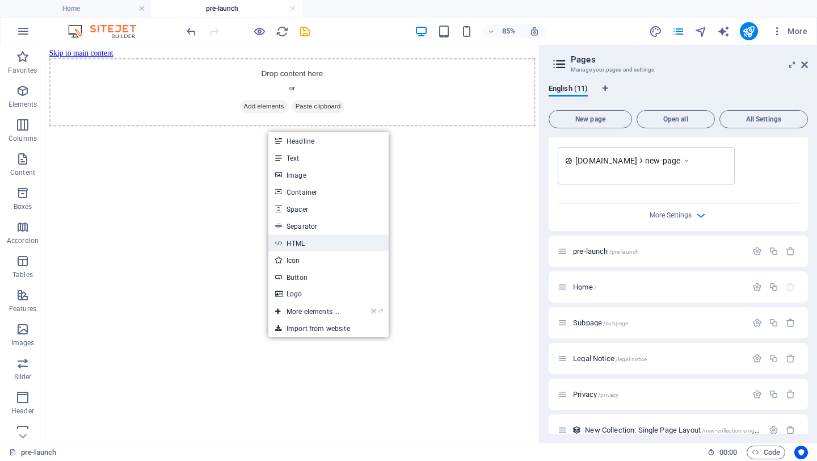
click at [349, 244] on link "HTML" at bounding box center [329, 242] width 120 height 17
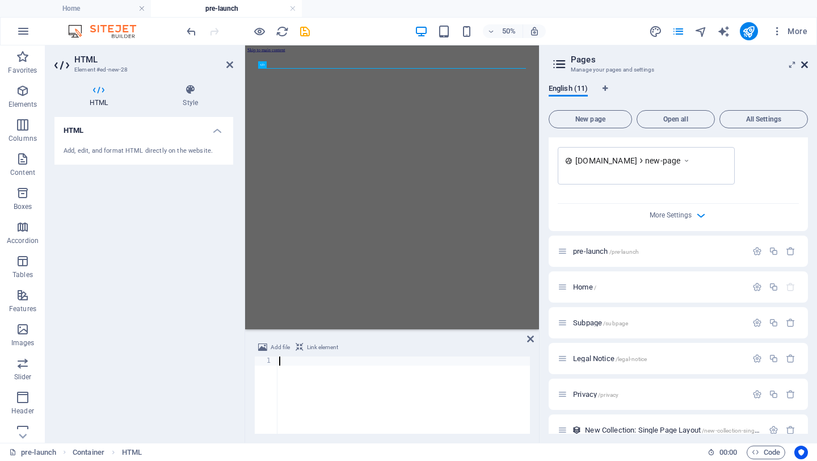
drag, startPoint x: 806, startPoint y: 65, endPoint x: 560, endPoint y: 20, distance: 249.8
click at [806, 65] on icon at bounding box center [805, 64] width 7 height 9
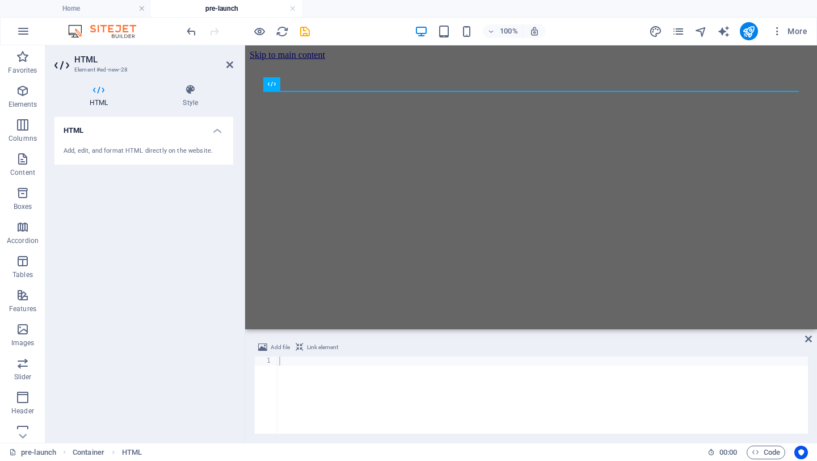
click at [350, 378] on div at bounding box center [542, 404] width 531 height 95
click at [348, 377] on div at bounding box center [542, 404] width 531 height 95
paste textarea "</html>"
type textarea "</html>"
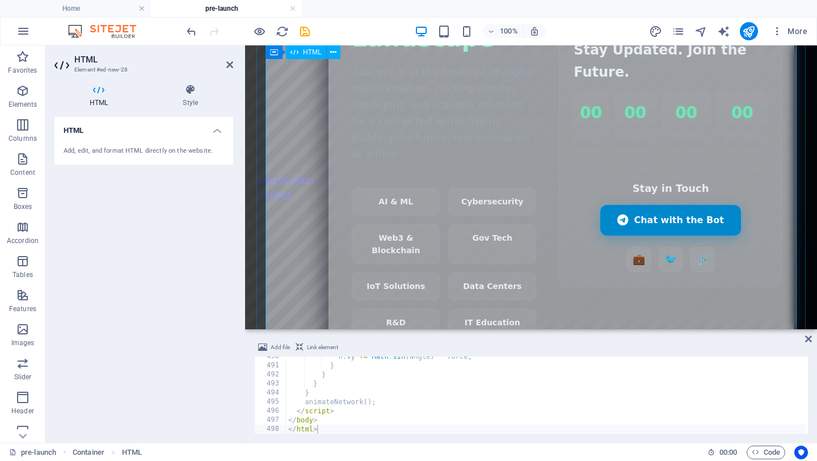
click at [687, 297] on div "Abacore — Innovative IT Solutions Coming Soon Abacore Innovative IT Solutions P…" at bounding box center [567, 187] width 477 height 568
click at [493, 152] on div "Abacore — Innovative IT Solutions Coming Soon Abacore Innovative IT Solutions P…" at bounding box center [567, 187] width 477 height 568
click at [659, 311] on div "Abacore — Innovative IT Solutions Coming Soon Abacore Innovative IT Solutions P…" at bounding box center [567, 187] width 477 height 568
click at [226, 60] on h2 "HTML" at bounding box center [153, 59] width 159 height 10
click at [229, 60] on icon at bounding box center [230, 64] width 7 height 9
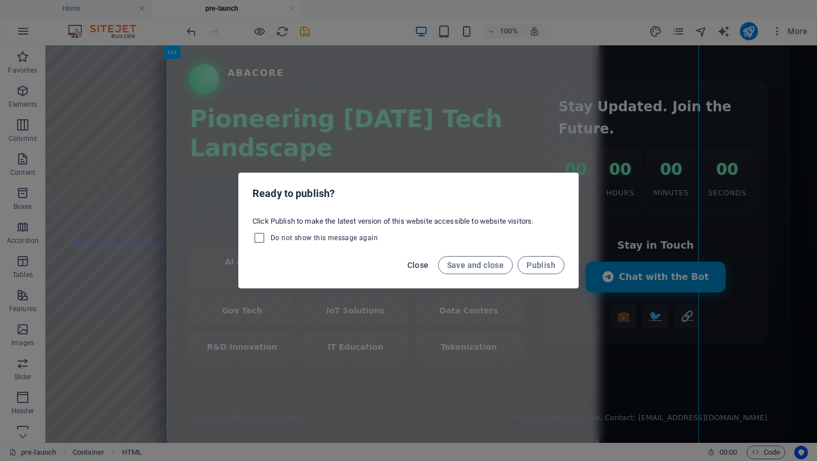
click at [423, 267] on span "Close" at bounding box center [419, 265] width 22 height 9
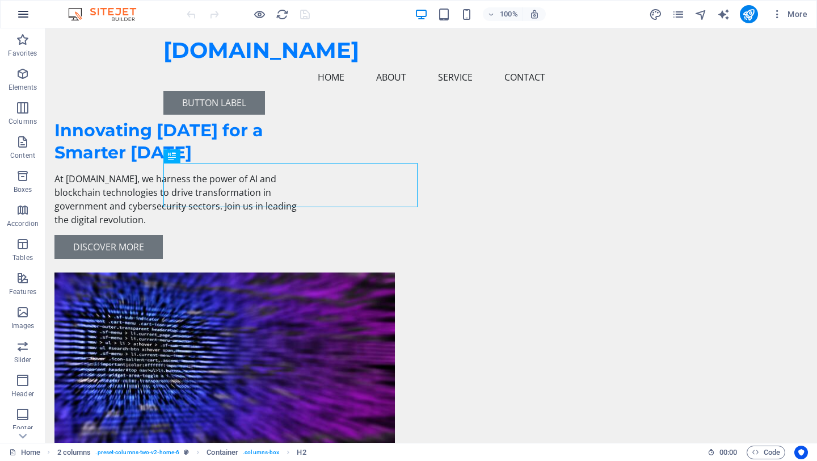
click at [21, 16] on icon "button" at bounding box center [23, 14] width 14 height 14
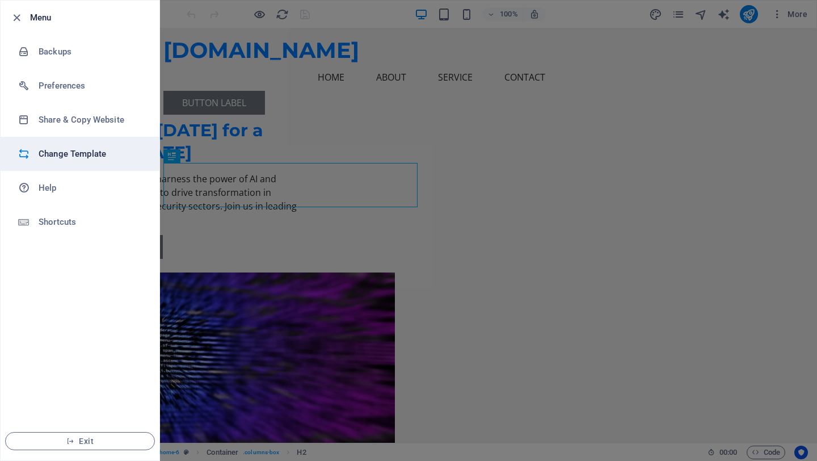
click at [93, 157] on h6 "Change Template" at bounding box center [91, 154] width 105 height 14
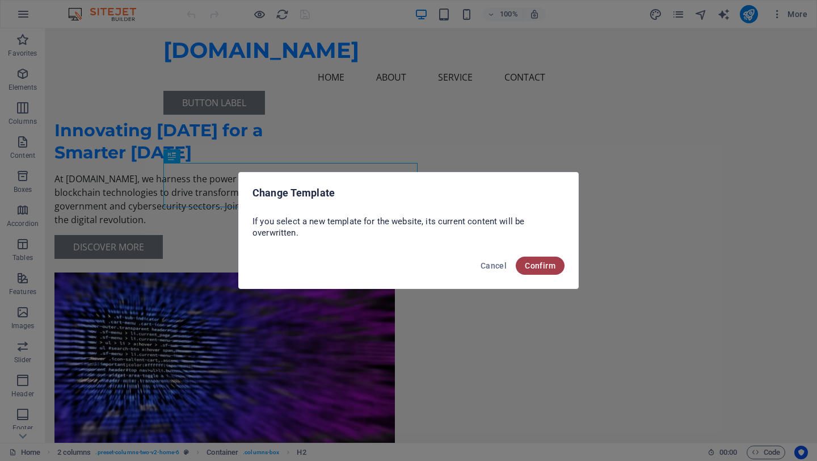
click at [538, 262] on span "Confirm" at bounding box center [540, 265] width 31 height 9
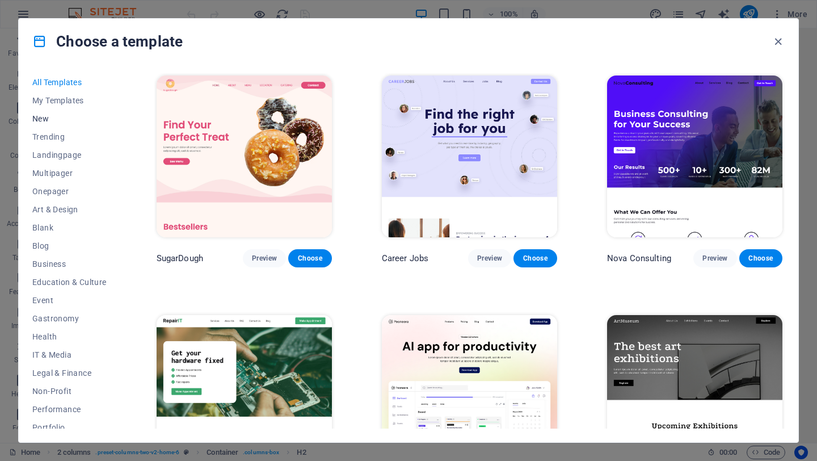
click at [41, 118] on span "New" at bounding box center [69, 118] width 74 height 9
click at [40, 118] on span "New" at bounding box center [69, 118] width 74 height 9
click at [40, 228] on span "Blank" at bounding box center [69, 227] width 74 height 9
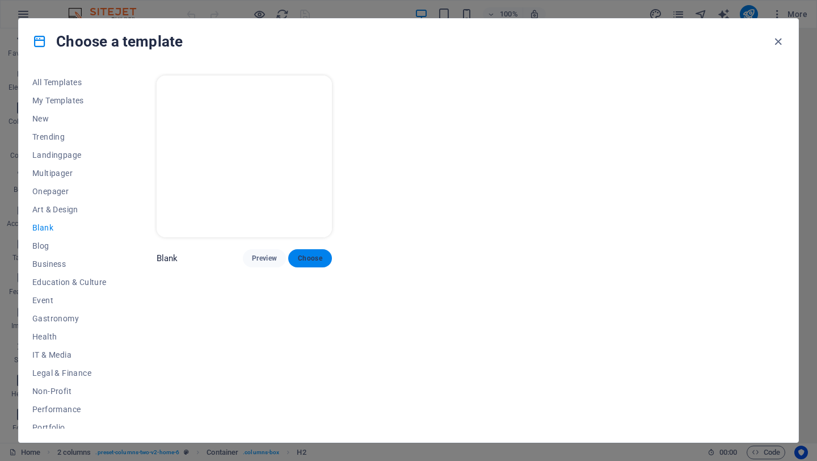
click at [314, 262] on button "Choose" at bounding box center [309, 258] width 43 height 18
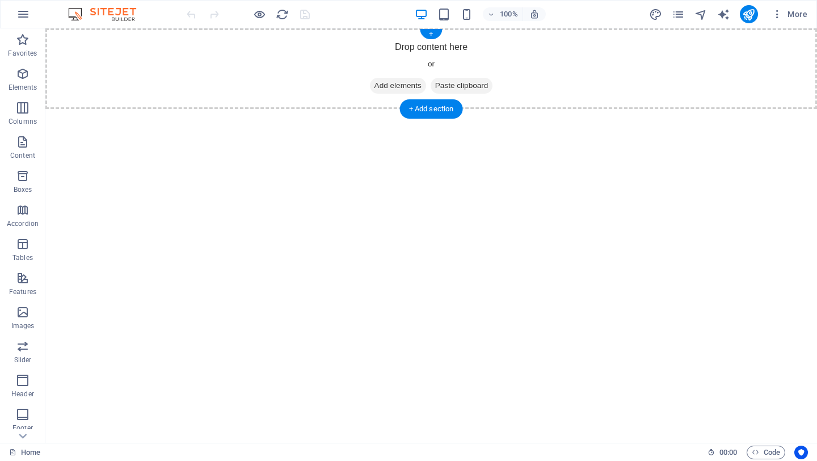
click at [384, 89] on span "Add elements" at bounding box center [398, 86] width 56 height 16
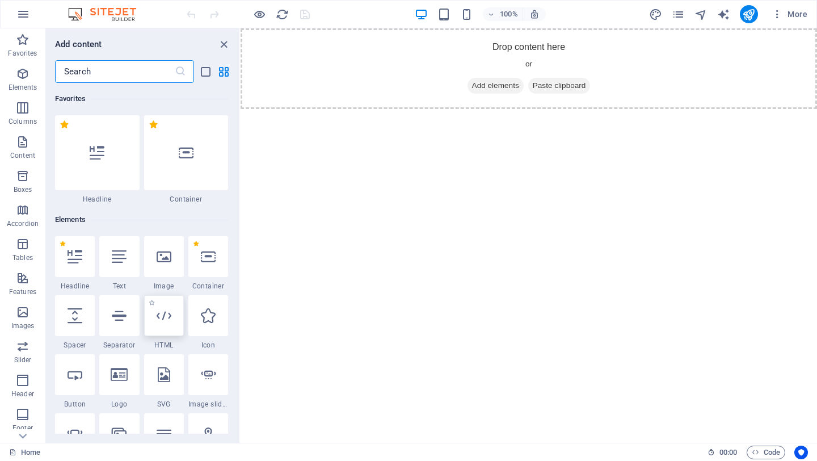
click at [166, 324] on div at bounding box center [164, 315] width 40 height 41
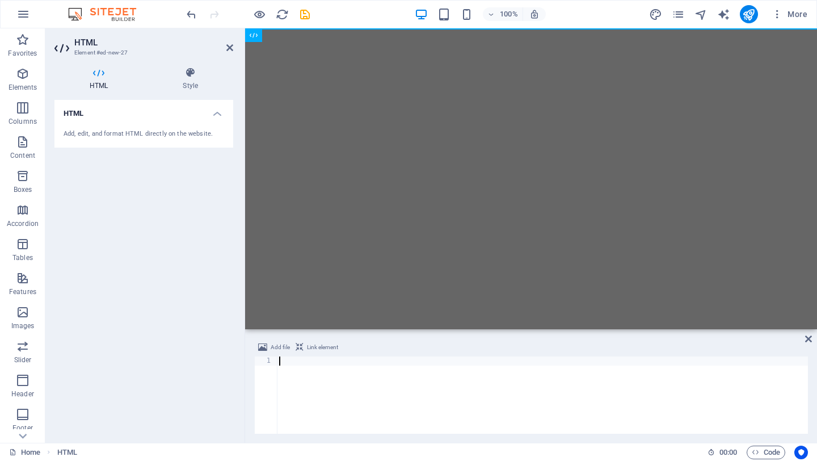
type textarea "</html>"
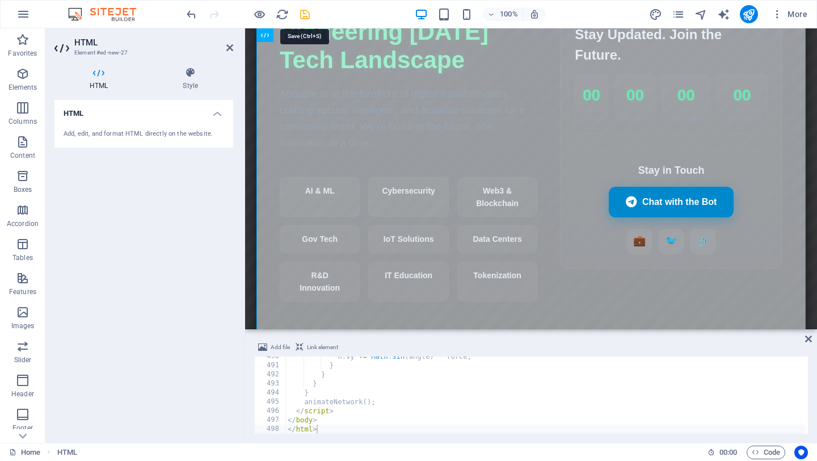
click at [304, 14] on icon "save" at bounding box center [305, 14] width 13 height 13
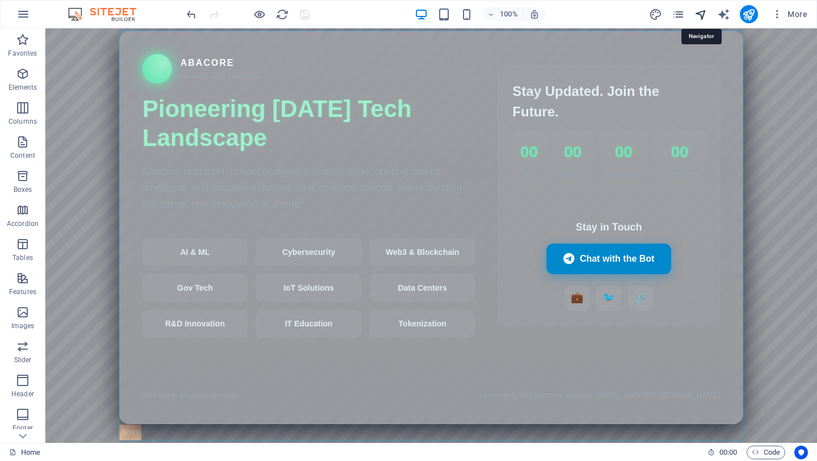
click at [702, 12] on icon "navigator" at bounding box center [701, 14] width 13 height 13
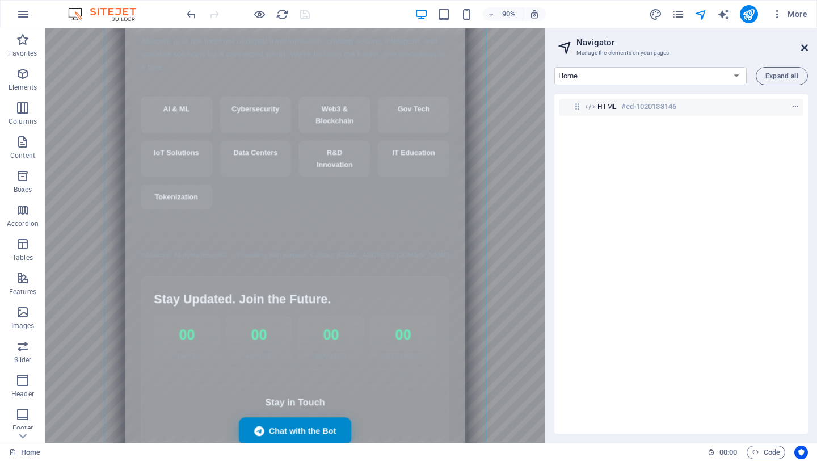
click at [806, 47] on icon at bounding box center [805, 47] width 7 height 9
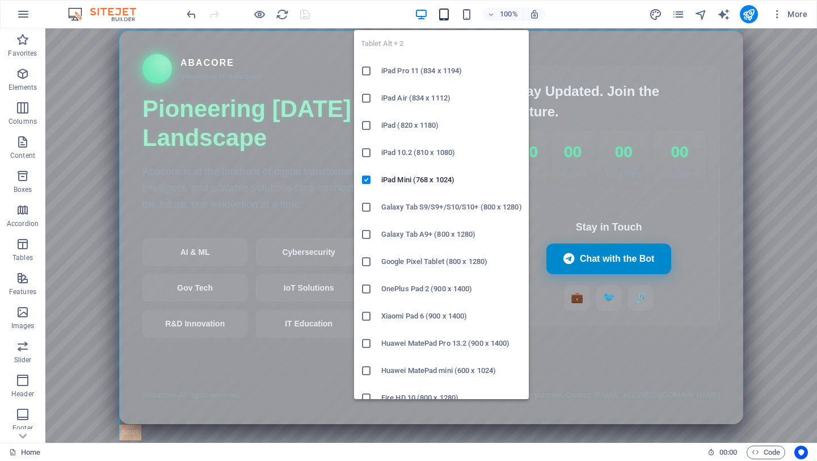
click at [445, 18] on icon "button" at bounding box center [444, 14] width 13 height 13
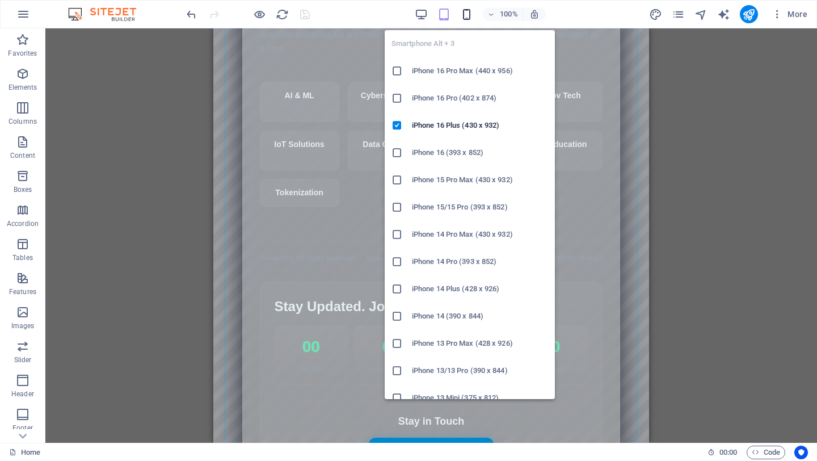
click at [467, 15] on icon "button" at bounding box center [466, 14] width 13 height 13
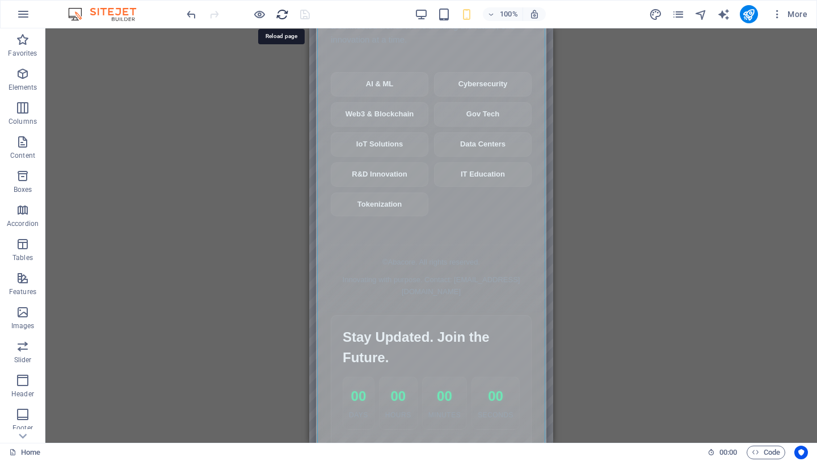
click at [281, 14] on icon "reload" at bounding box center [282, 14] width 13 height 13
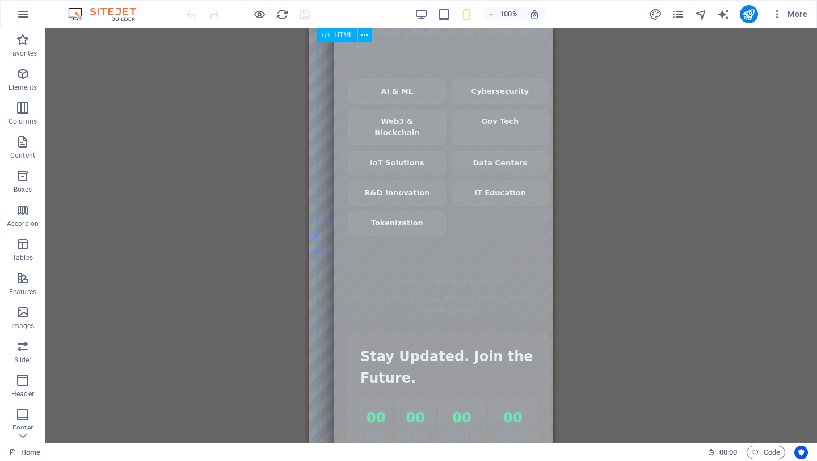
scroll to position [0, 0]
click at [682, 16] on icon "pages" at bounding box center [678, 14] width 13 height 13
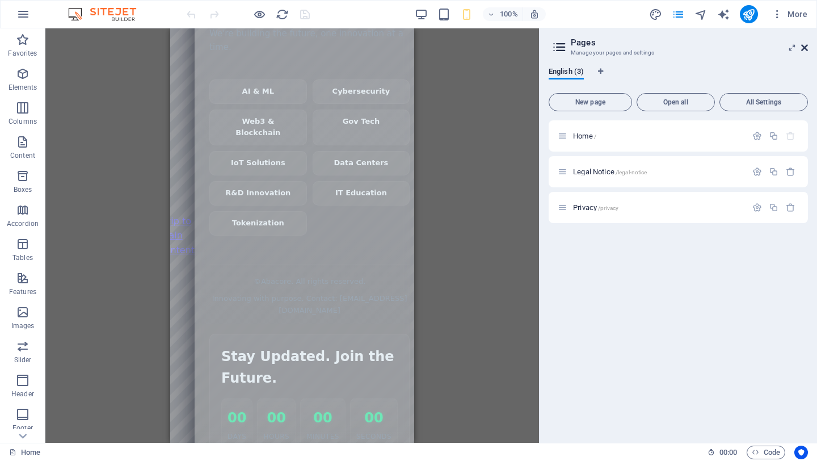
click at [805, 51] on icon at bounding box center [805, 47] width 7 height 9
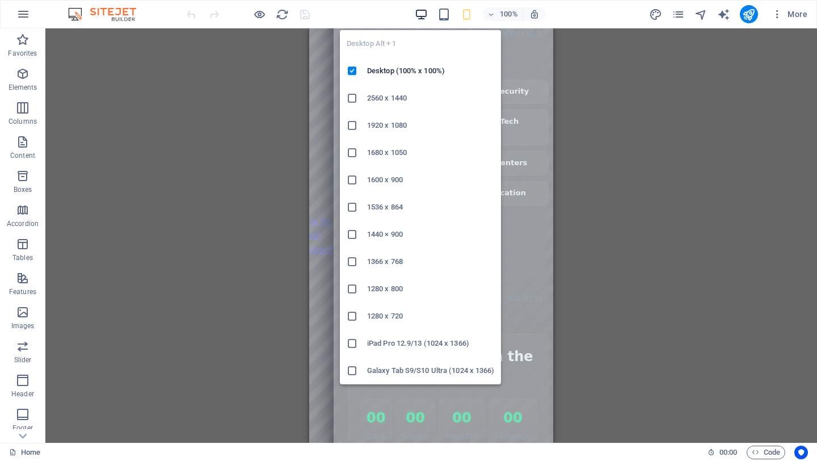
click at [422, 14] on icon "button" at bounding box center [421, 14] width 13 height 13
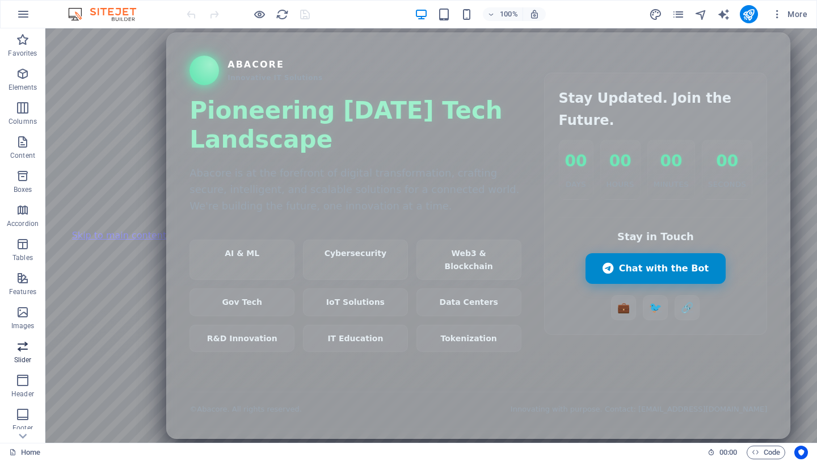
click at [22, 349] on icon "button" at bounding box center [23, 346] width 14 height 14
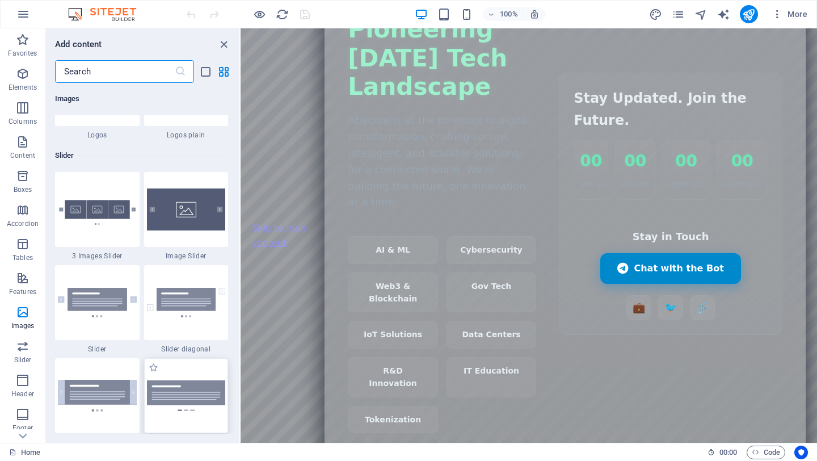
scroll to position [6145, 0]
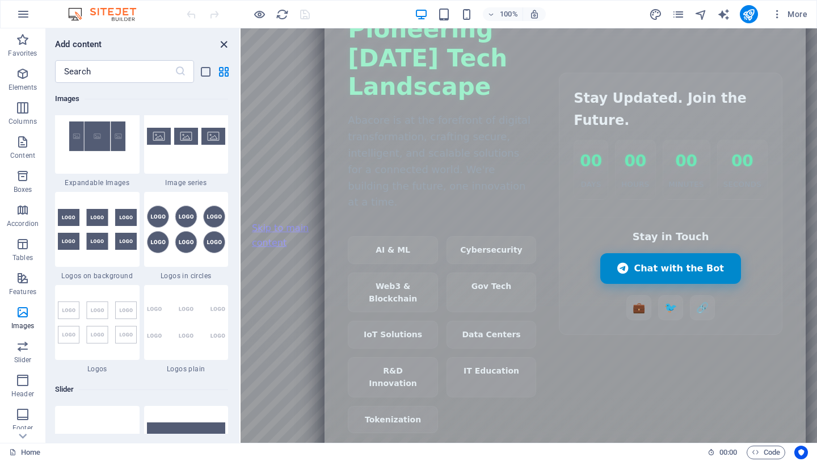
click at [222, 44] on icon "close panel" at bounding box center [223, 44] width 13 height 13
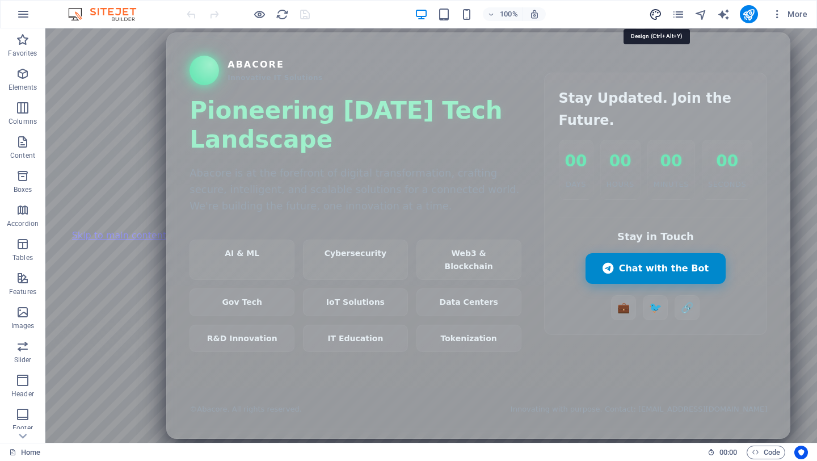
click at [654, 13] on icon "design" at bounding box center [655, 14] width 13 height 13
select select "px"
select select "400"
select select "px"
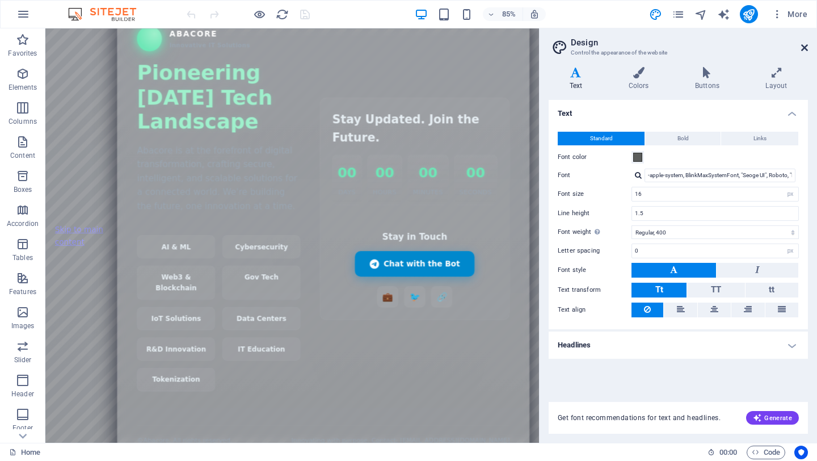
click at [803, 45] on icon at bounding box center [805, 47] width 7 height 9
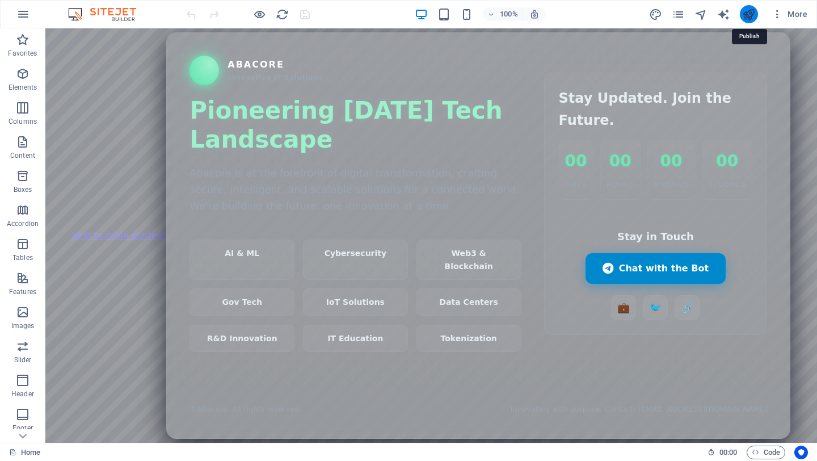
click at [751, 11] on icon "publish" at bounding box center [749, 14] width 13 height 13
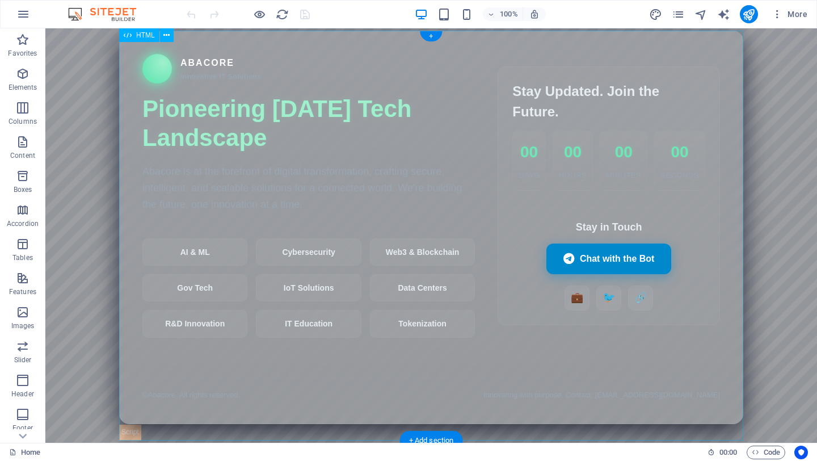
click at [160, 76] on div "Abacore — Innovative IT Solutions Coming Soon Abacore Innovative IT Solutions P…" at bounding box center [431, 235] width 624 height 409
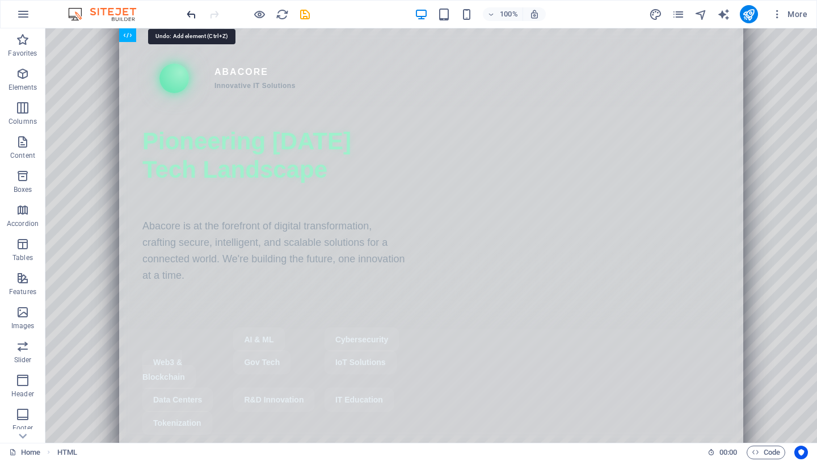
click at [187, 15] on icon "undo" at bounding box center [191, 14] width 13 height 13
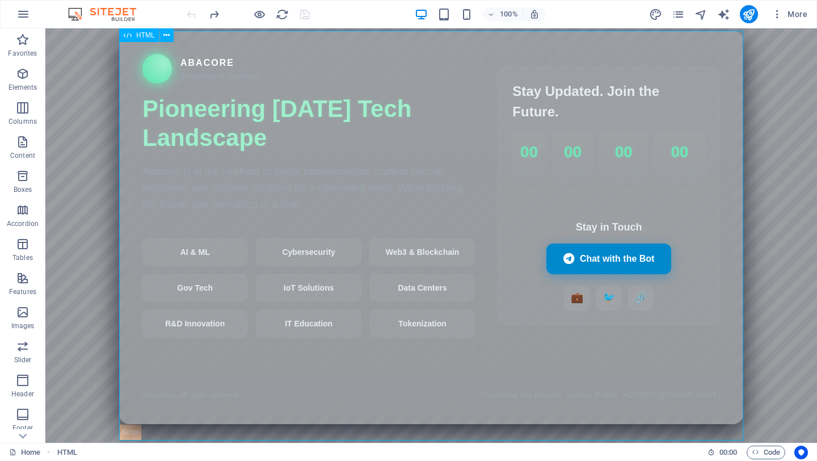
click at [142, 37] on span "HTML" at bounding box center [145, 35] width 19 height 7
click at [165, 35] on icon at bounding box center [166, 36] width 6 height 12
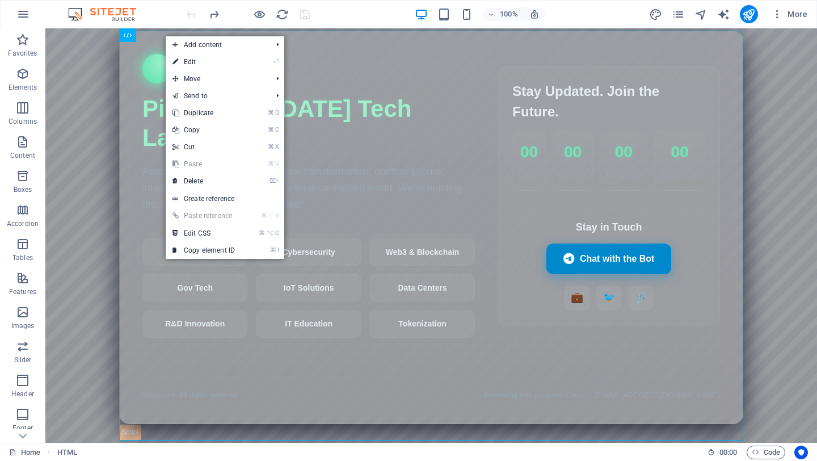
click at [597, 9] on div "100% More" at bounding box center [498, 14] width 628 height 18
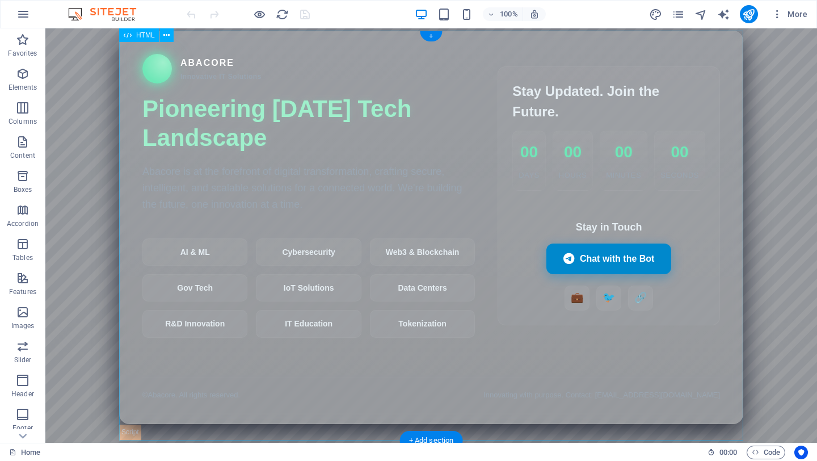
click at [326, 78] on div "Abacore — Innovative IT Solutions Coming Soon Abacore Innovative IT Solutions P…" at bounding box center [431, 235] width 624 height 409
click at [24, 74] on icon "button" at bounding box center [23, 74] width 14 height 14
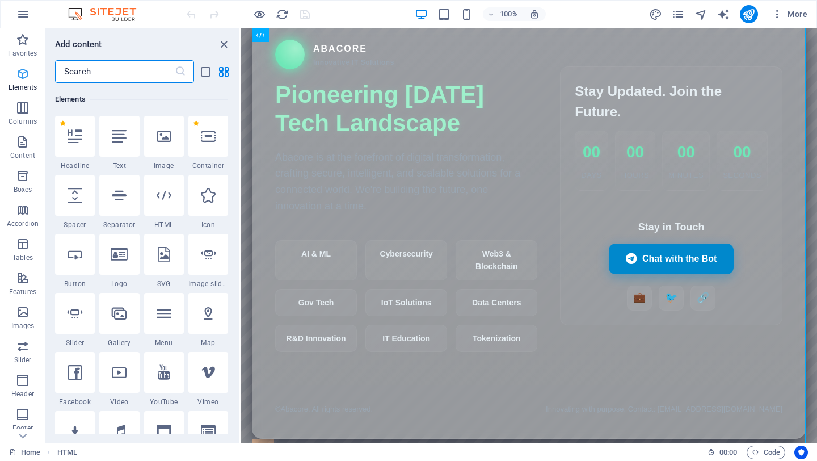
scroll to position [121, 0]
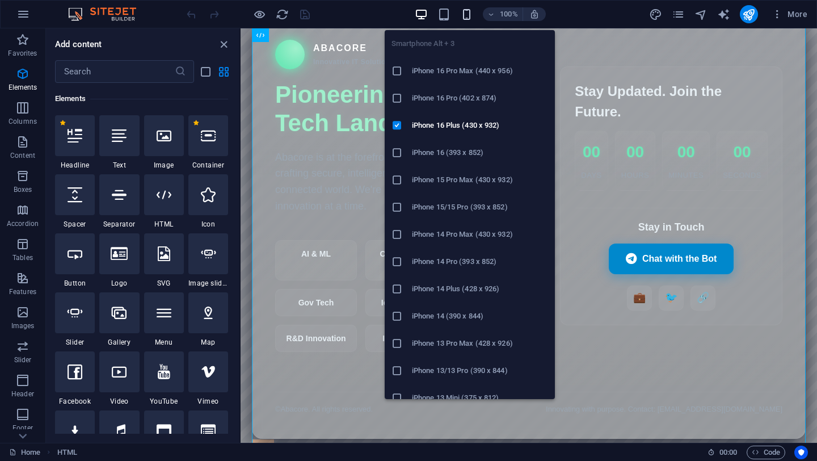
click at [468, 14] on icon "button" at bounding box center [466, 14] width 13 height 13
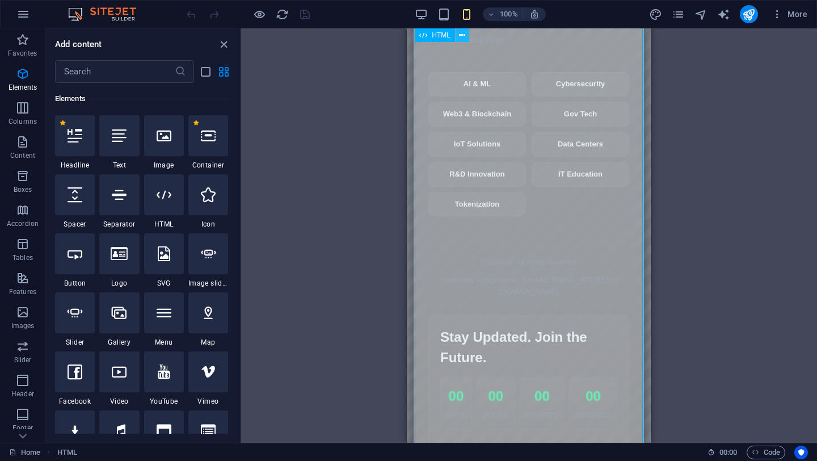
click at [462, 35] on icon at bounding box center [462, 36] width 6 height 12
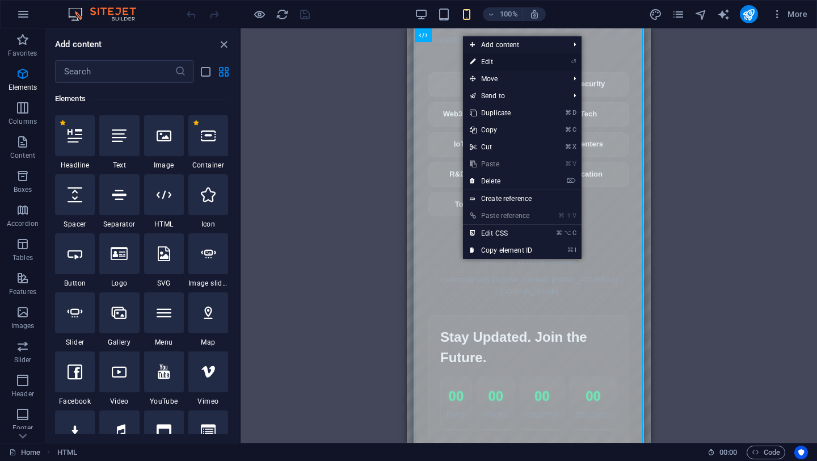
click at [500, 62] on link "⏎ Edit" at bounding box center [501, 61] width 76 height 17
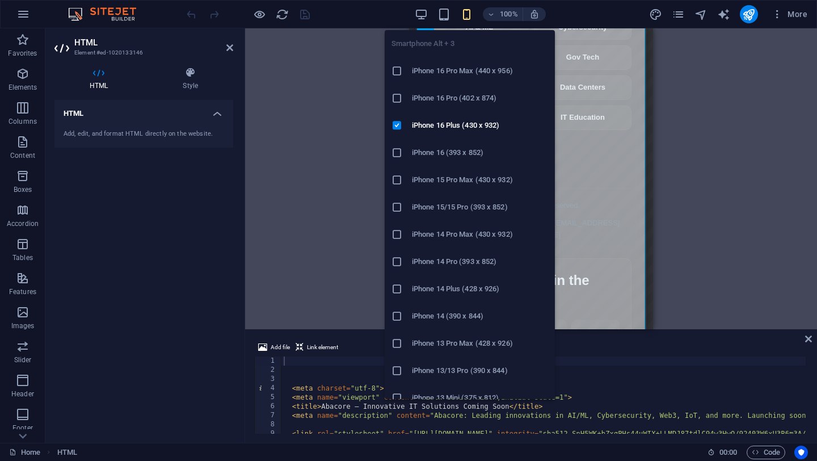
click at [469, 16] on icon "button" at bounding box center [466, 14] width 13 height 13
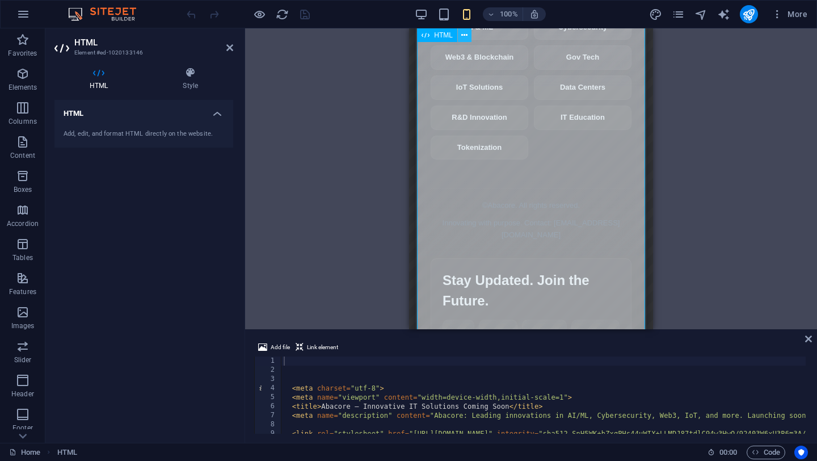
click at [463, 35] on icon at bounding box center [465, 36] width 6 height 12
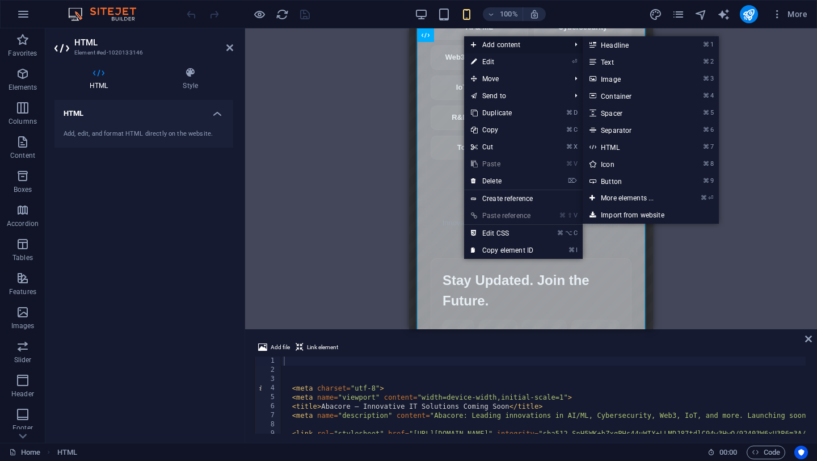
click at [530, 47] on span "Add content" at bounding box center [515, 44] width 102 height 17
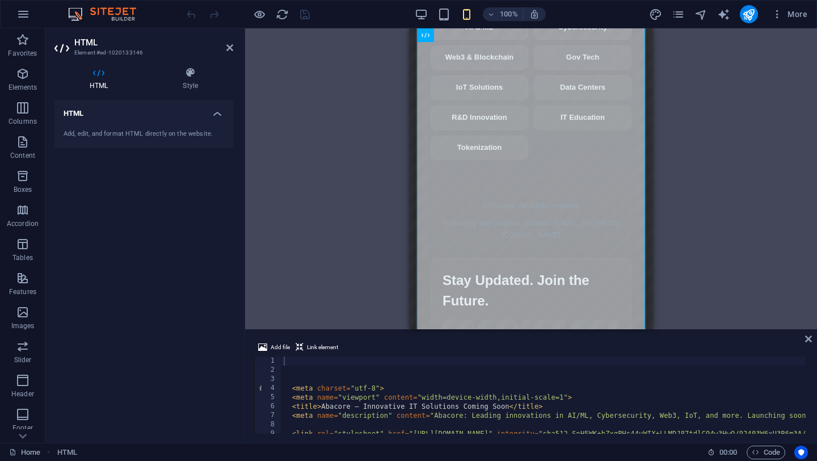
click at [686, 181] on div "HTML" at bounding box center [531, 178] width 572 height 301
click at [809, 339] on icon at bounding box center [809, 338] width 7 height 9
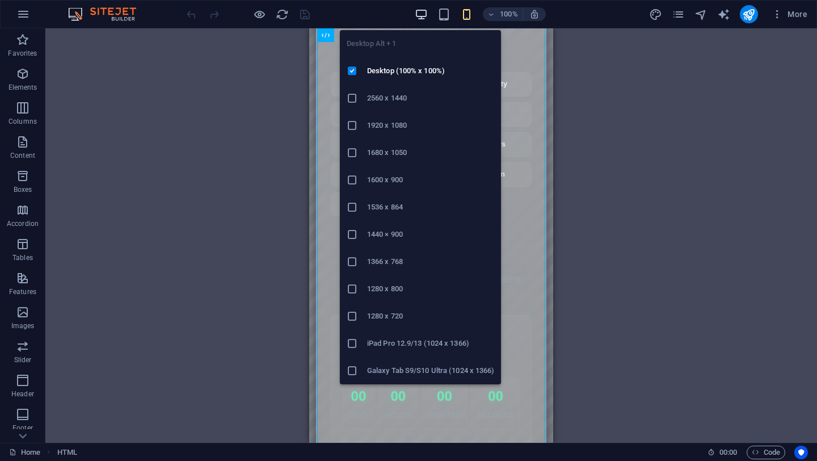
click at [419, 18] on icon "button" at bounding box center [421, 14] width 13 height 13
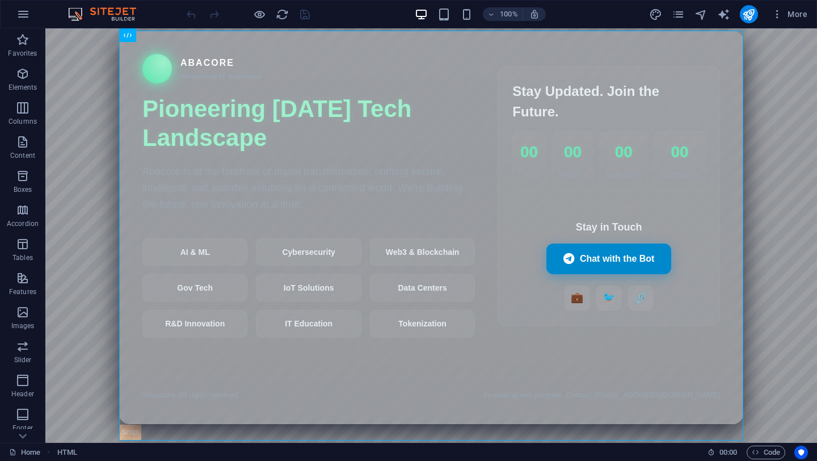
click at [763, 230] on body "Skip to main content Abacore — Innovative IT Solutions Coming Soon Abacore Inno…" at bounding box center [431, 235] width 772 height 414
click at [433, 37] on div "+" at bounding box center [431, 36] width 22 height 10
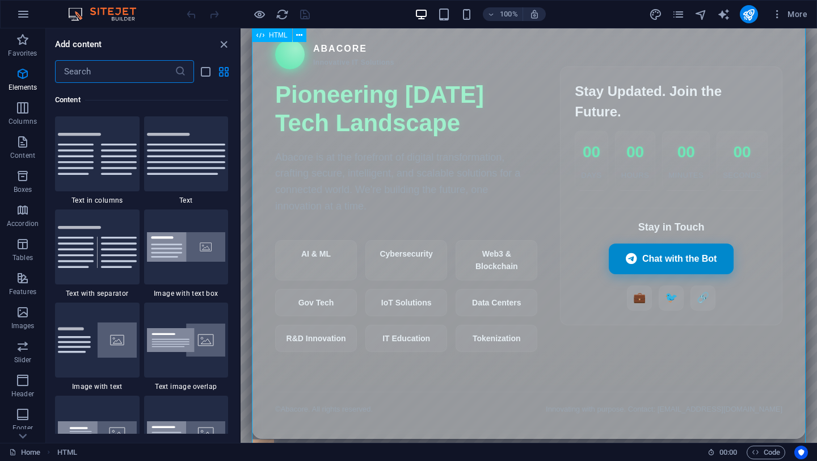
scroll to position [1986, 0]
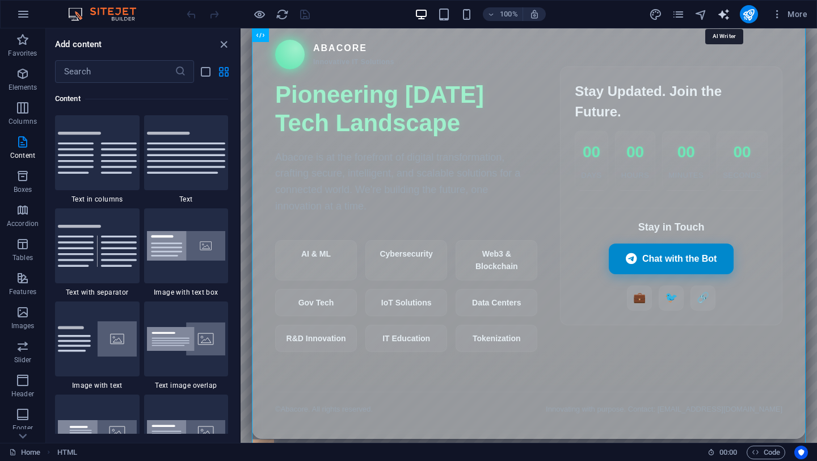
click at [727, 17] on icon "text_generator" at bounding box center [724, 14] width 13 height 13
select select "English"
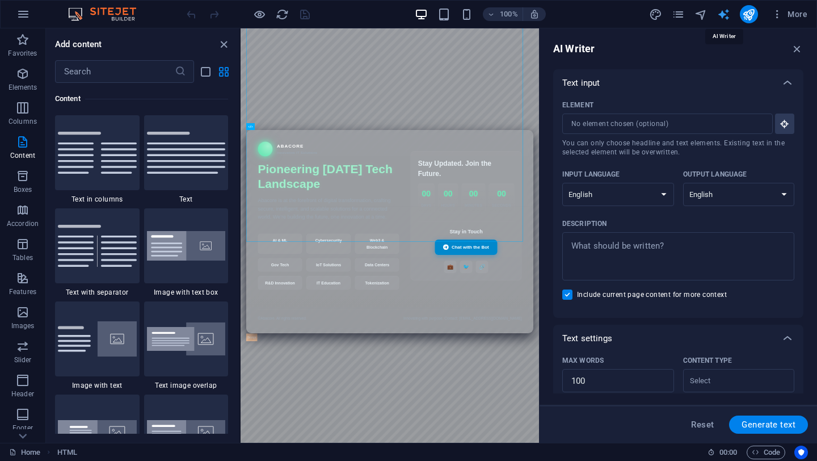
scroll to position [0, 0]
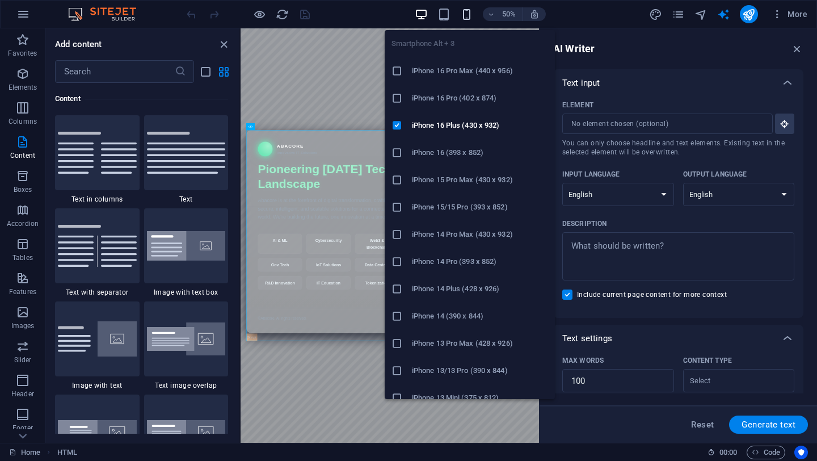
click at [467, 20] on icon "button" at bounding box center [466, 14] width 13 height 13
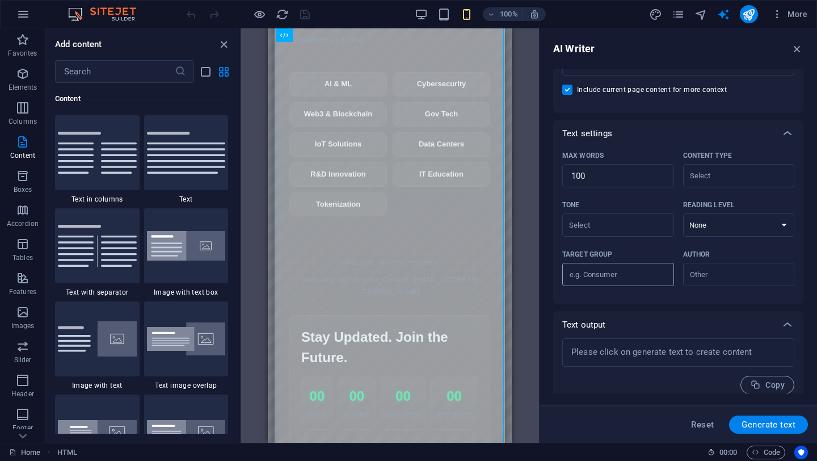
scroll to position [215, 0]
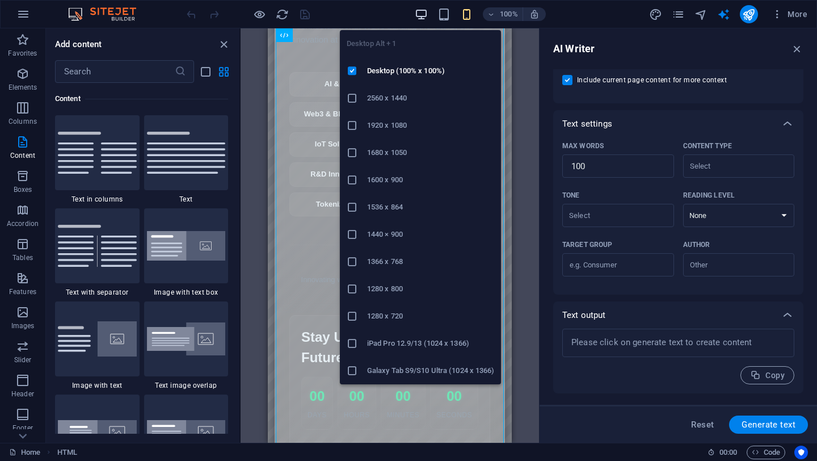
click at [423, 14] on icon "button" at bounding box center [421, 14] width 13 height 13
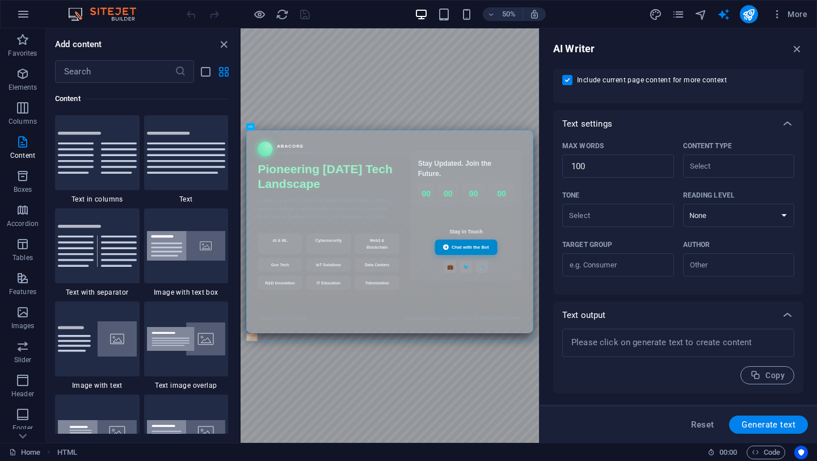
drag, startPoint x: 628, startPoint y: 157, endPoint x: 514, endPoint y: 148, distance: 114.4
drag, startPoint x: 631, startPoint y: 158, endPoint x: 539, endPoint y: 147, distance: 92.0
click at [26, 107] on icon "button" at bounding box center [23, 108] width 14 height 14
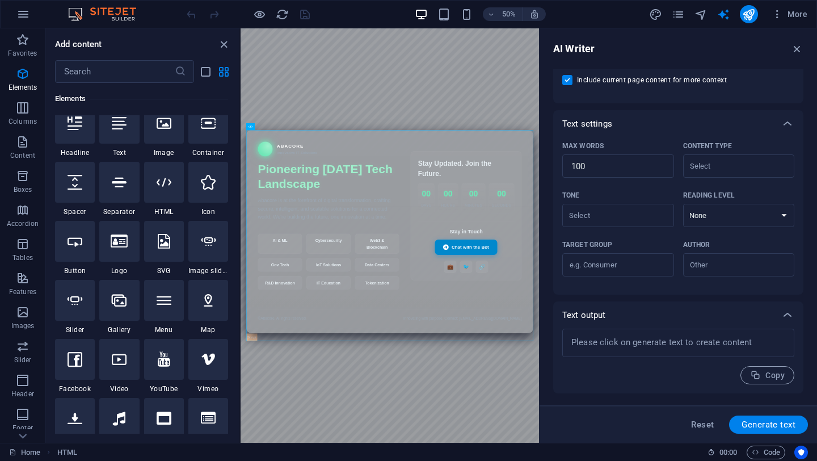
scroll to position [136, 0]
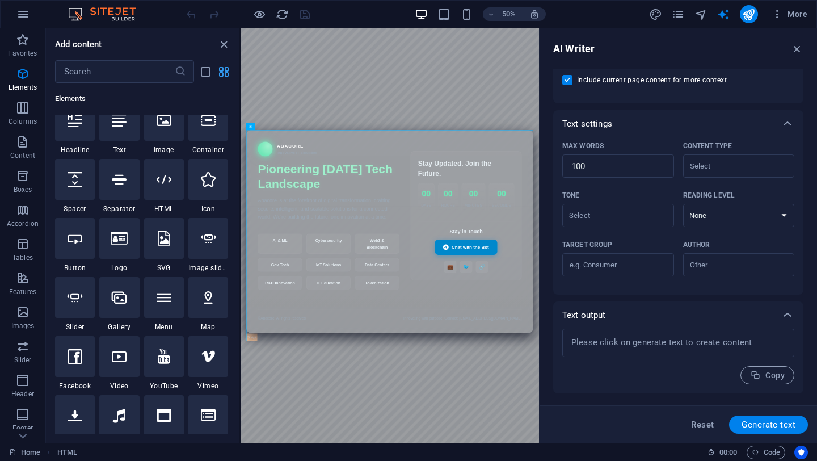
click at [220, 76] on icon "grid-view" at bounding box center [223, 71] width 13 height 13
click at [210, 75] on icon "list-view" at bounding box center [205, 71] width 13 height 13
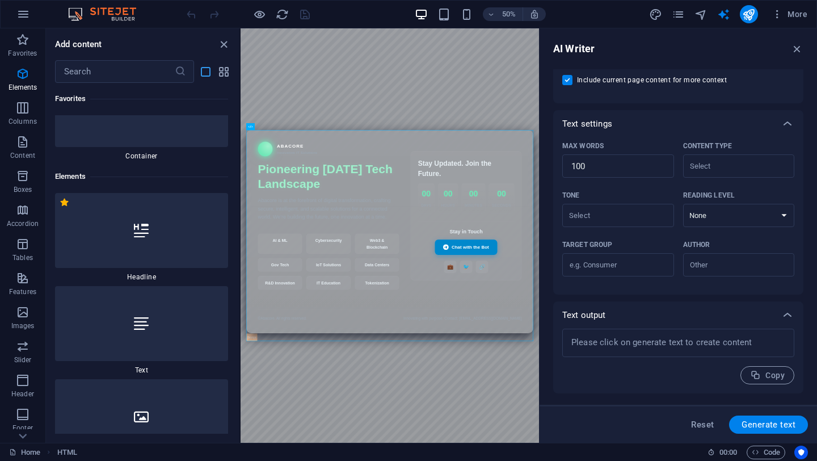
scroll to position [229, 0]
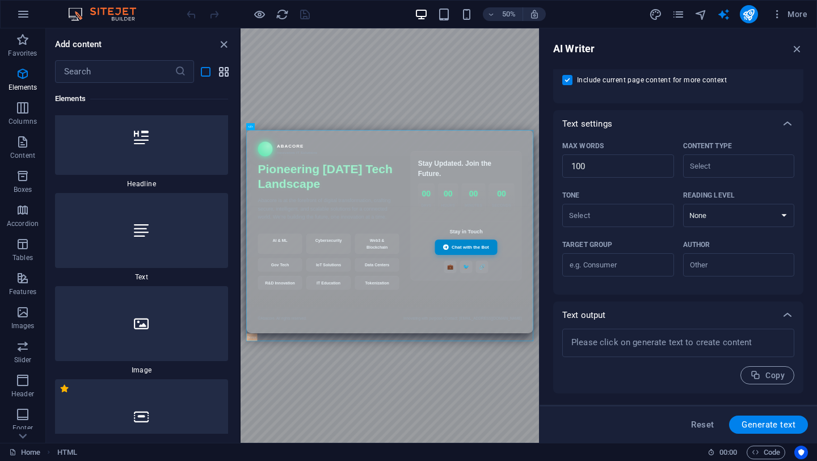
click at [227, 72] on icon "grid-view" at bounding box center [223, 71] width 13 height 13
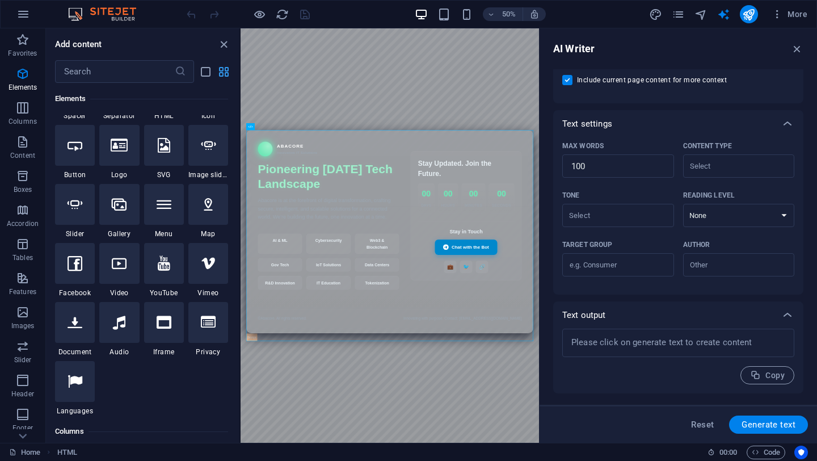
scroll to position [136, 0]
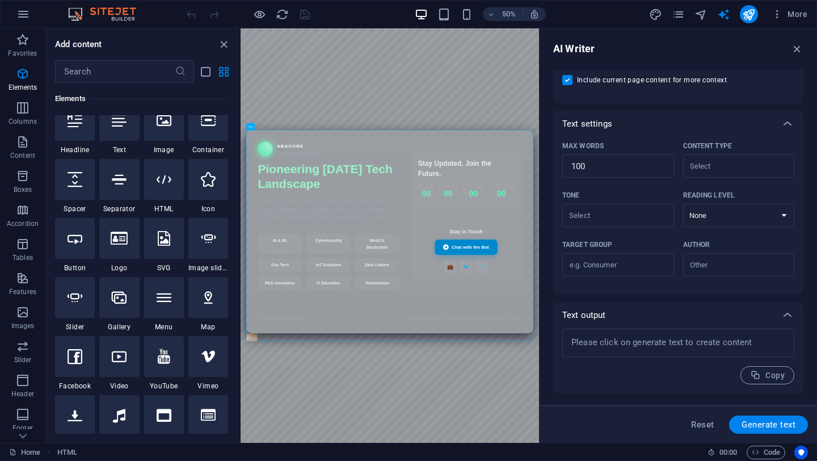
click at [565, 81] on input "Include current page content for more context" at bounding box center [570, 80] width 15 height 10
click at [571, 81] on span at bounding box center [568, 80] width 10 height 10
click at [571, 81] on input "Include current page content for more context" at bounding box center [570, 80] width 15 height 10
checkbox input "true"
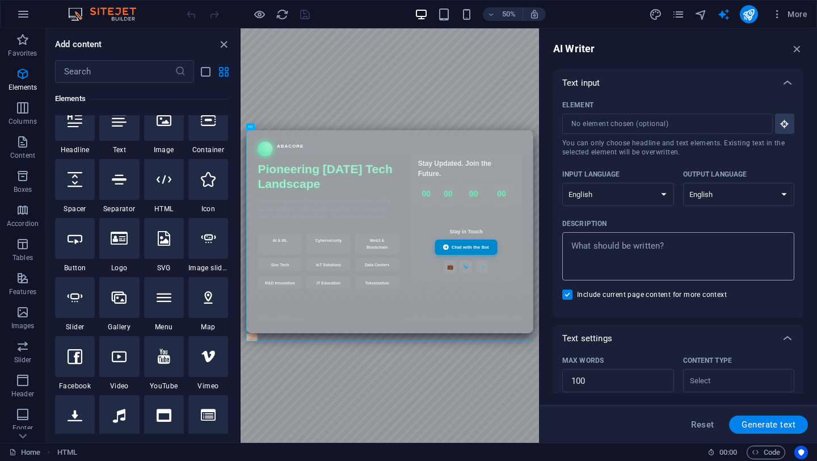
scroll to position [215, 0]
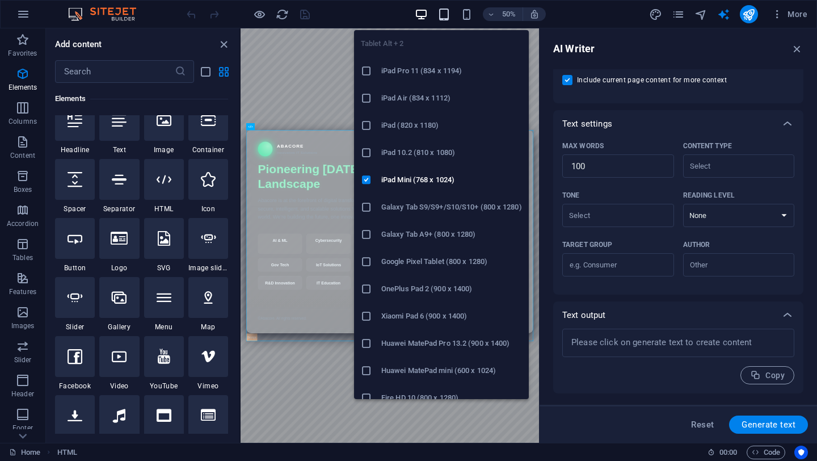
click at [445, 18] on icon "button" at bounding box center [444, 14] width 13 height 13
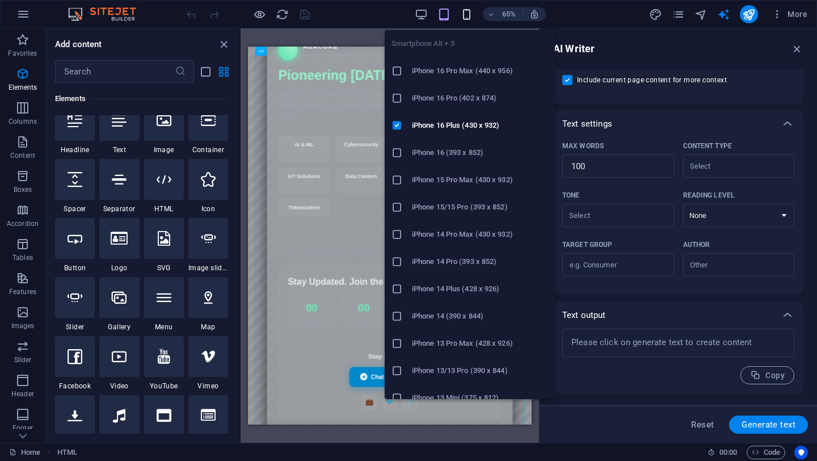
click at [465, 12] on icon "button" at bounding box center [466, 14] width 13 height 13
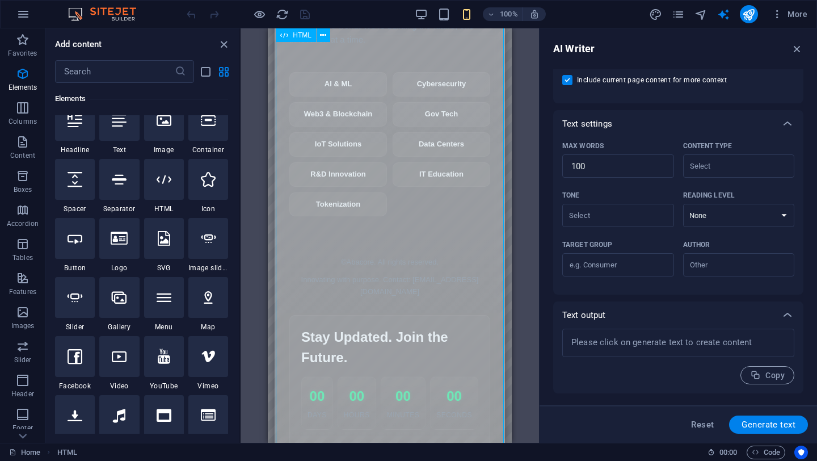
click at [473, 262] on div "Abacore — Innovative IT Solutions Coming Soon Abacore Innovative IT Solutions P…" at bounding box center [390, 236] width 230 height 697
drag, startPoint x: 505, startPoint y: 349, endPoint x: 480, endPoint y: 357, distance: 26.0
click at [480, 357] on body "Skip to main content Abacore — Innovative IT Solutions Coming Soon Abacore Inno…" at bounding box center [390, 235] width 244 height 414
click at [543, 332] on div "AI Writer Text input Element ​ You can only choose headline and text elements. …" at bounding box center [679, 235] width 278 height 414
click at [460, 109] on div "Abacore — Innovative IT Solutions Coming Soon Abacore Innovative IT Solutions P…" at bounding box center [390, 236] width 230 height 697
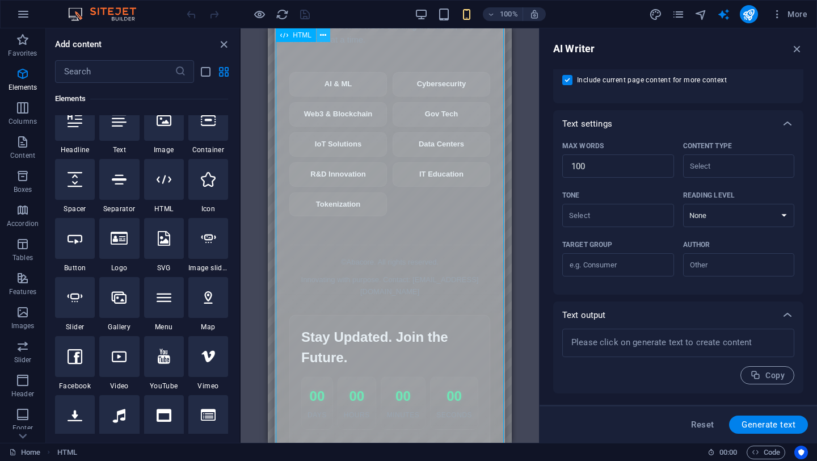
click at [322, 33] on icon at bounding box center [323, 36] width 6 height 12
click at [532, 286] on div "HTML" at bounding box center [390, 235] width 299 height 414
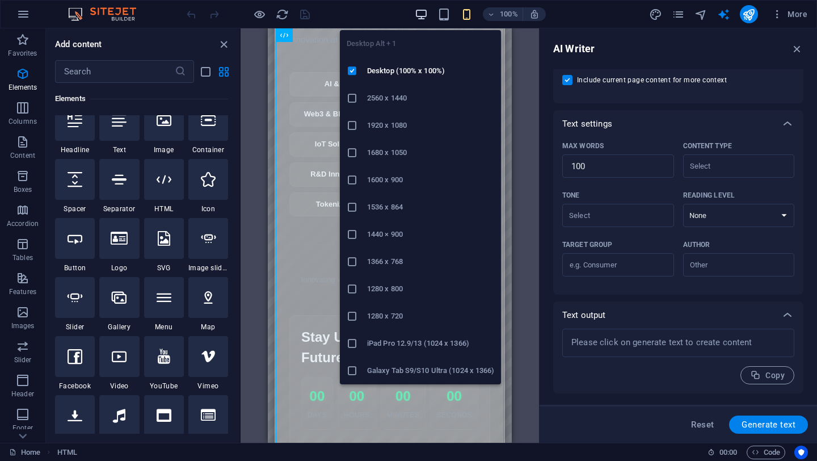
click at [423, 18] on icon "button" at bounding box center [421, 14] width 13 height 13
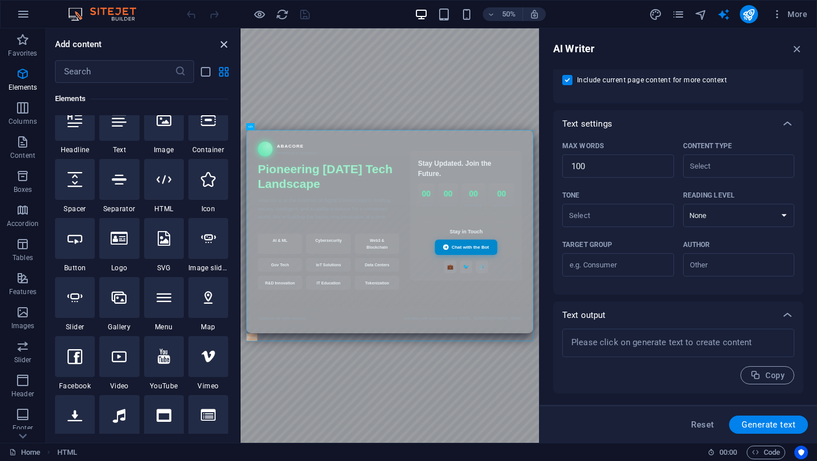
click at [226, 47] on icon "close panel" at bounding box center [223, 44] width 13 height 13
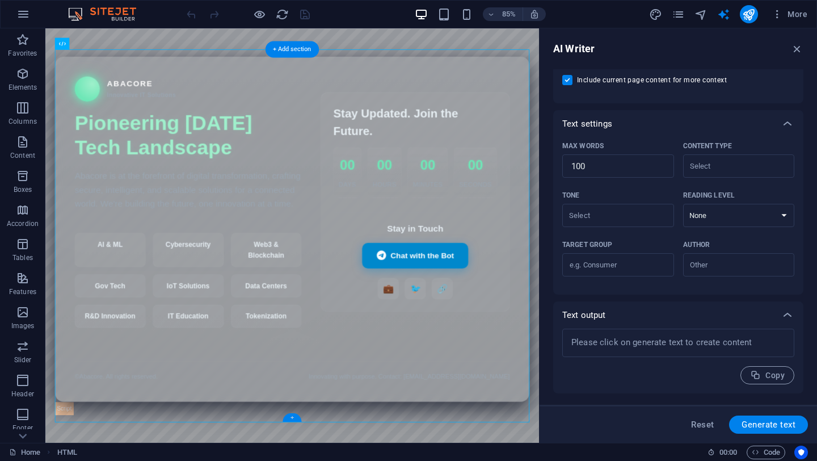
click at [292, 416] on div "+" at bounding box center [292, 417] width 19 height 9
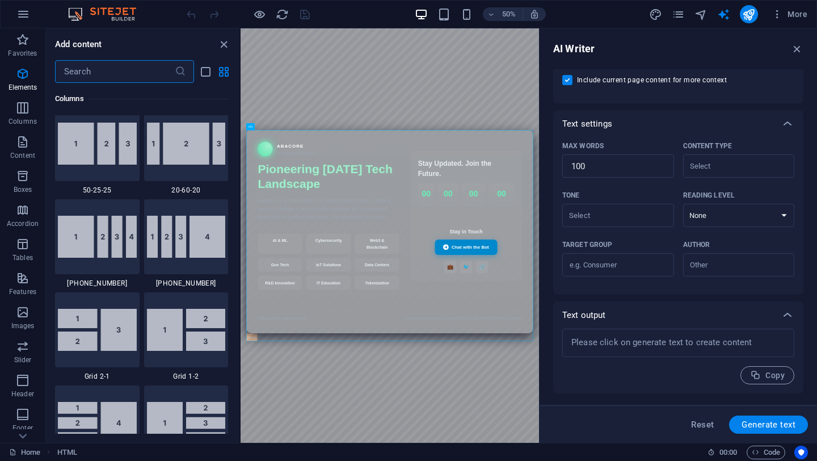
scroll to position [1986, 0]
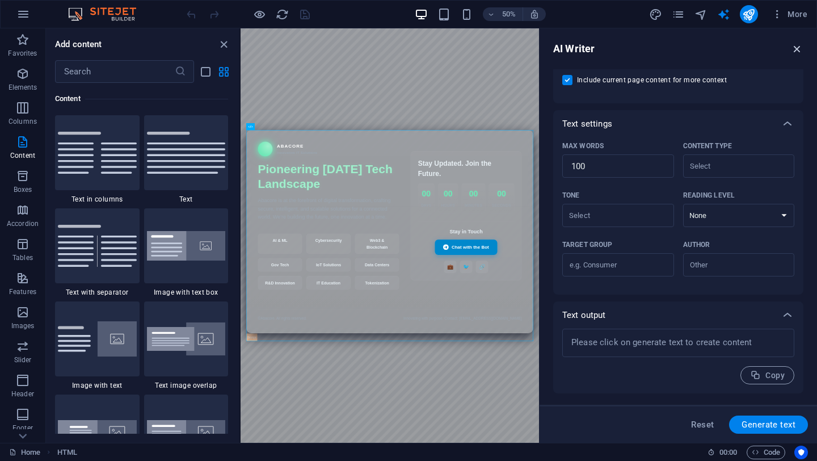
click at [798, 50] on icon "button" at bounding box center [797, 49] width 12 height 12
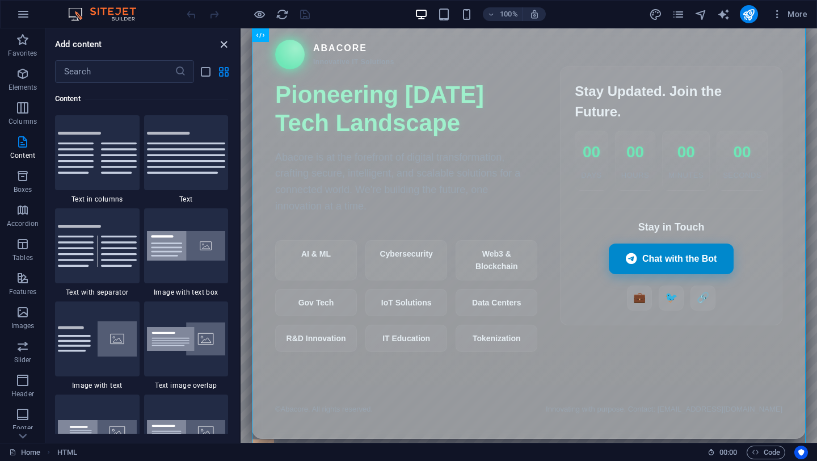
click at [225, 48] on icon "close panel" at bounding box center [223, 44] width 13 height 13
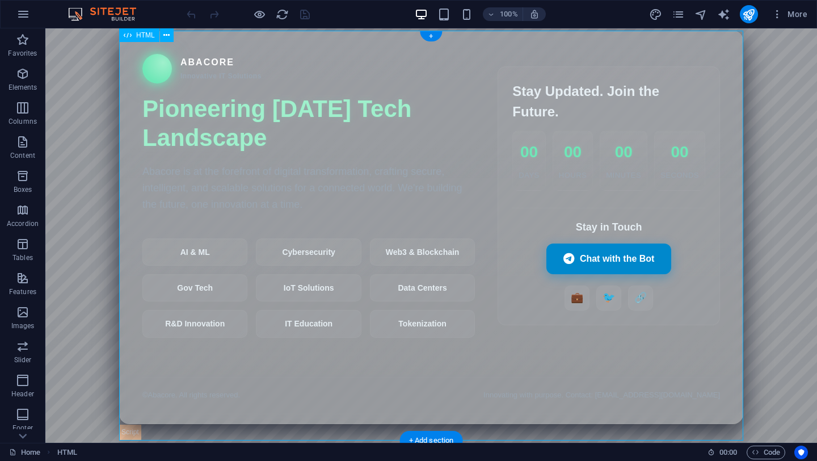
click at [357, 121] on div "Abacore — Innovative IT Solutions Coming Soon Abacore Innovative IT Solutions P…" at bounding box center [431, 235] width 624 height 409
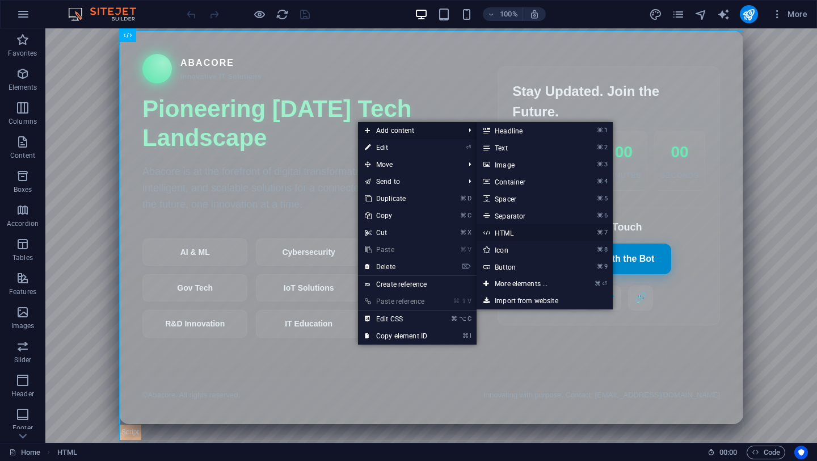
click at [520, 234] on link "⌘ 7 HTML" at bounding box center [524, 232] width 94 height 17
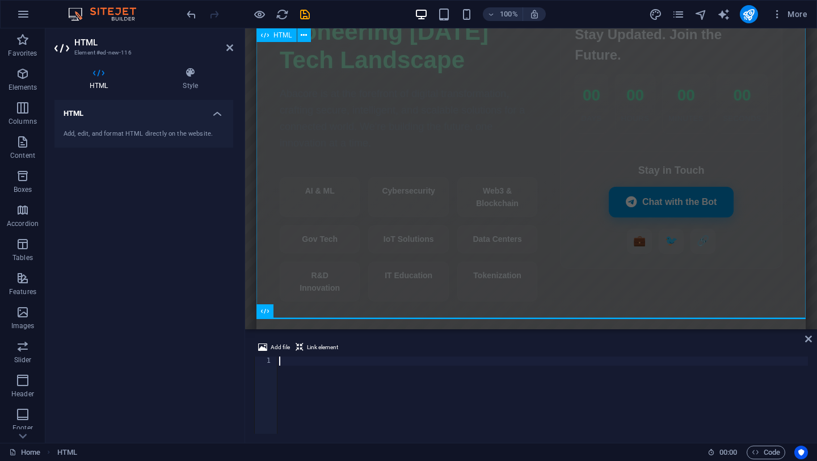
scroll to position [94, 0]
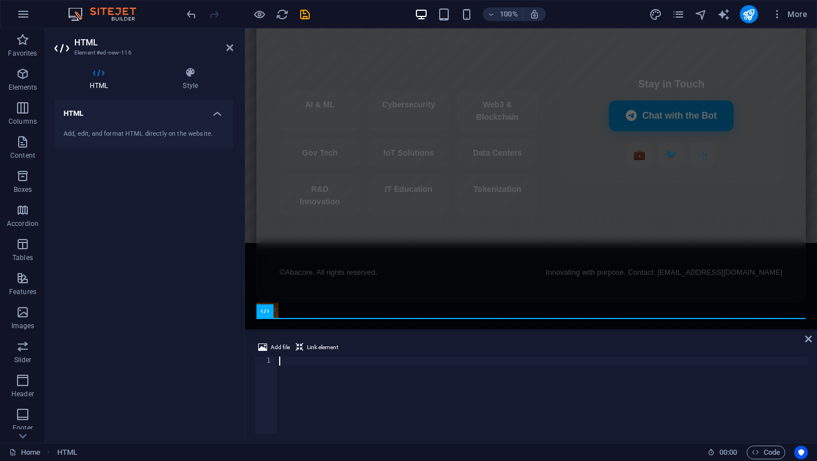
click at [192, 118] on h4 "HTML" at bounding box center [143, 110] width 179 height 20
click at [389, 241] on div "Abacore — Innovative IT Solutions Coming Soon Abacore Innovative IT Solutions P…" at bounding box center [532, 92] width 550 height 451
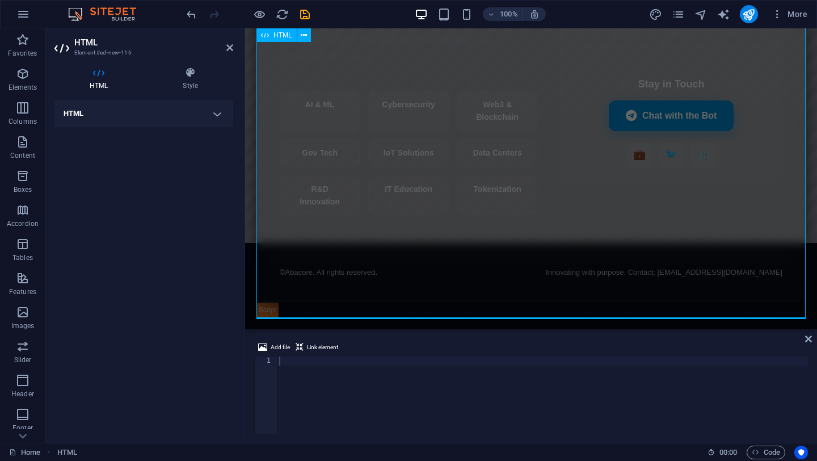
scroll to position [9, 0]
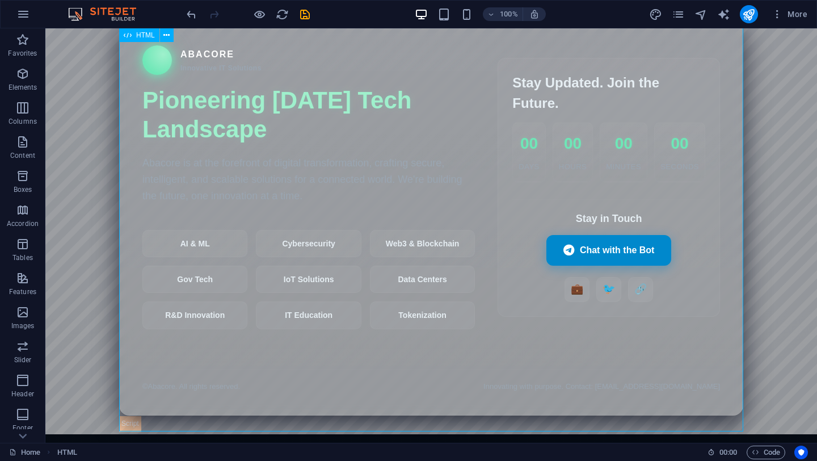
click at [141, 38] on span "HTML" at bounding box center [145, 35] width 19 height 7
click at [165, 36] on icon at bounding box center [166, 36] width 6 height 12
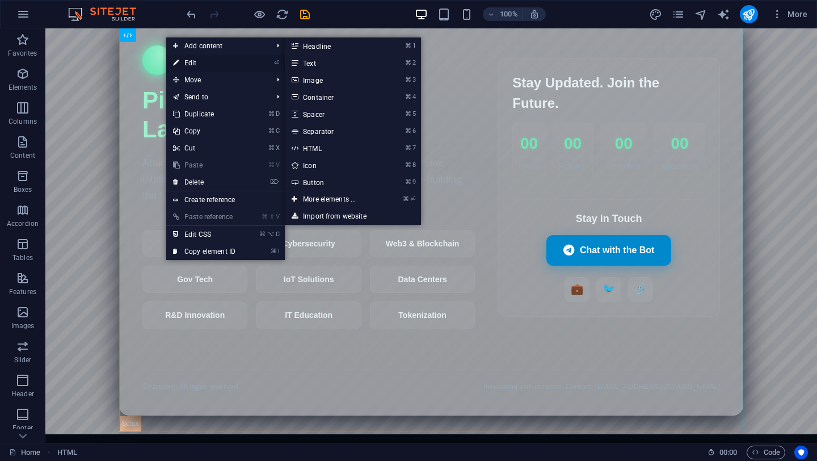
click at [192, 62] on link "⏎ Edit" at bounding box center [204, 62] width 76 height 17
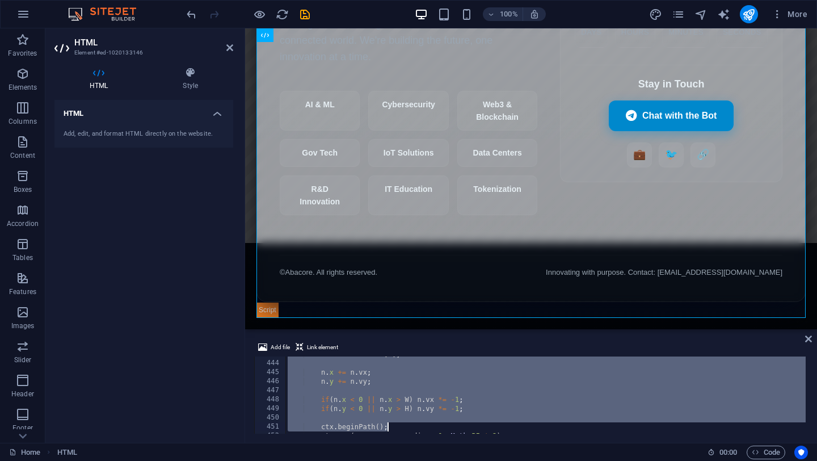
scroll to position [4448, 0]
drag, startPoint x: 287, startPoint y: 362, endPoint x: 422, endPoint y: 460, distance: 167.4
click at [422, 443] on section "Favorites Elements Columns Content Boxes Accordion Tables Features Images Slide…" at bounding box center [408, 235] width 817 height 414
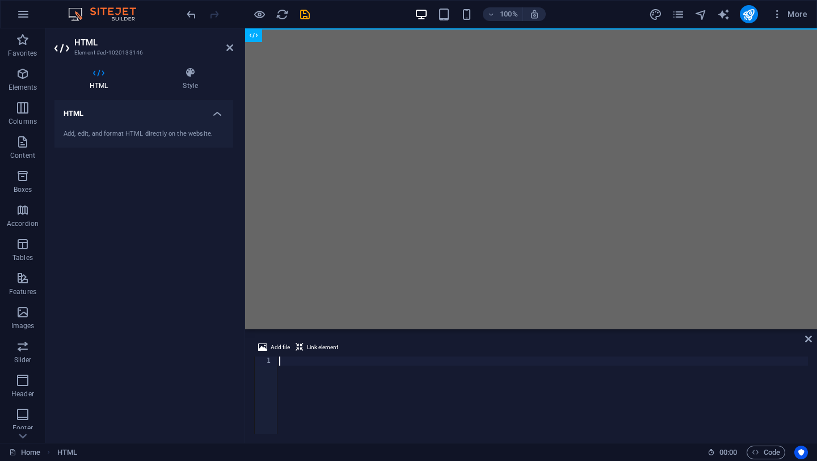
type textarea "</html>"
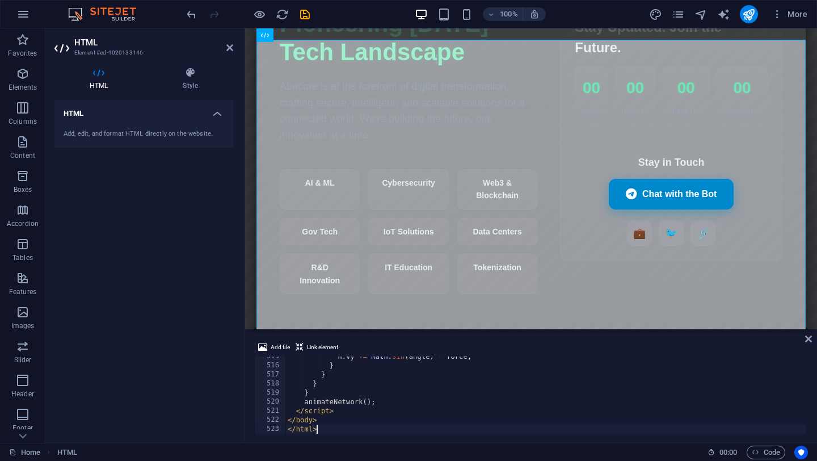
scroll to position [4685, 0]
click at [181, 326] on div "HTML Add, edit, and format HTML directly on the website." at bounding box center [143, 267] width 179 height 334
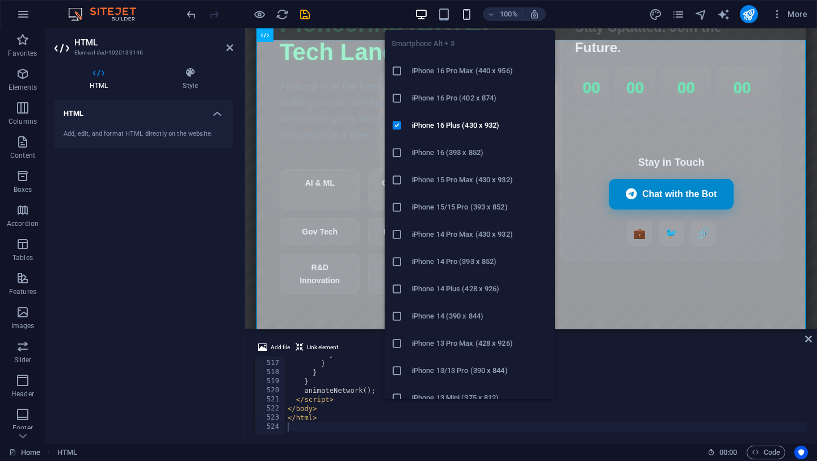
click at [467, 16] on icon "button" at bounding box center [466, 14] width 13 height 13
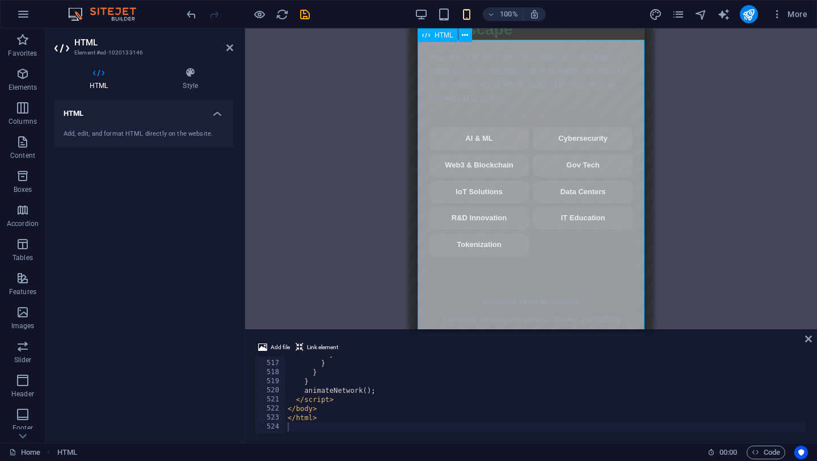
scroll to position [16, 0]
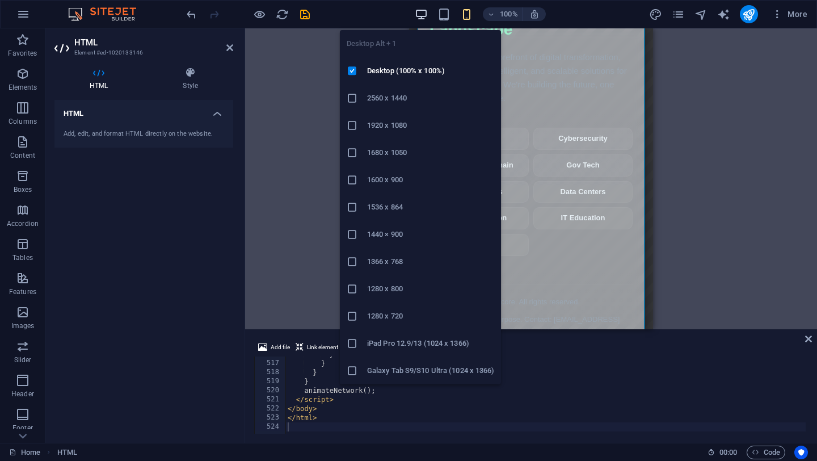
click at [424, 19] on icon "button" at bounding box center [421, 14] width 13 height 13
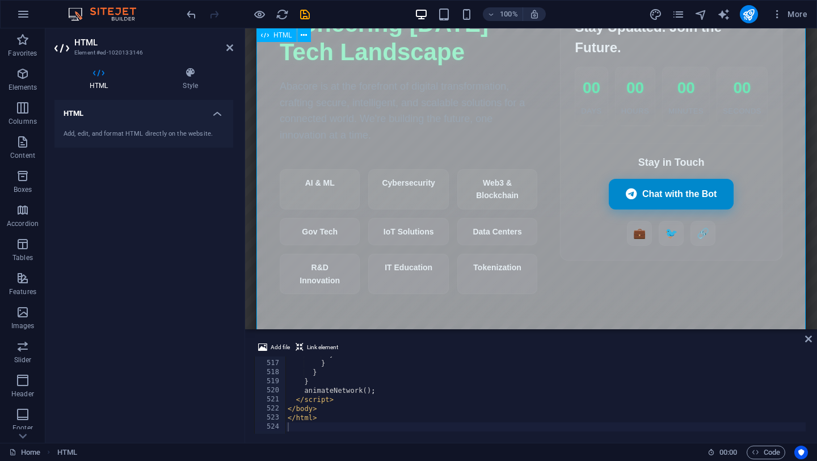
scroll to position [189, 0]
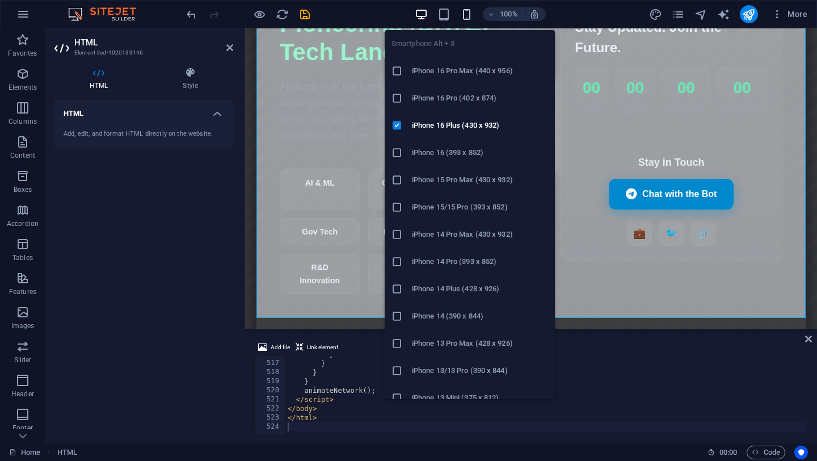
click at [467, 11] on icon "button" at bounding box center [466, 14] width 13 height 13
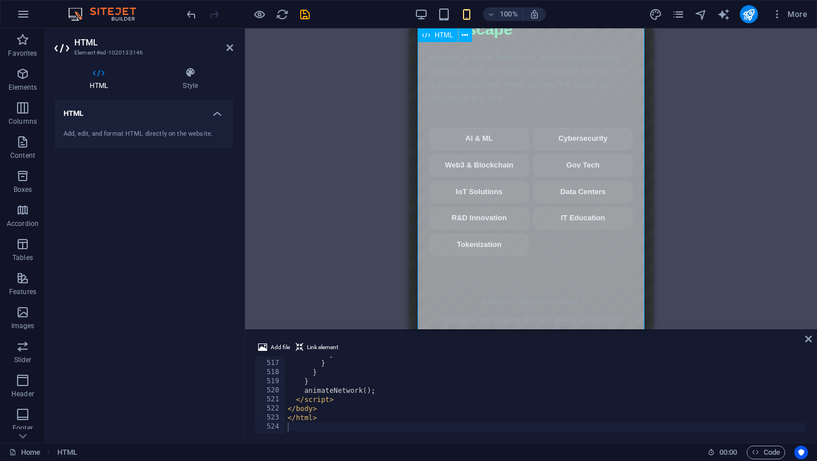
scroll to position [275, 0]
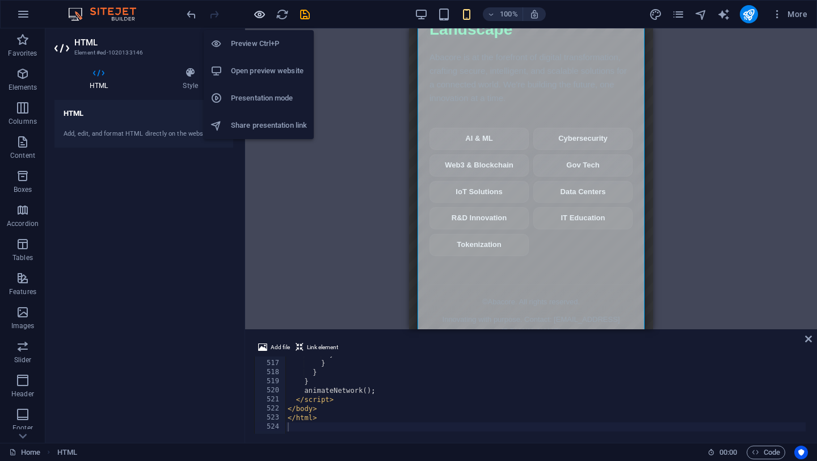
click at [257, 19] on icon "button" at bounding box center [259, 14] width 13 height 13
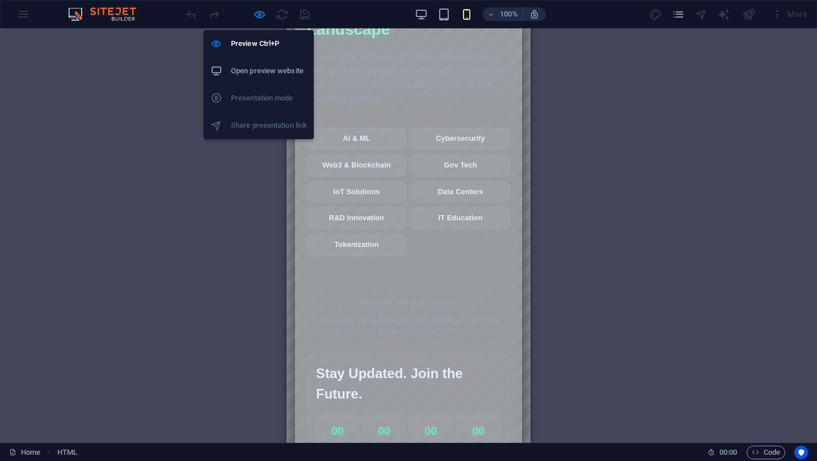
scroll to position [234, 0]
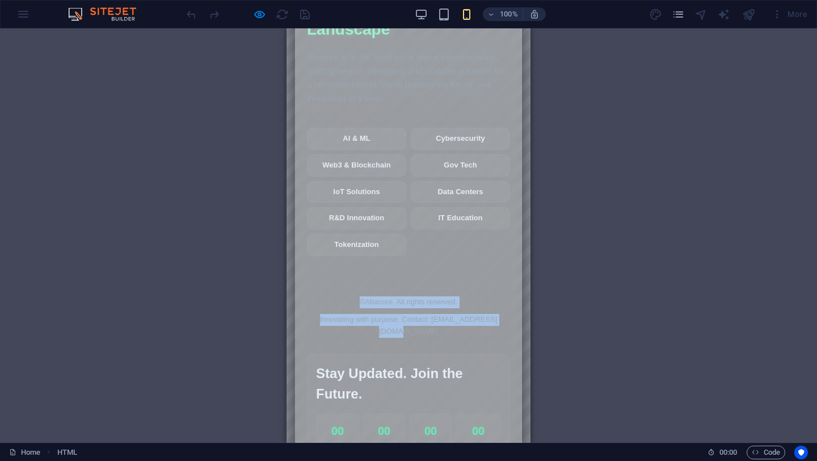
drag, startPoint x: 506, startPoint y: 178, endPoint x: 349, endPoint y: 158, distance: 158.5
click at [349, 284] on div "© Abacore. All rights reserved. Innovating with purpose. Contact: requestudc@gm…" at bounding box center [408, 310] width 203 height 53
copy div "© Abacore. All rights reserved. Innovating with purpose. Contact: requestudc@gm…"
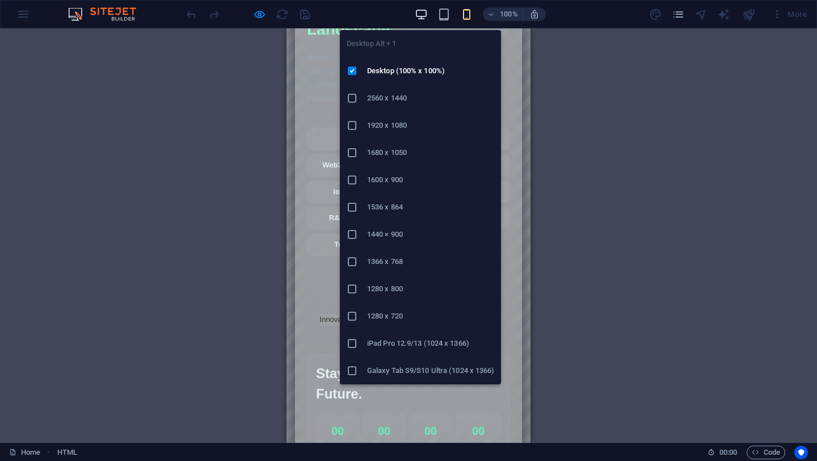
click at [423, 12] on icon "button" at bounding box center [421, 14] width 13 height 13
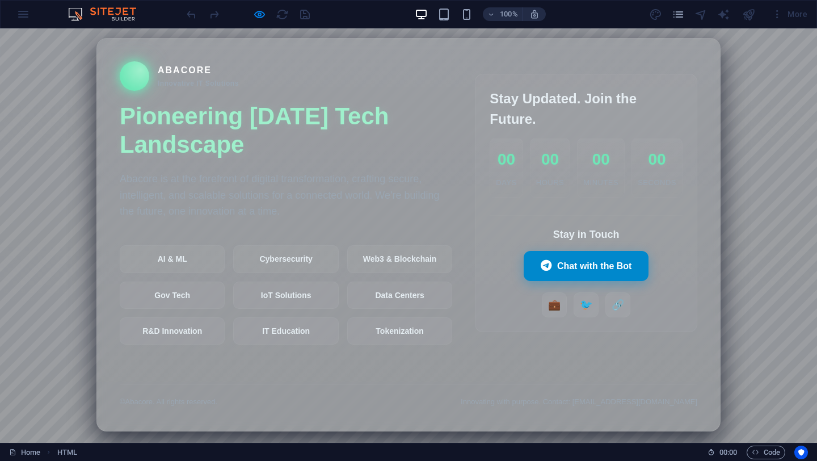
click at [269, 64] on div "Abacore Innovative IT Solutions" at bounding box center [286, 76] width 333 height 30
click at [282, 17] on div at bounding box center [247, 14] width 127 height 18
click at [300, 15] on div at bounding box center [247, 14] width 127 height 18
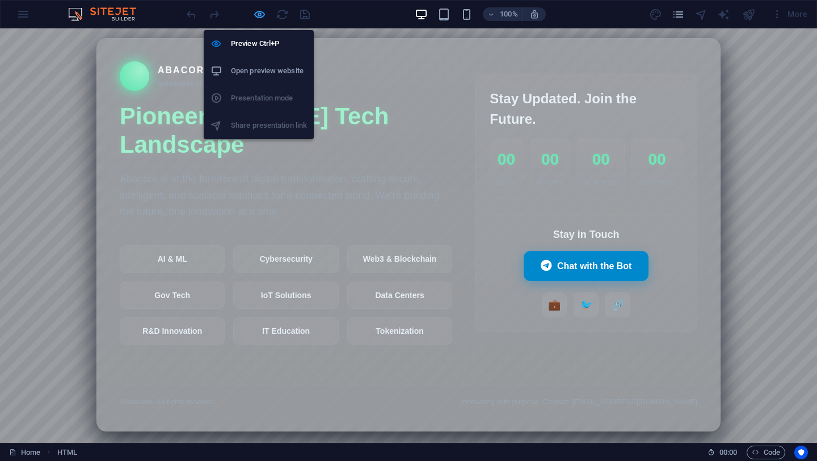
click at [261, 13] on icon "button" at bounding box center [259, 14] width 13 height 13
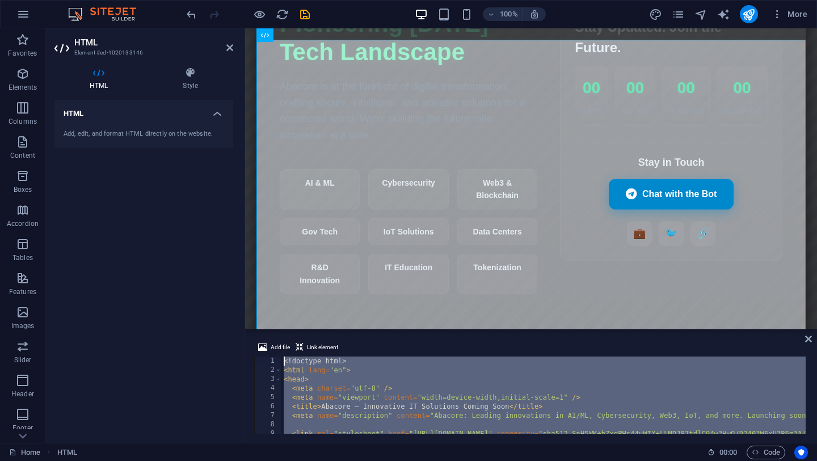
drag, startPoint x: 320, startPoint y: 420, endPoint x: 242, endPoint y: 238, distance: 197.9
click at [242, 238] on div "HTML Element #ed-1020133146 HTML Style HTML Add, edit, and format HTML directly…" at bounding box center [431, 235] width 772 height 414
type textarea "<!doctype html> <html lang="en">"
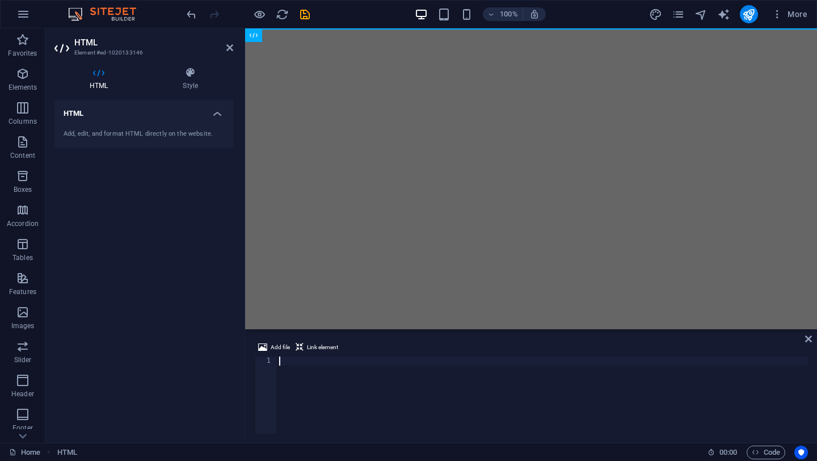
type textarea "</html>"
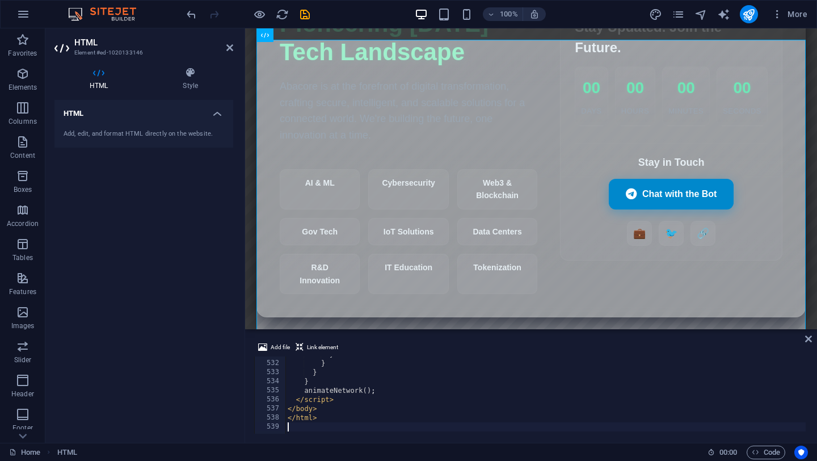
scroll to position [4821, 0]
type textarea "</html>"
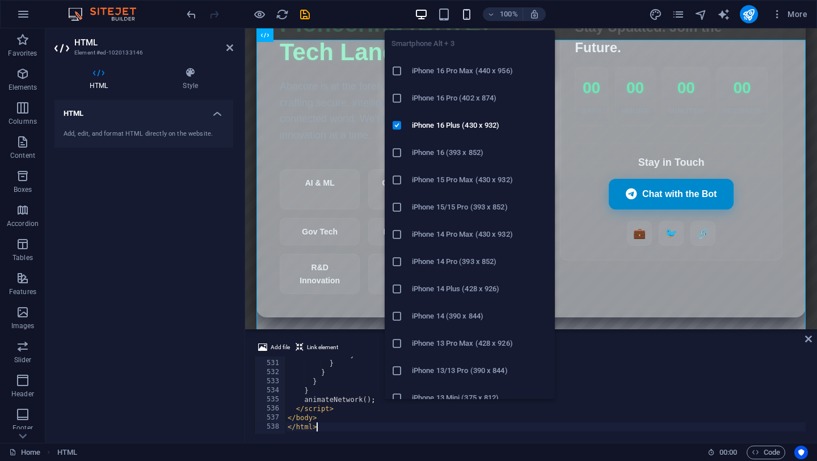
click at [466, 19] on icon "button" at bounding box center [466, 14] width 13 height 13
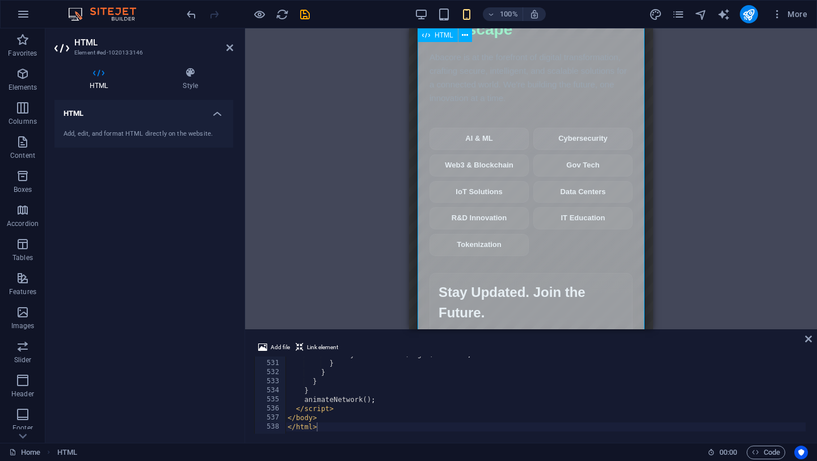
scroll to position [0, 0]
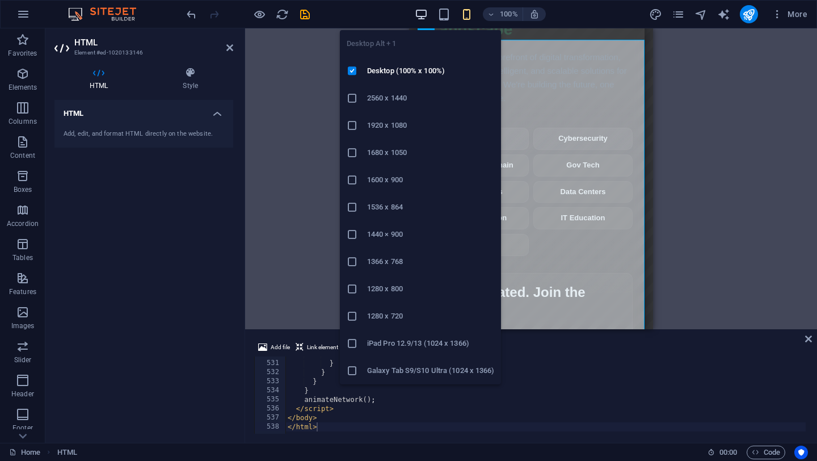
click at [417, 14] on icon "button" at bounding box center [421, 14] width 13 height 13
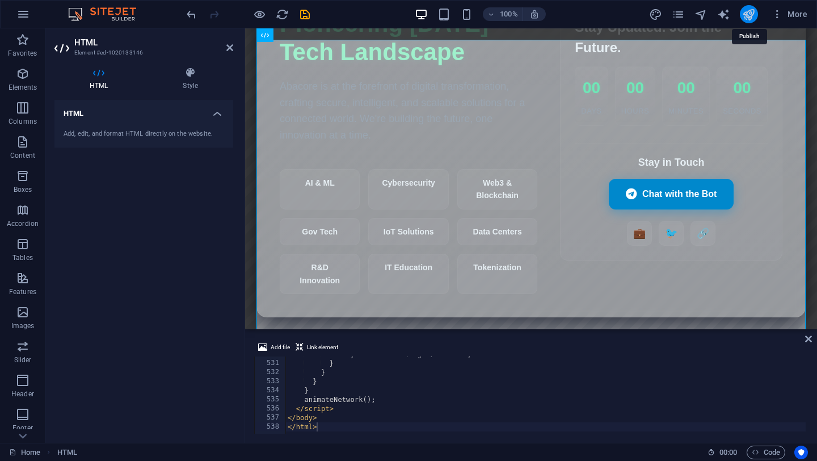
click at [748, 15] on icon "publish" at bounding box center [749, 14] width 13 height 13
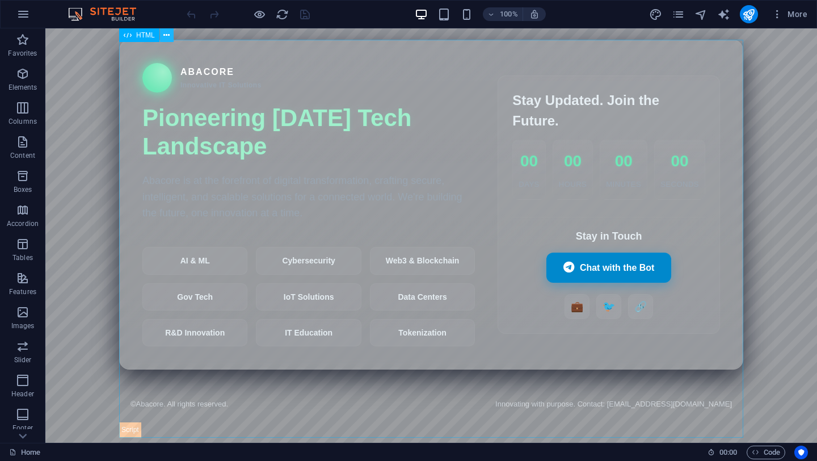
click at [168, 37] on icon at bounding box center [166, 36] width 6 height 12
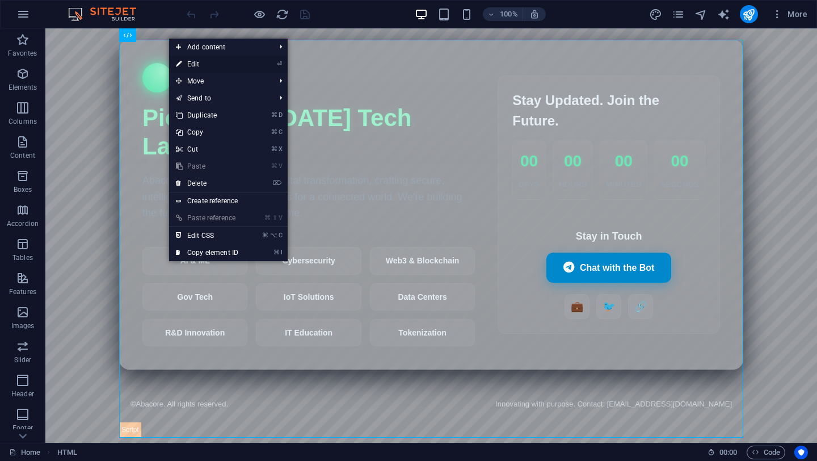
click at [211, 70] on link "⏎ Edit" at bounding box center [207, 64] width 76 height 17
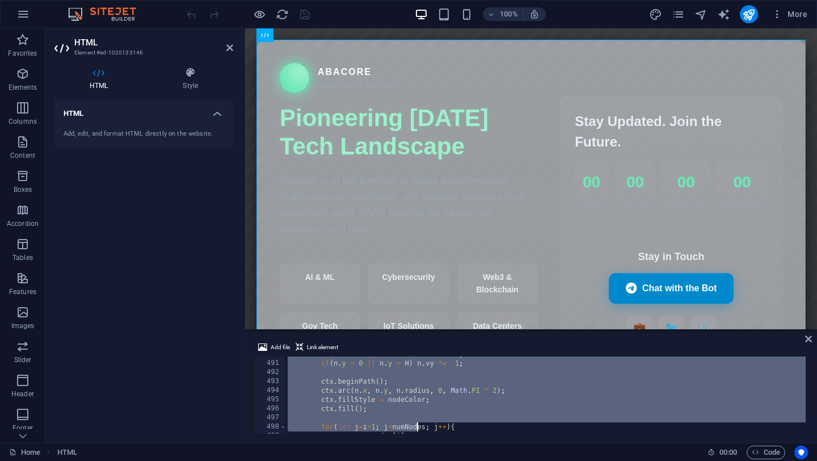
scroll to position [4812, 0]
drag, startPoint x: 284, startPoint y: 363, endPoint x: 418, endPoint y: 460, distance: 165.3
click at [418, 443] on section "Favorites Elements Columns Content Boxes Accordion Tables Features Images Slide…" at bounding box center [408, 235] width 817 height 414
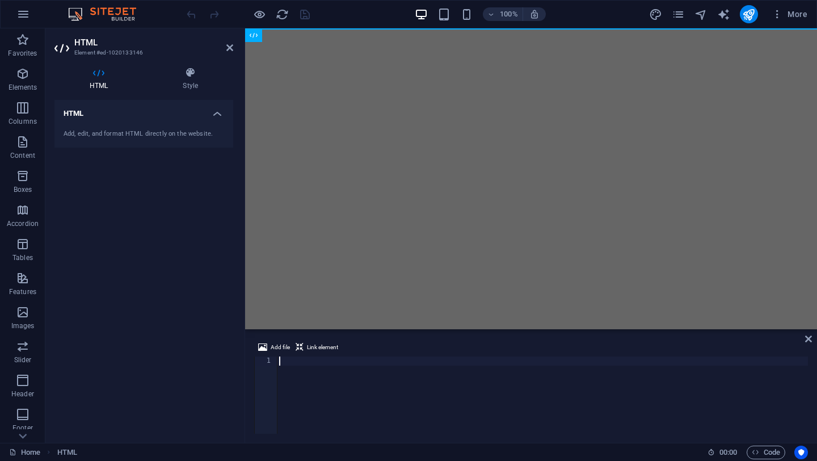
type textarea "</html>"
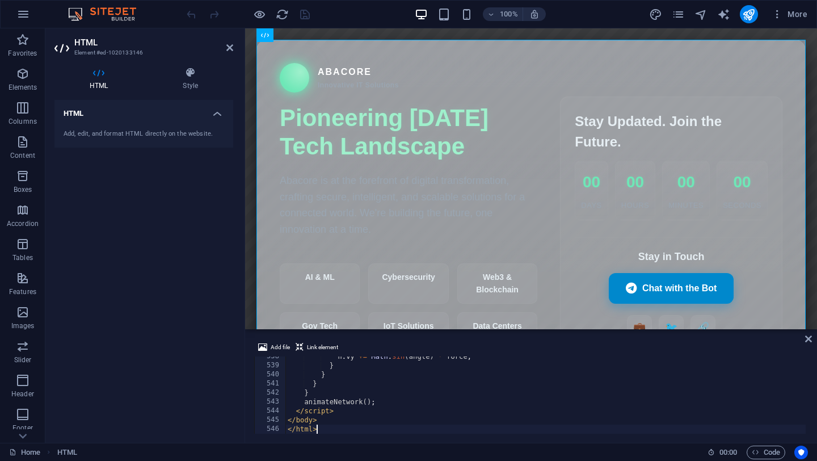
click at [181, 307] on div "HTML Add, edit, and format HTML directly on the website." at bounding box center [143, 267] width 179 height 334
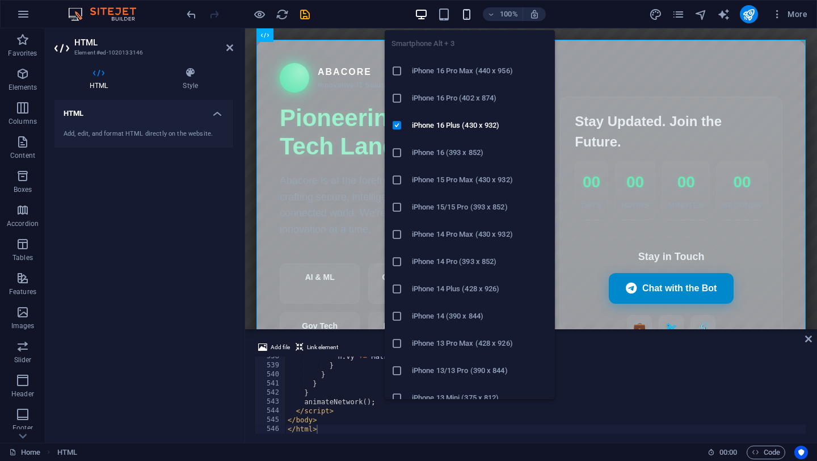
click at [469, 13] on icon "button" at bounding box center [466, 14] width 13 height 13
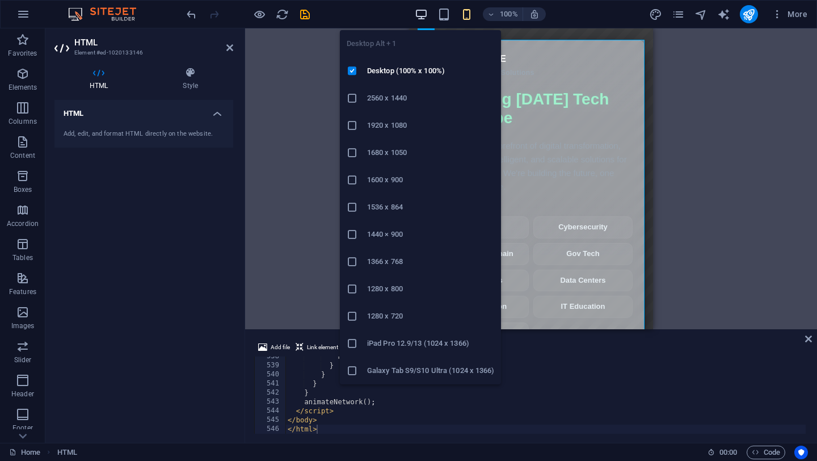
click at [422, 13] on icon "button" at bounding box center [421, 14] width 13 height 13
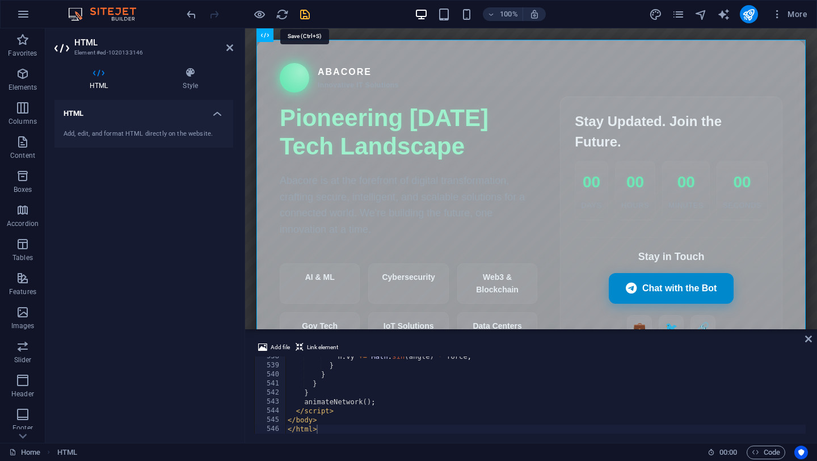
click at [306, 12] on icon "save" at bounding box center [305, 14] width 13 height 13
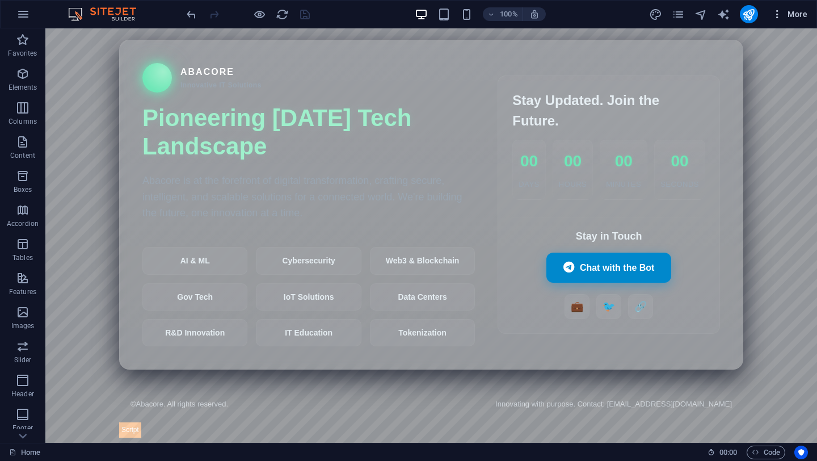
click at [799, 15] on span "More" at bounding box center [790, 14] width 36 height 11
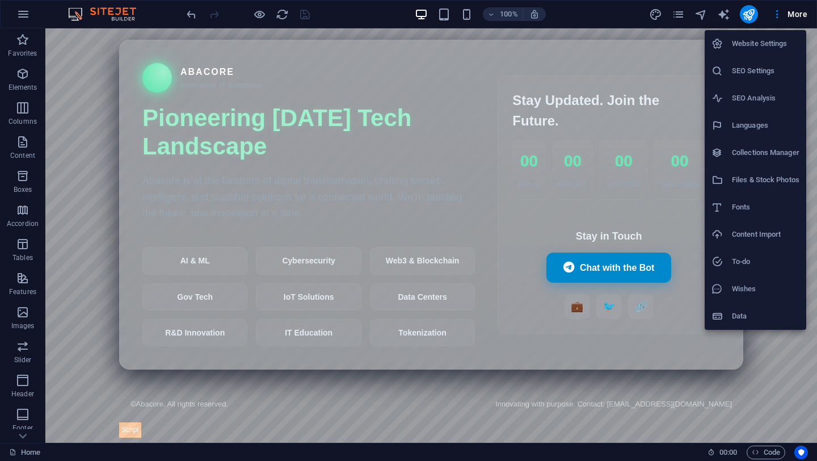
click at [777, 16] on div at bounding box center [408, 230] width 817 height 461
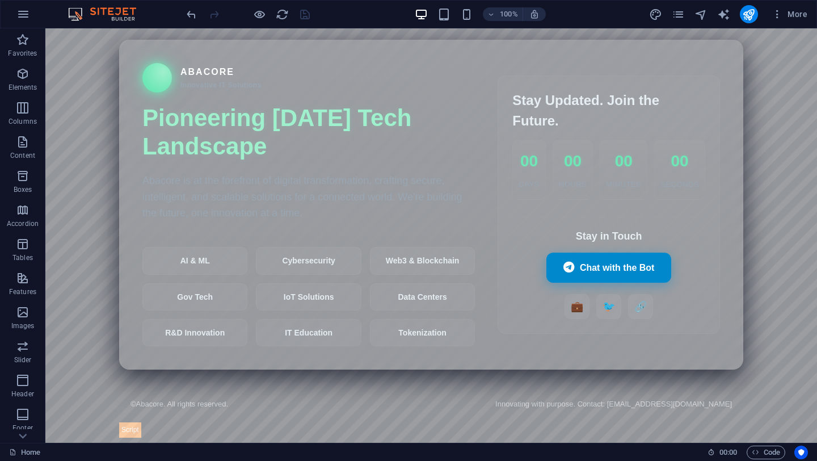
click at [777, 16] on icon "button" at bounding box center [777, 14] width 11 height 11
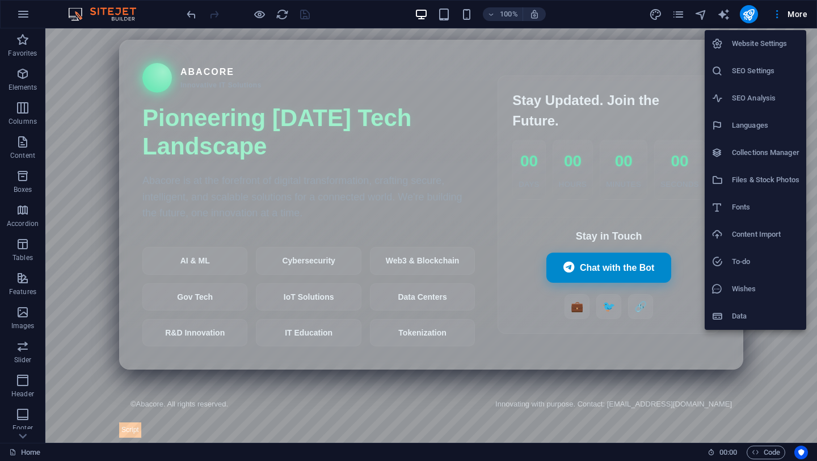
click at [768, 43] on h6 "Website Settings" at bounding box center [766, 44] width 68 height 14
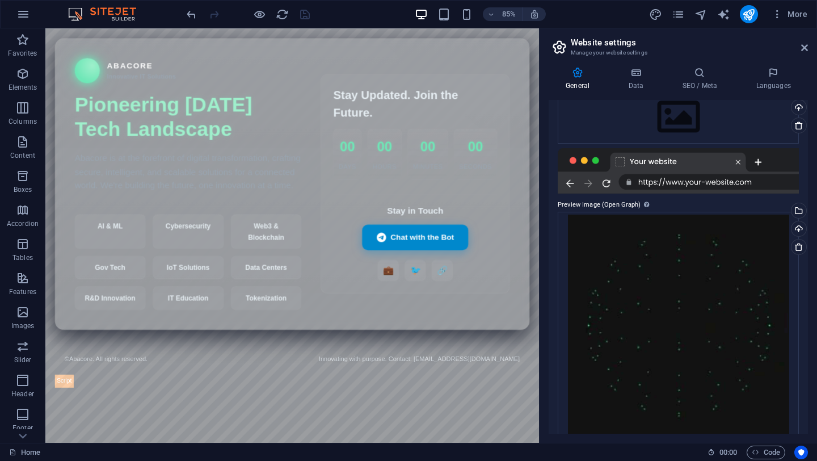
scroll to position [150, 0]
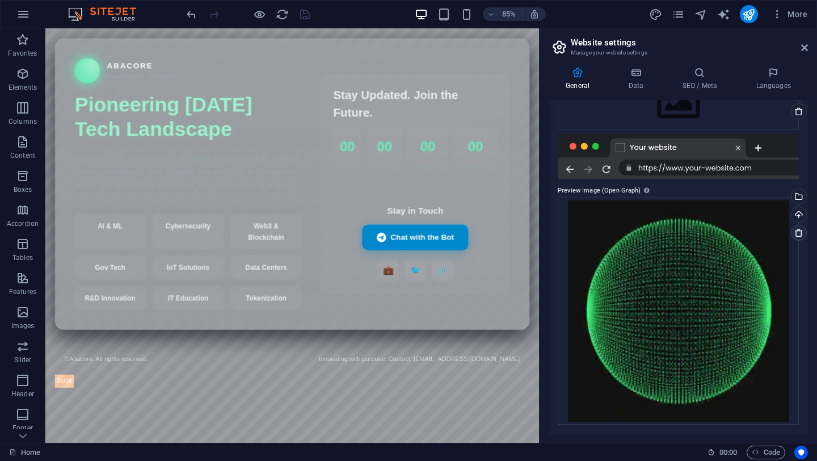
click at [798, 230] on icon at bounding box center [799, 232] width 9 height 9
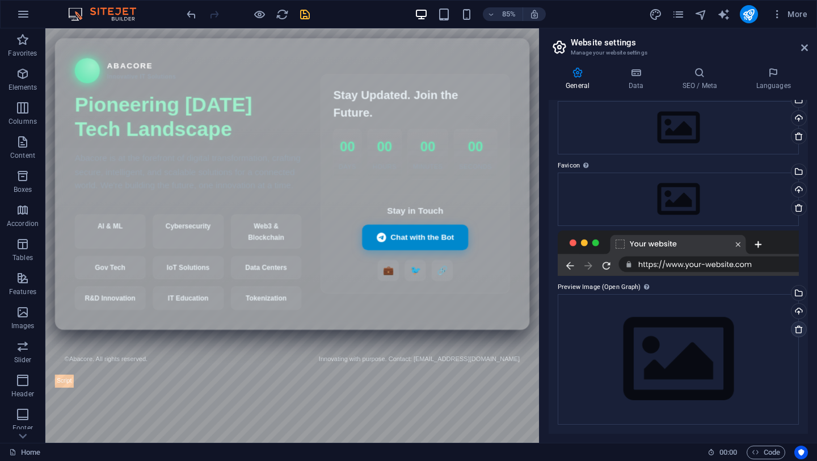
scroll to position [53, 0]
click at [678, 370] on div "Drag files here, click to choose files or select files from Files or our free s…" at bounding box center [678, 360] width 241 height 130
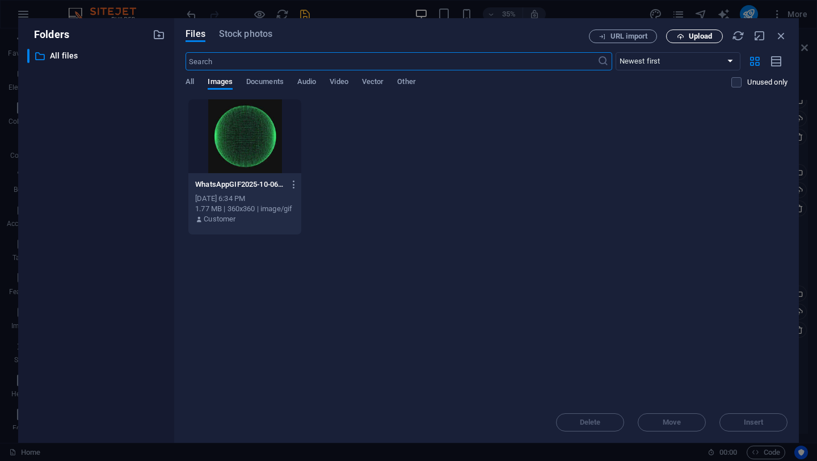
click at [691, 39] on span "Upload" at bounding box center [700, 36] width 23 height 7
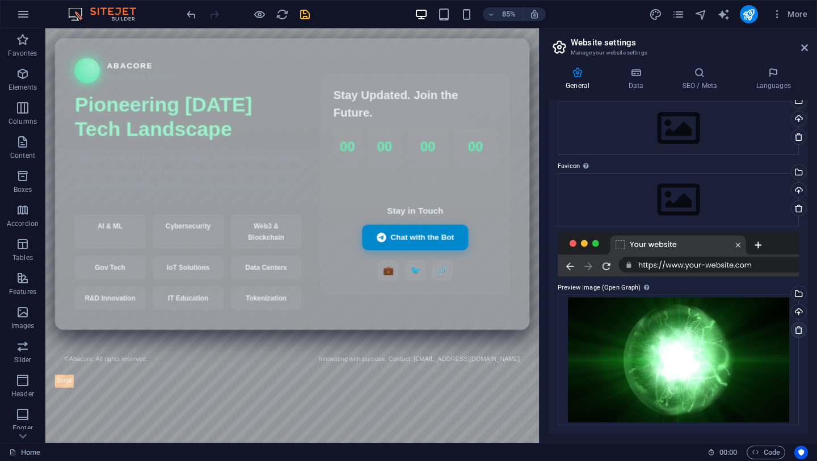
click at [799, 329] on icon at bounding box center [799, 329] width 9 height 9
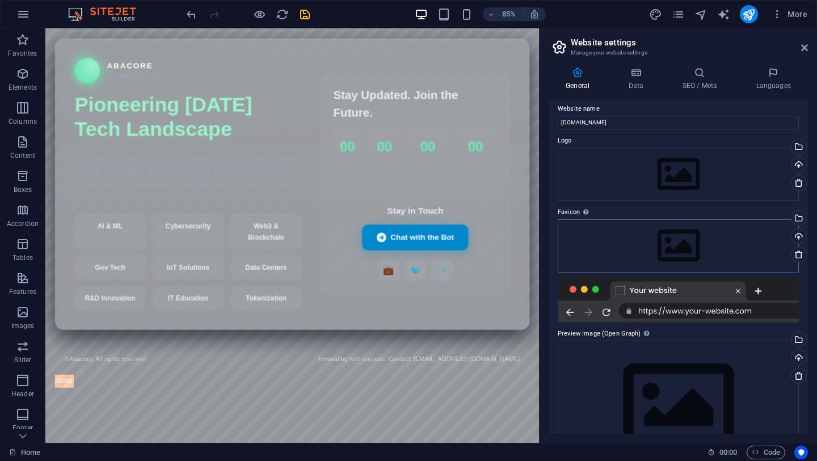
scroll to position [0, 0]
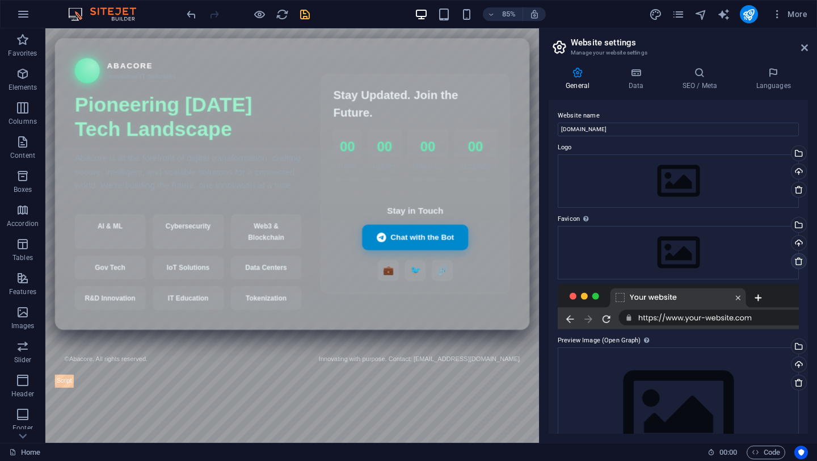
click at [800, 259] on icon at bounding box center [799, 261] width 9 height 9
click at [798, 240] on div "Upload" at bounding box center [798, 244] width 17 height 17
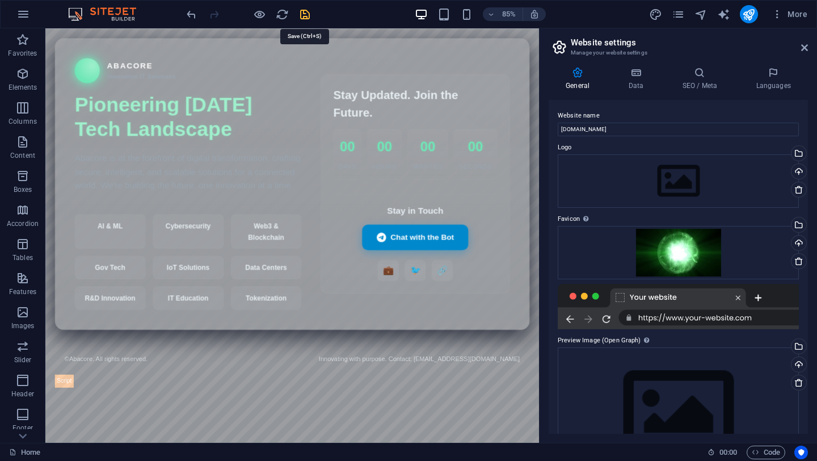
click at [305, 13] on icon "save" at bounding box center [305, 14] width 13 height 13
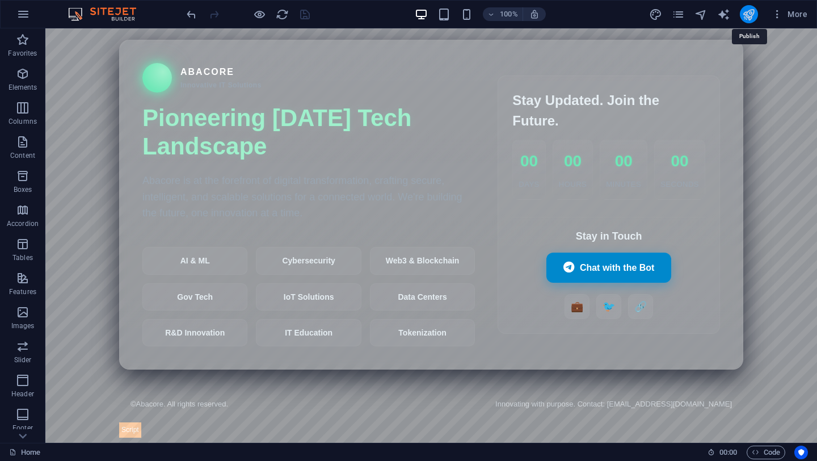
click at [747, 16] on icon "publish" at bounding box center [749, 14] width 13 height 13
